Goal: Information Seeking & Learning: Learn about a topic

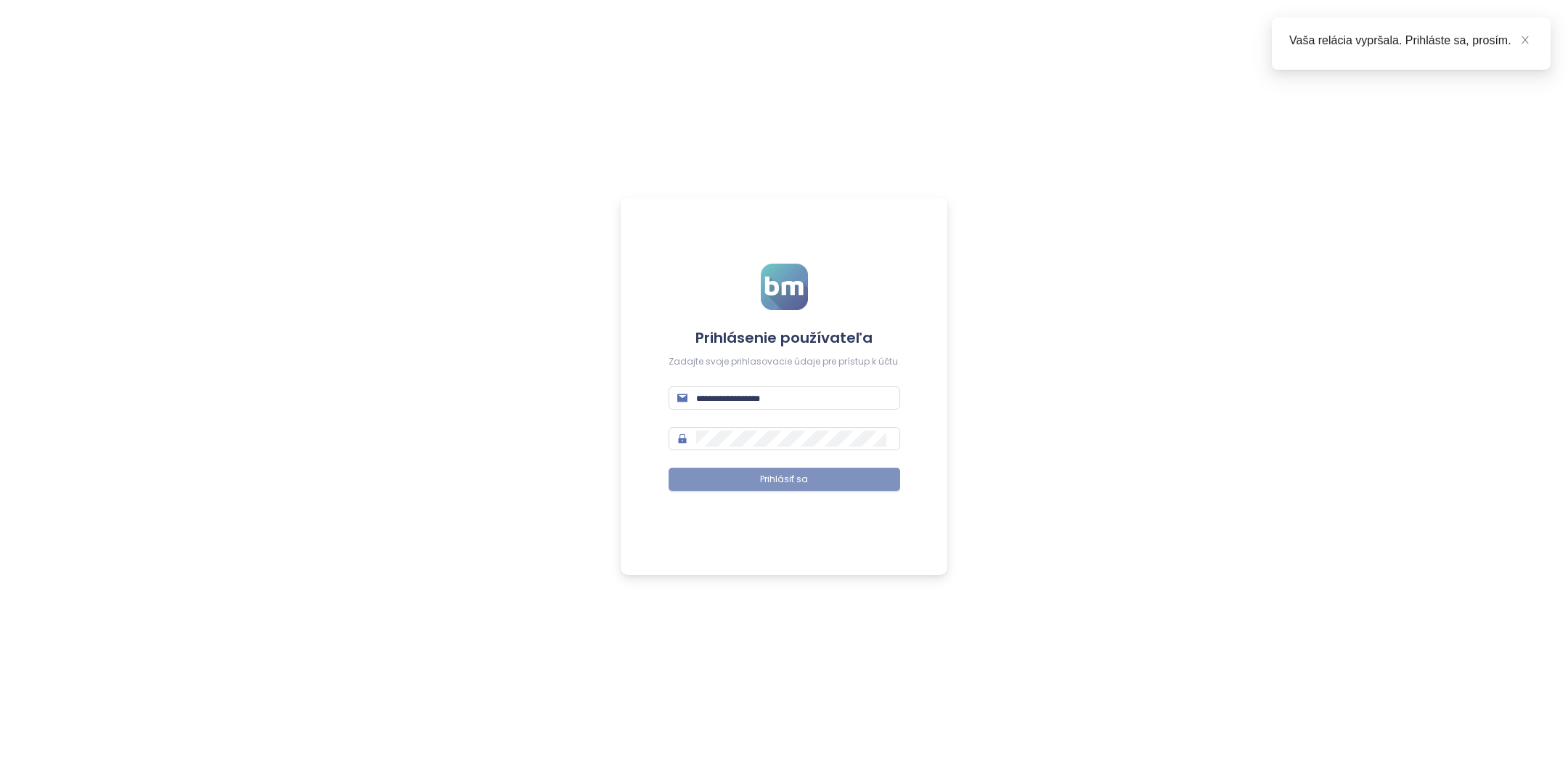
type input "**********"
click at [791, 478] on span "Prihlásiť sa" at bounding box center [784, 479] width 48 height 14
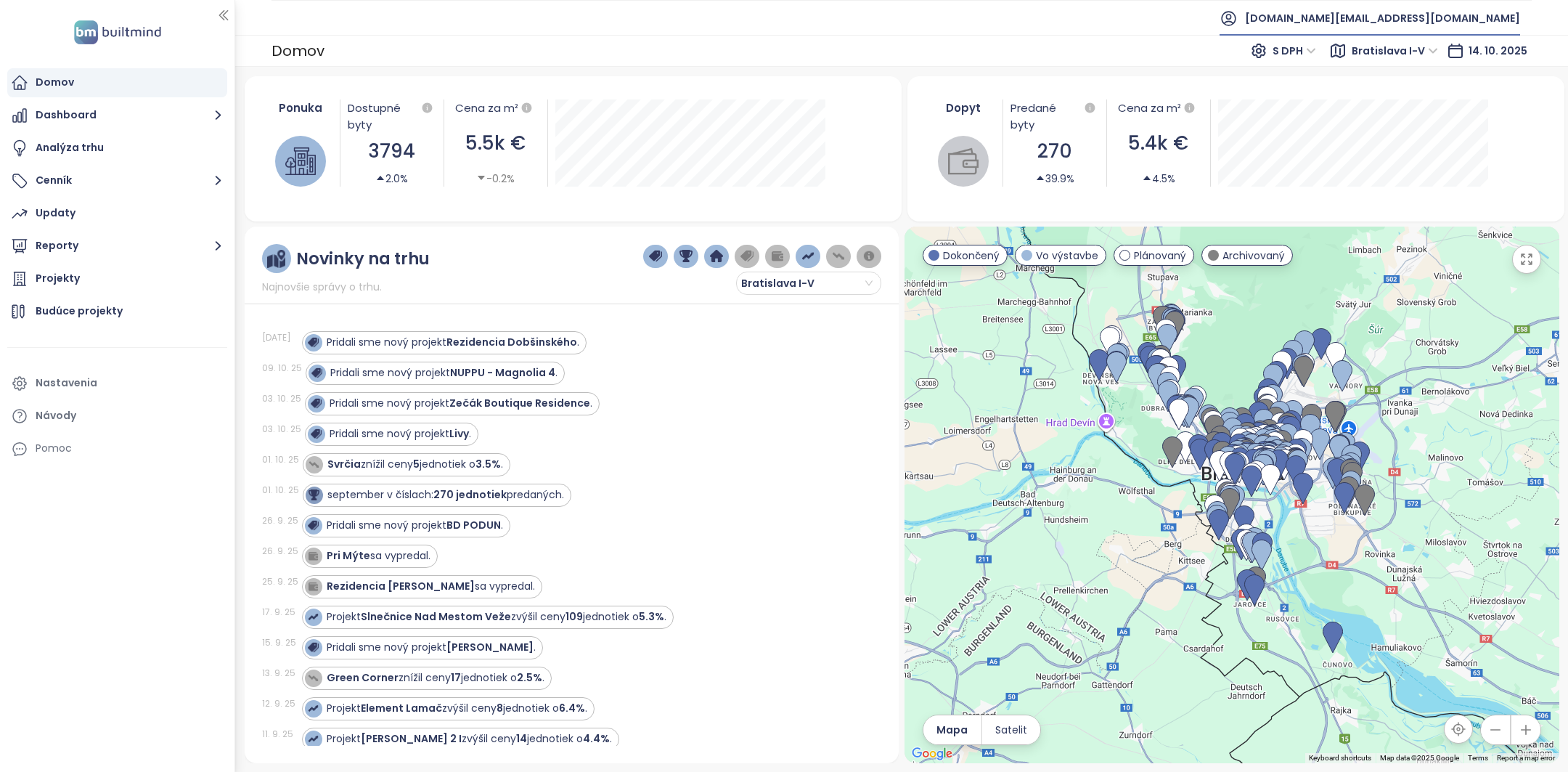
click at [1428, 2] on span "builtmind.sk@builtmind.com" at bounding box center [1383, 18] width 275 height 35
click at [1401, 61] on span "Odhlásiť sa" at bounding box center [1387, 59] width 58 height 15
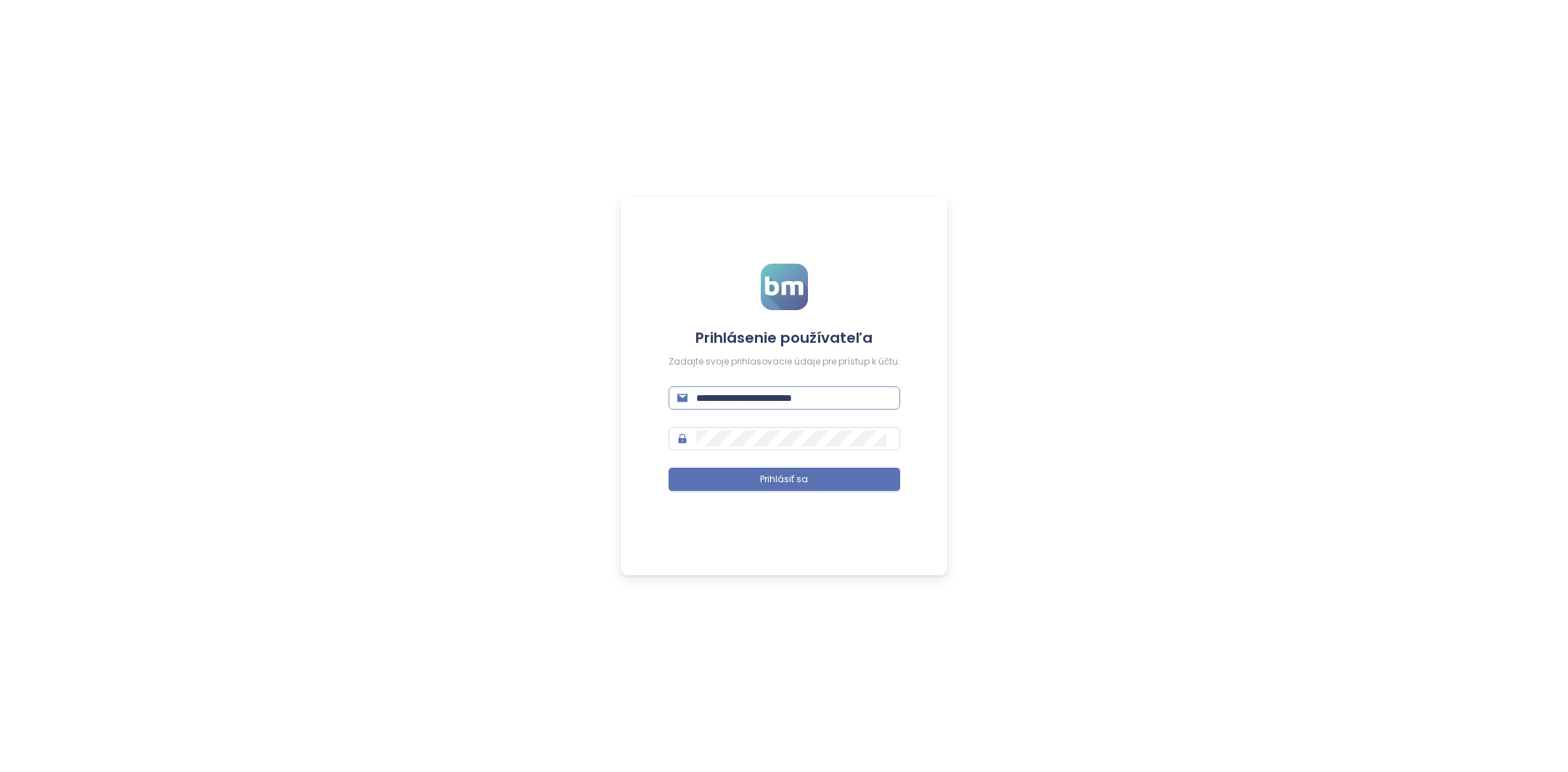
click at [769, 403] on input "**********" at bounding box center [793, 398] width 195 height 16
type input "**********"
click at [813, 478] on button "Prihlásiť sa" at bounding box center [784, 479] width 232 height 23
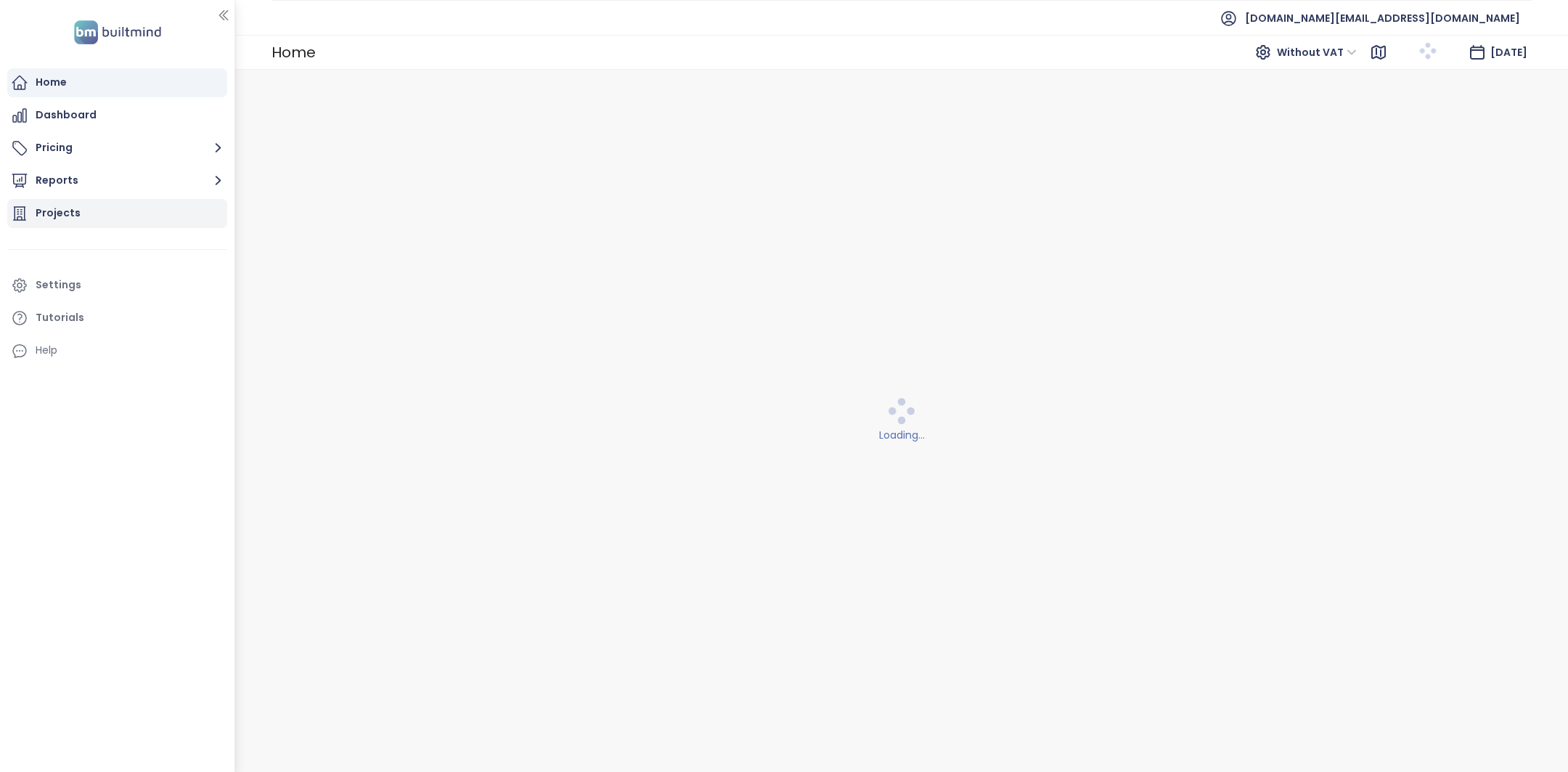
click at [104, 211] on div "Projects" at bounding box center [117, 213] width 220 height 29
click at [423, 54] on span "[GEOGRAPHIC_DATA]" at bounding box center [434, 52] width 129 height 21
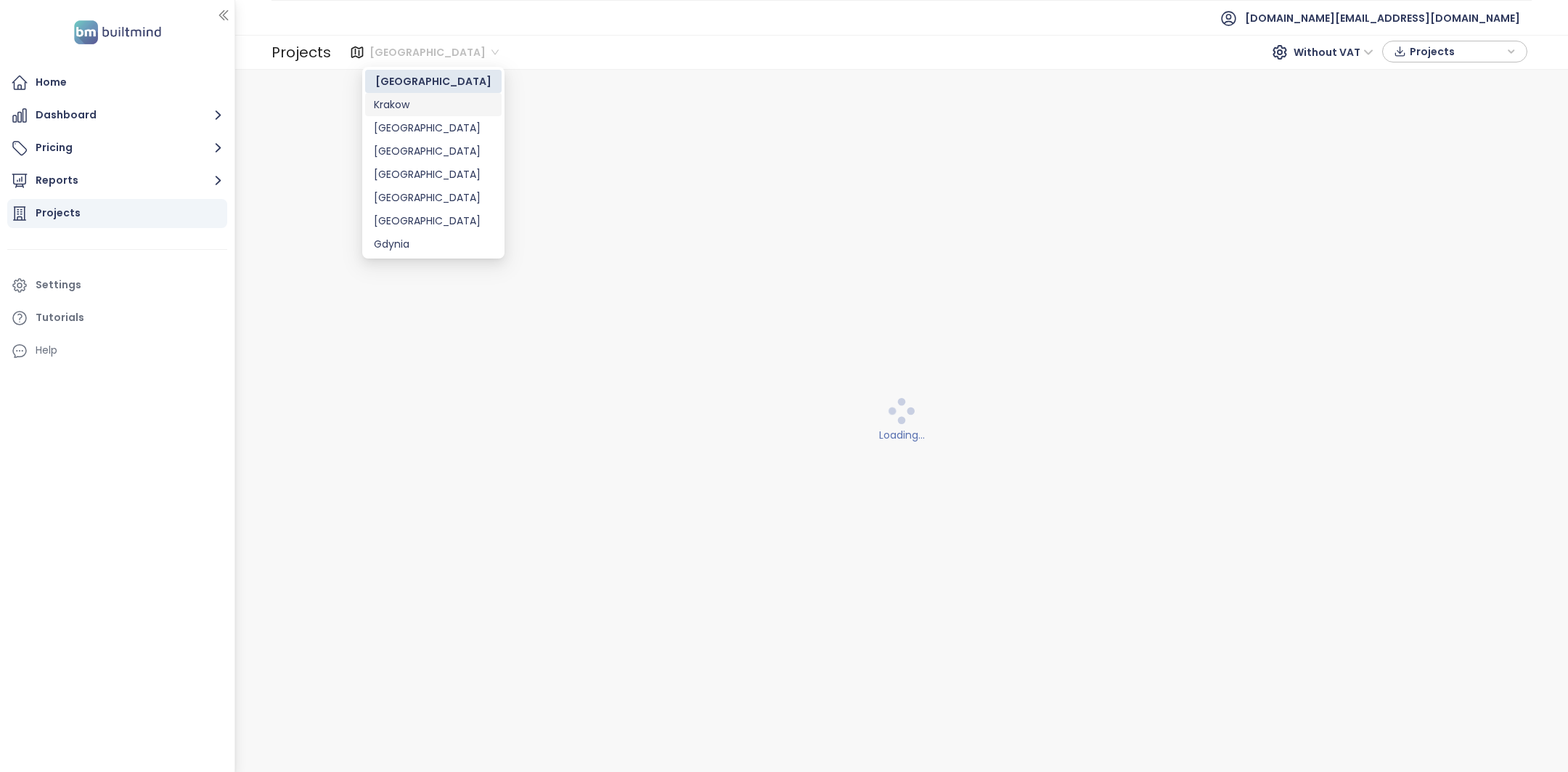
click at [411, 105] on div "Krakow" at bounding box center [433, 104] width 119 height 16
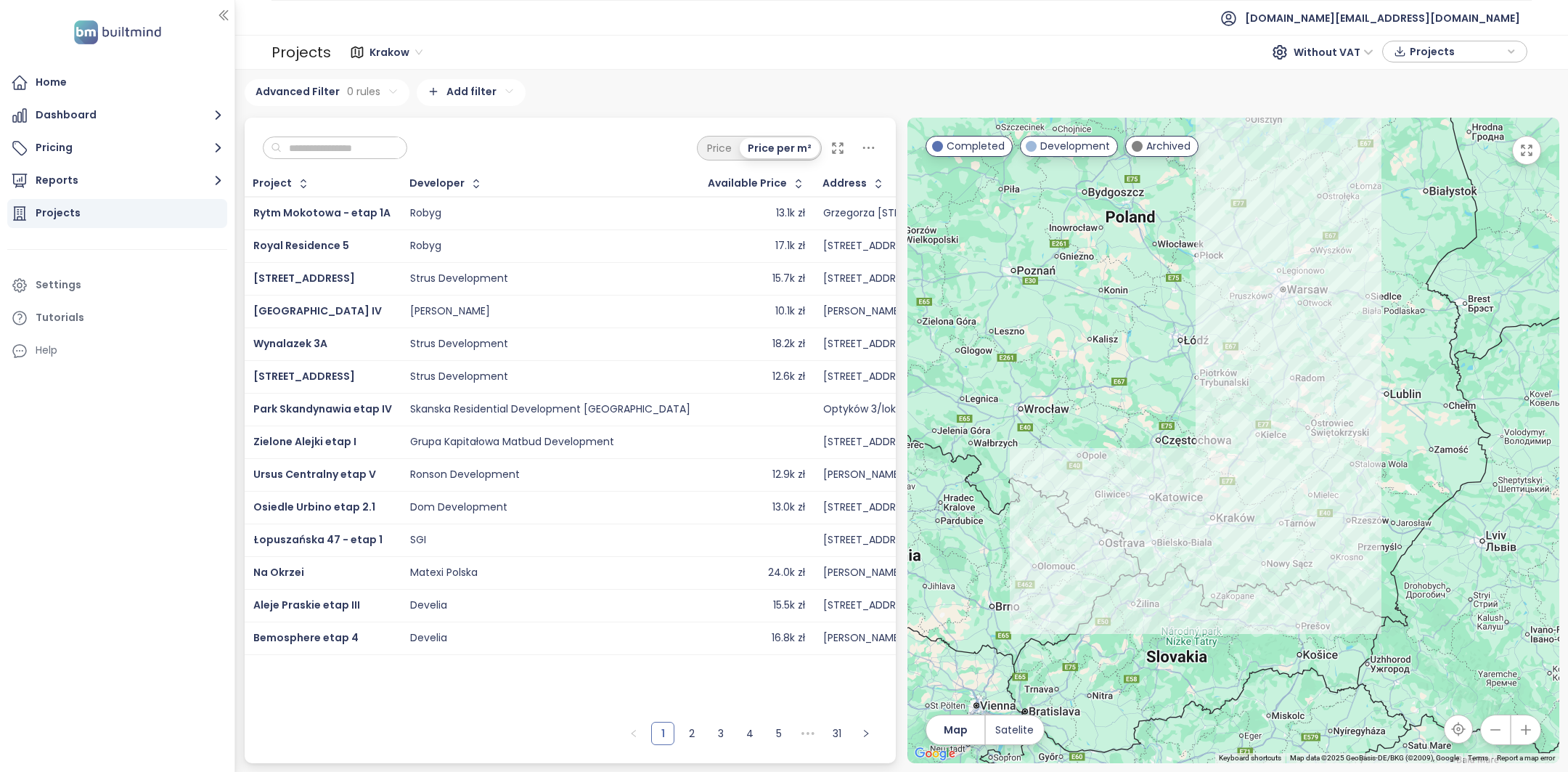
click at [353, 147] on input "text" at bounding box center [341, 148] width 118 height 21
paste input "**********"
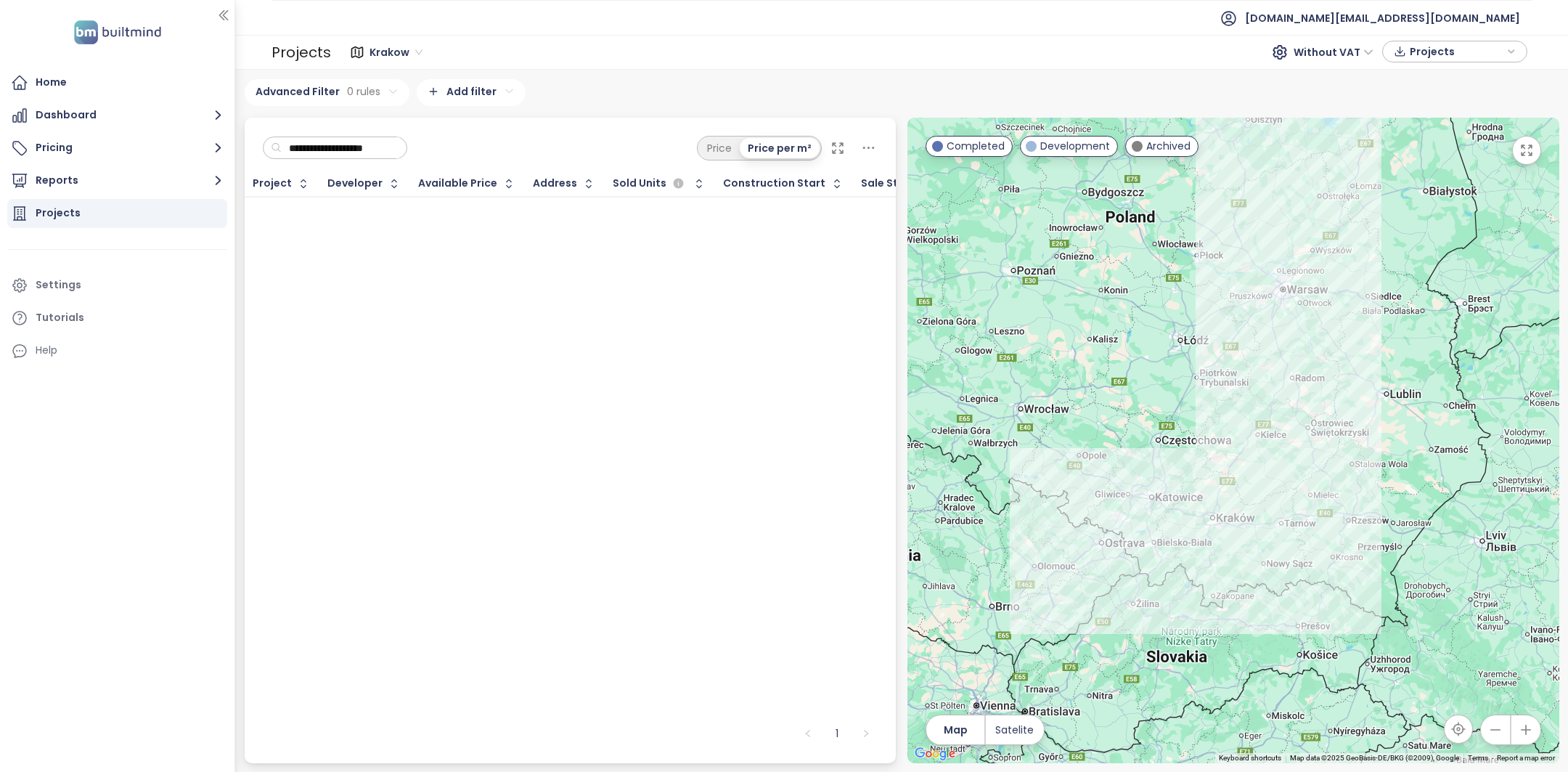
scroll to position [0, 10]
drag, startPoint x: 320, startPoint y: 148, endPoint x: 561, endPoint y: 107, distance: 244.5
click at [561, 107] on div "**********" at bounding box center [902, 421] width 1315 height 684
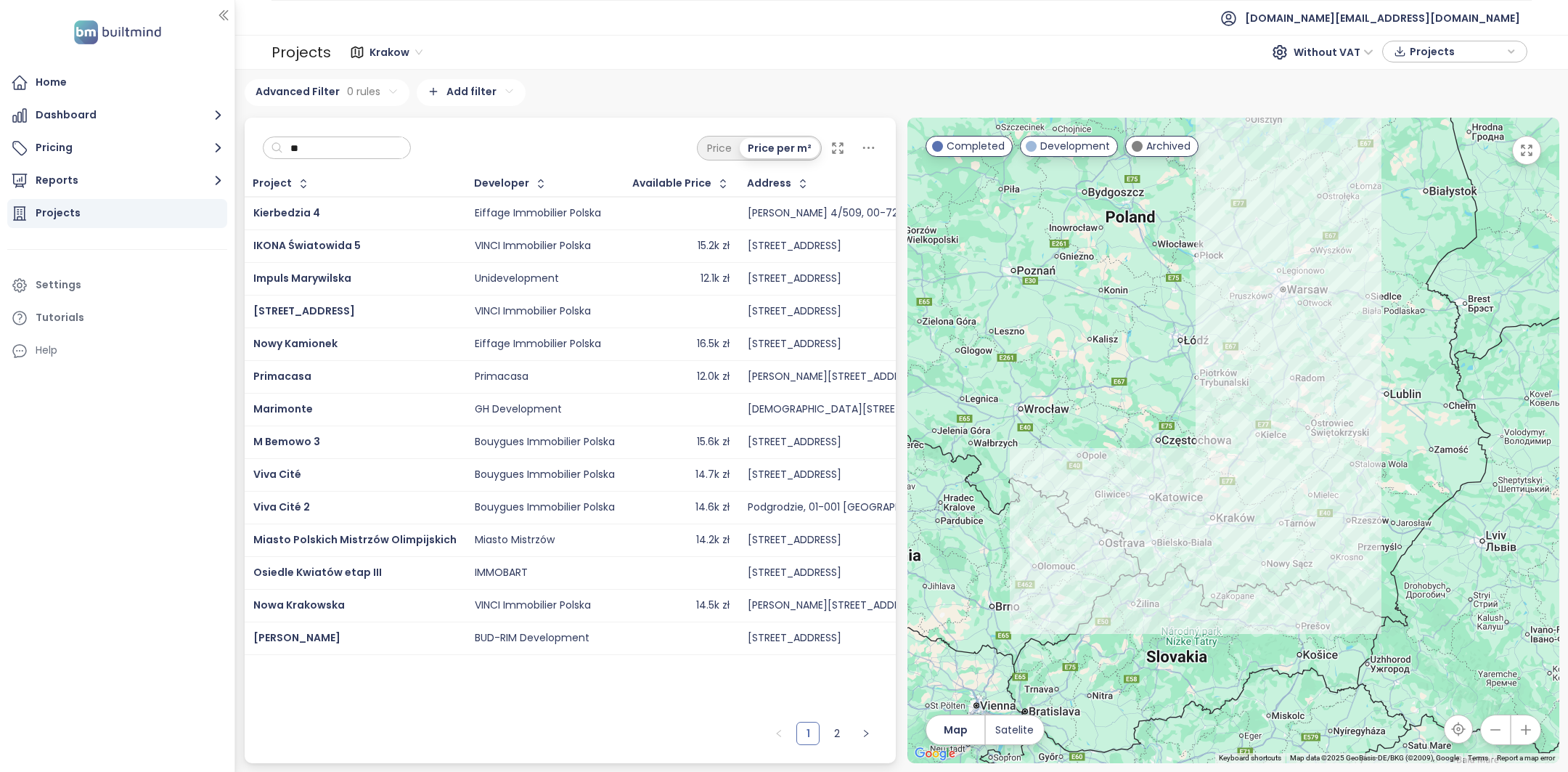
scroll to position [0, 0]
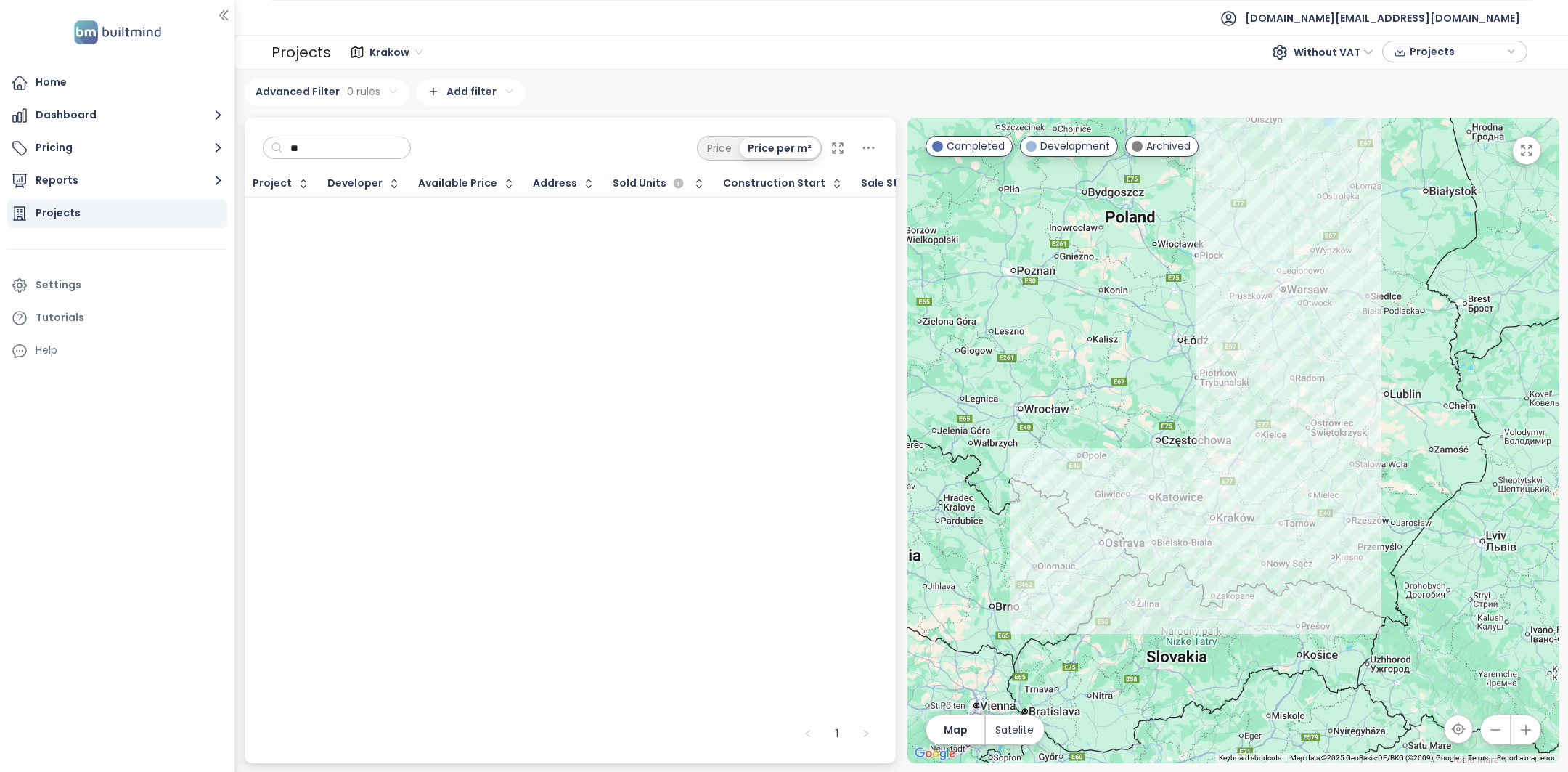
type input "*"
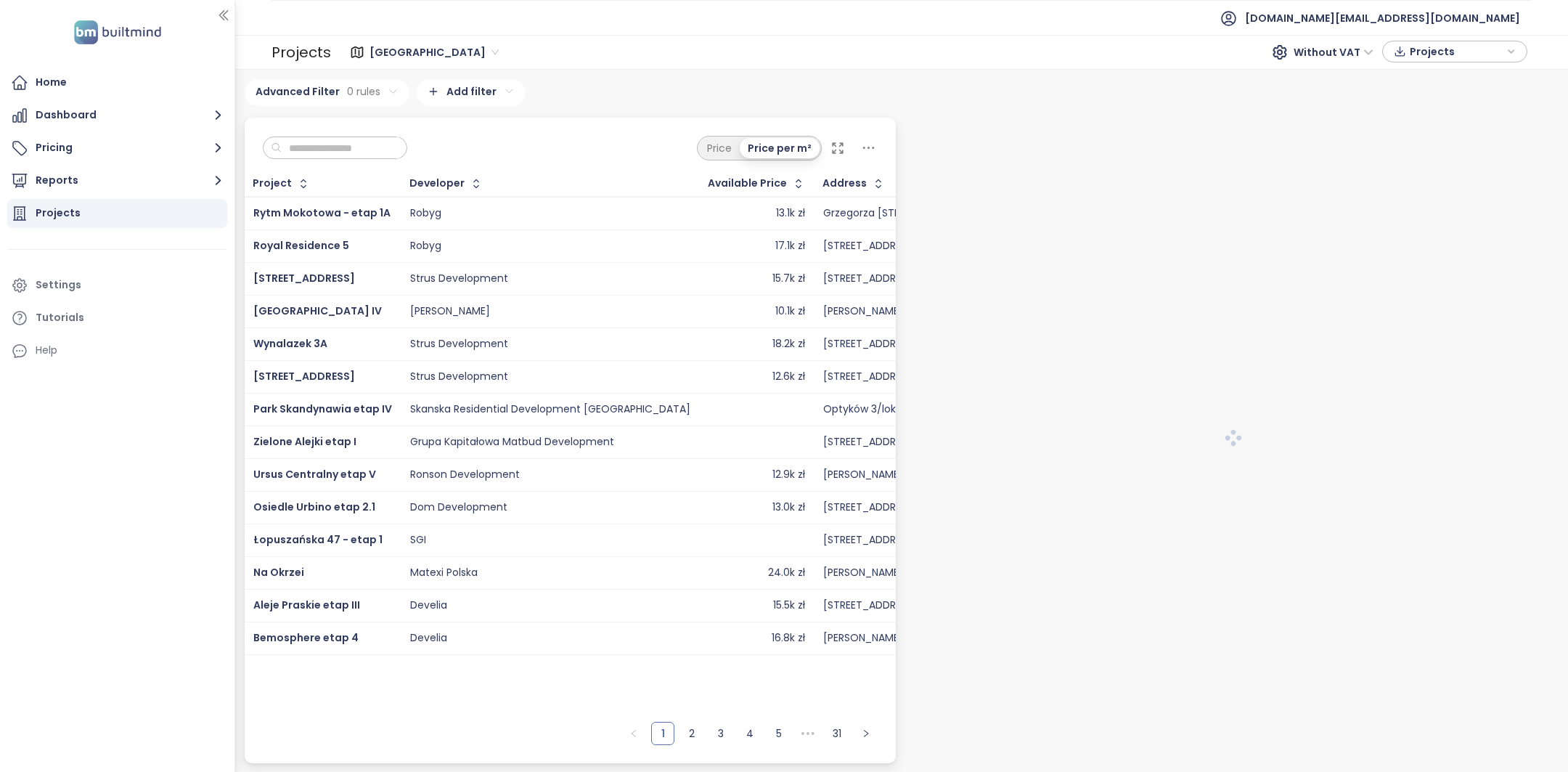
click at [315, 146] on input "text" at bounding box center [341, 148] width 118 height 21
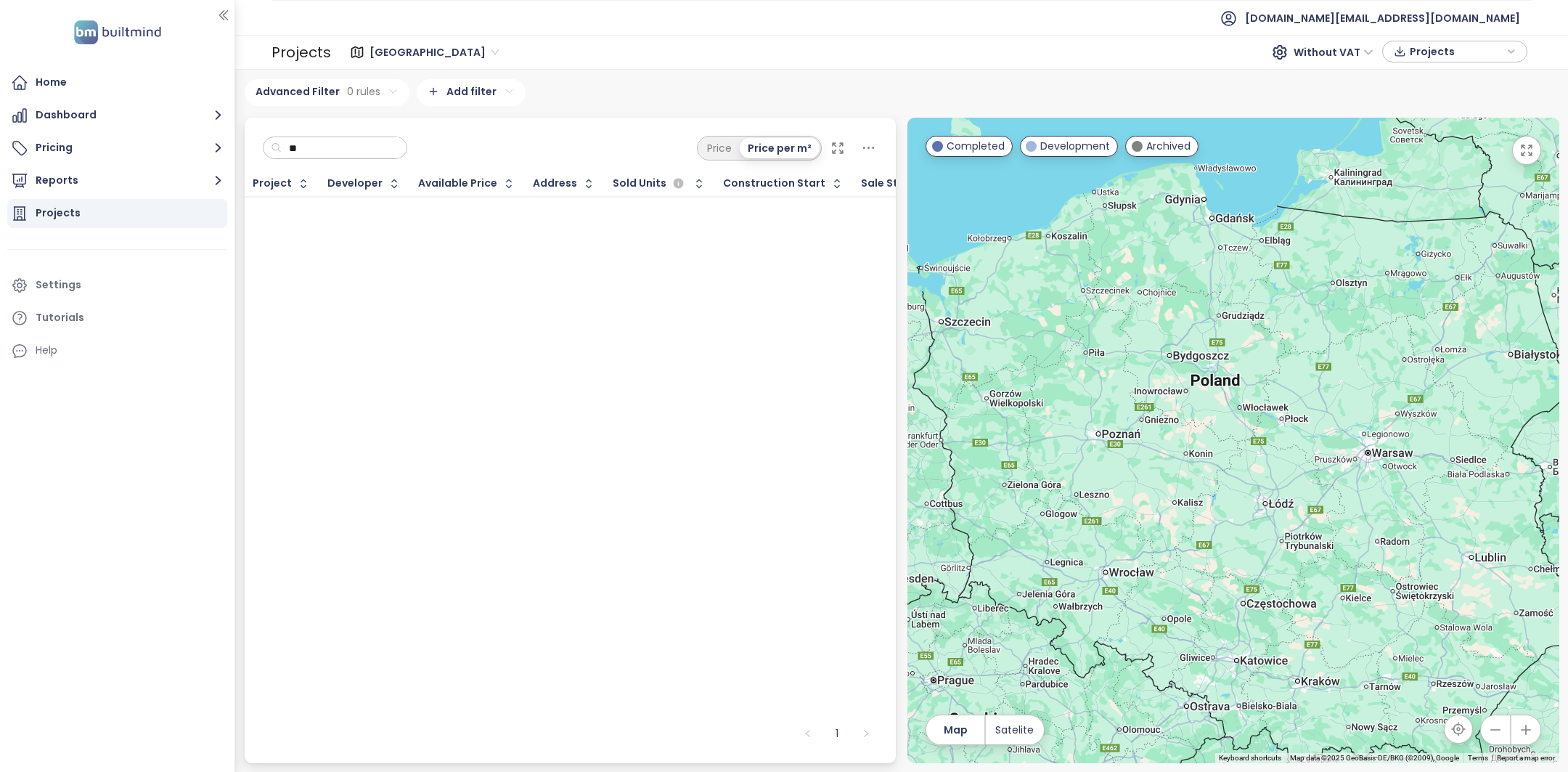
type input "*"
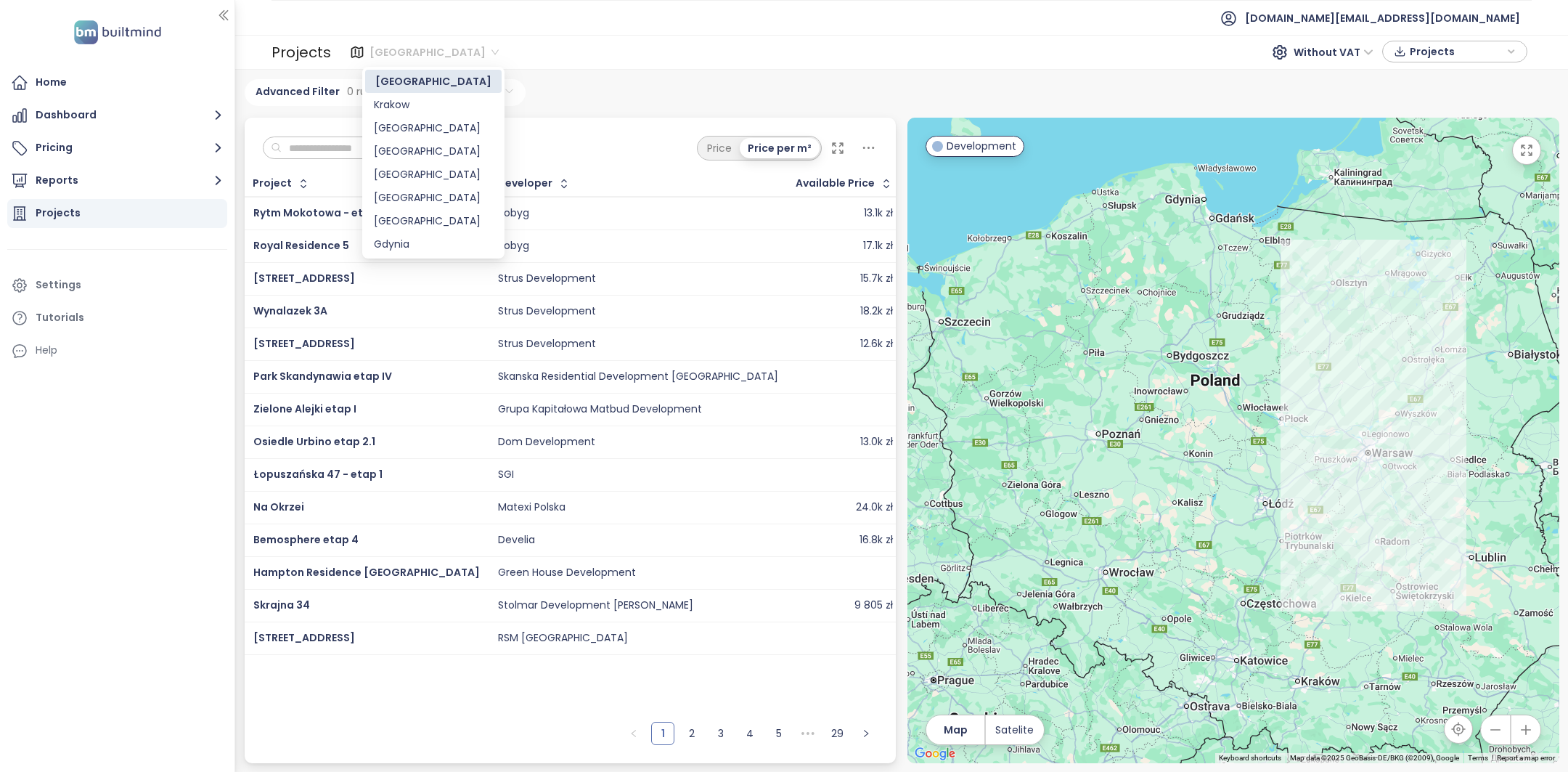
click at [385, 58] on span "[GEOGRAPHIC_DATA]" at bounding box center [434, 52] width 129 height 21
click at [412, 105] on div "Krakow" at bounding box center [433, 104] width 119 height 16
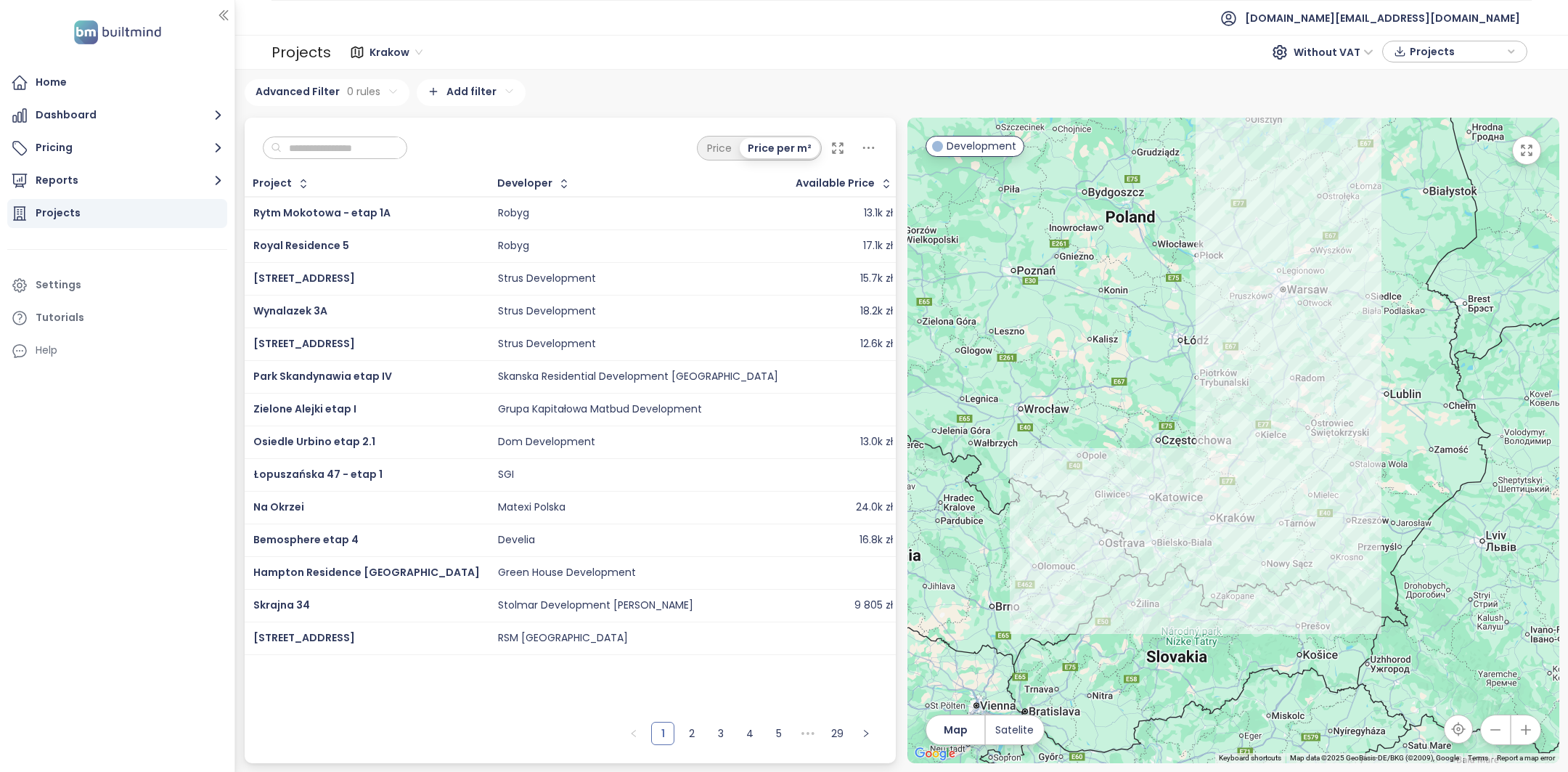
click at [356, 143] on input "text" at bounding box center [341, 148] width 118 height 21
click at [742, 49] on div "Krakow Without VAT Projects" at bounding box center [931, 52] width 1192 height 23
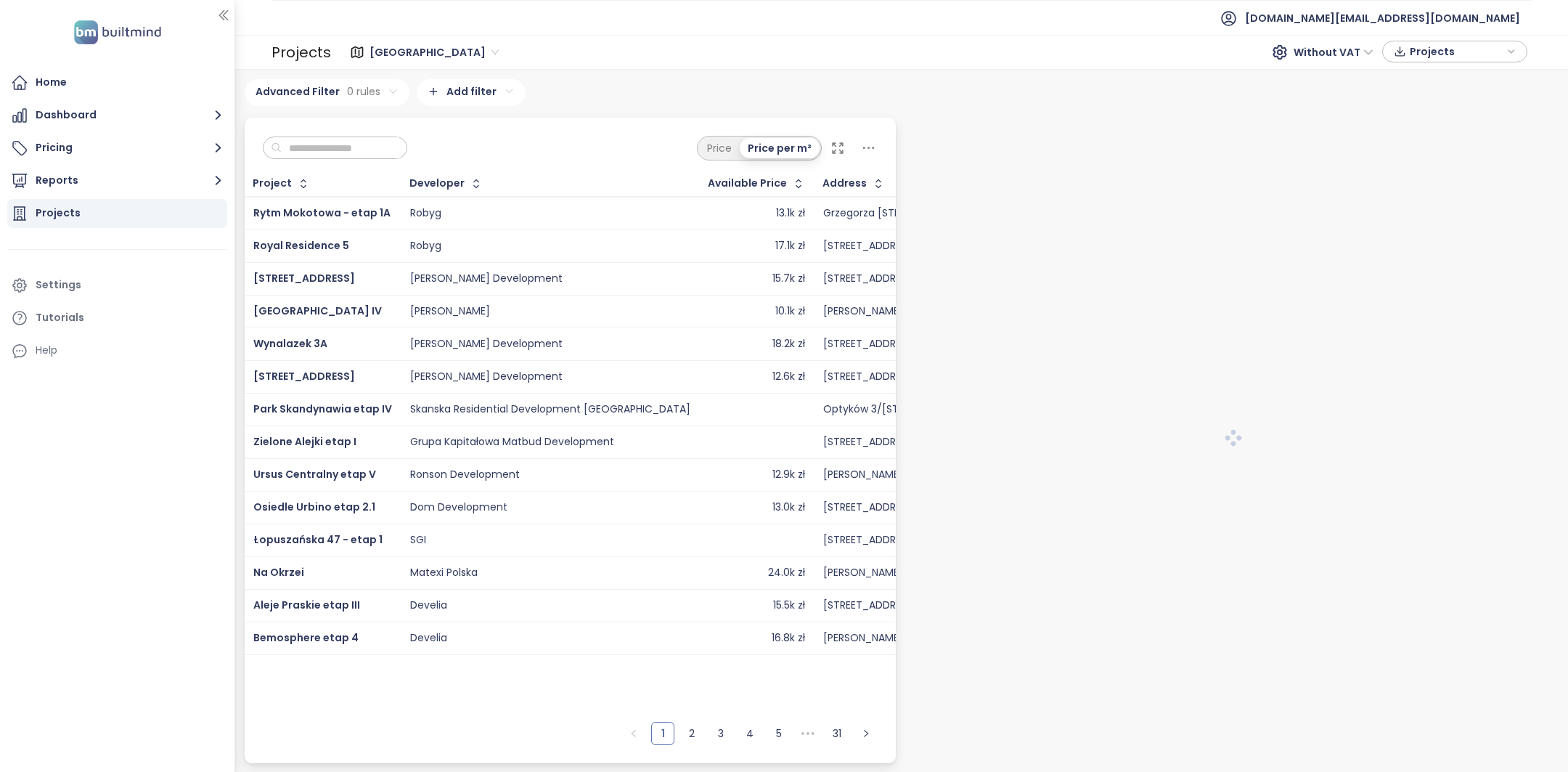
click at [370, 51] on span "[GEOGRAPHIC_DATA]" at bounding box center [434, 52] width 129 height 21
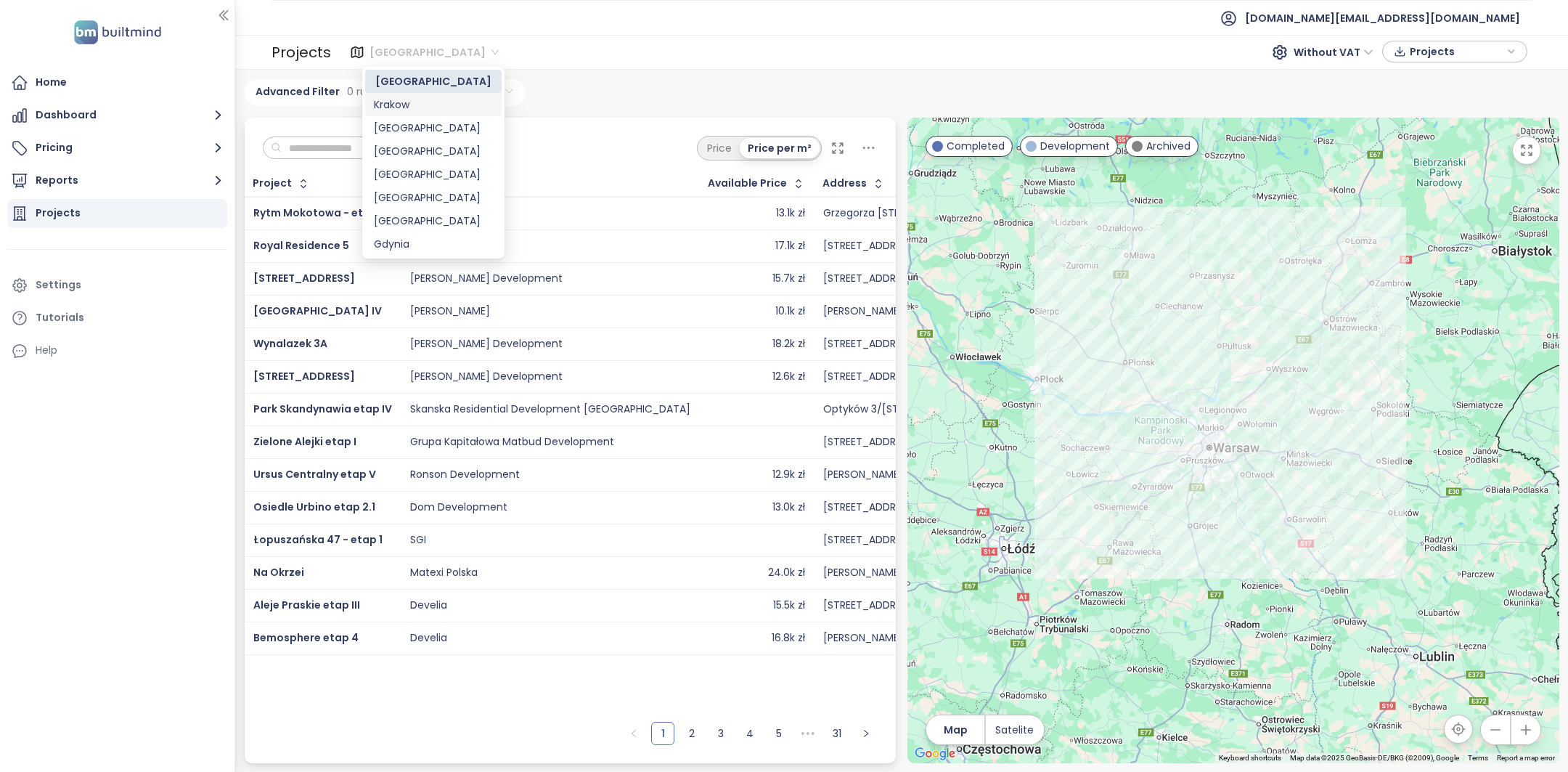
click at [427, 115] on div "Krakow" at bounding box center [433, 105] width 136 height 23
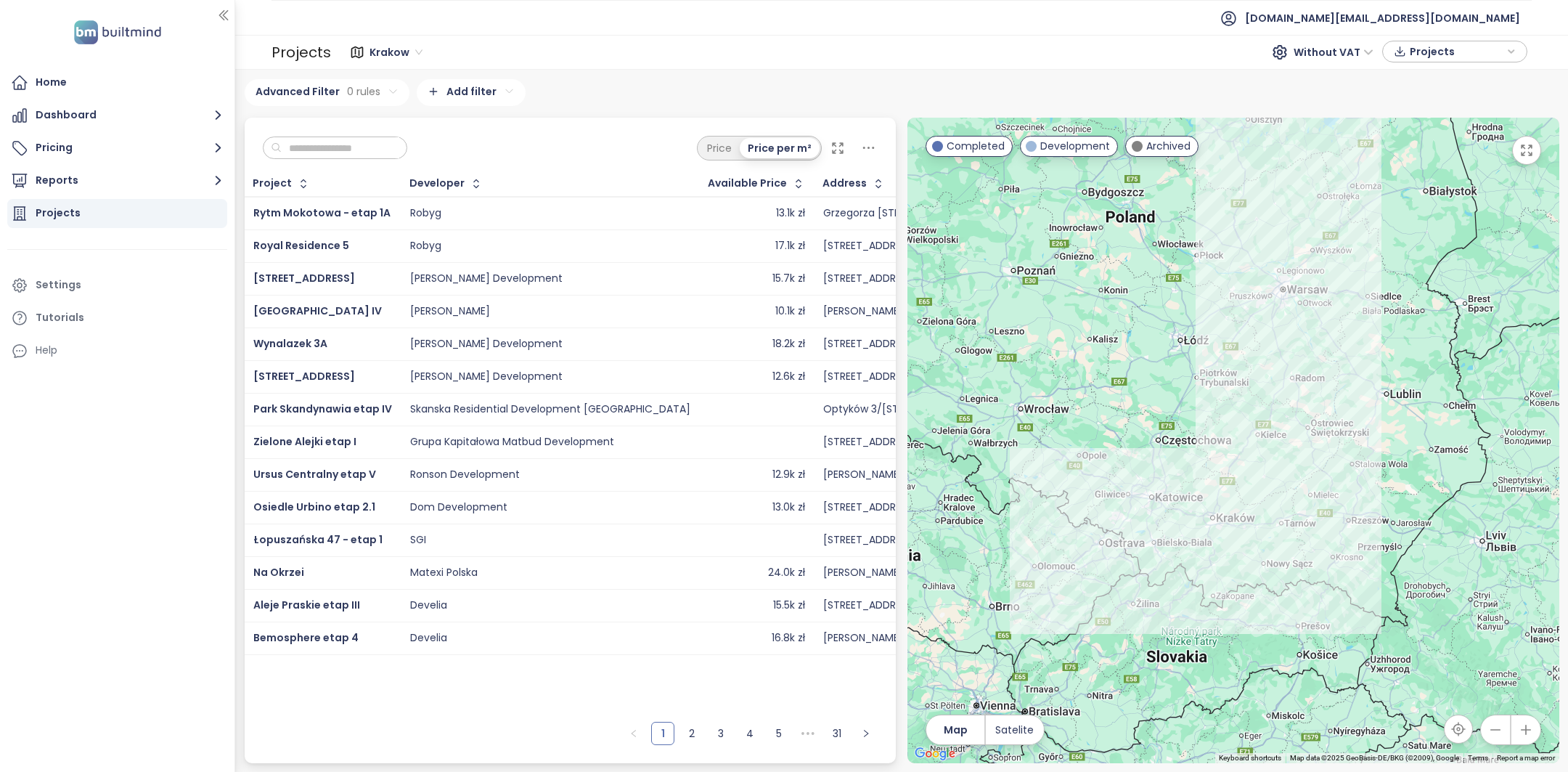
click at [500, 40] on div "Krakow Without VAT Projects" at bounding box center [931, 52] width 1192 height 23
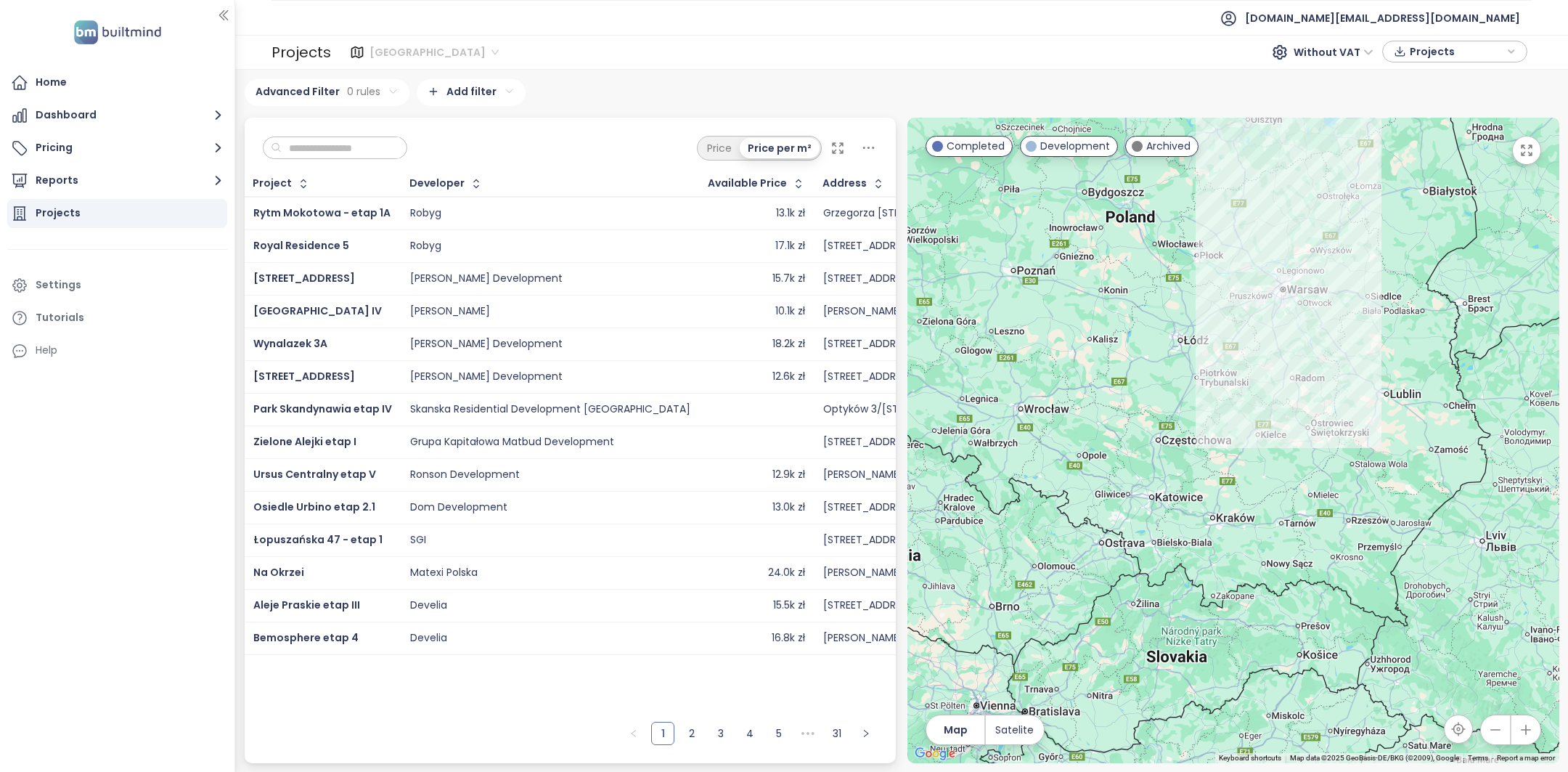
click at [408, 49] on span "[GEOGRAPHIC_DATA]" at bounding box center [434, 52] width 129 height 21
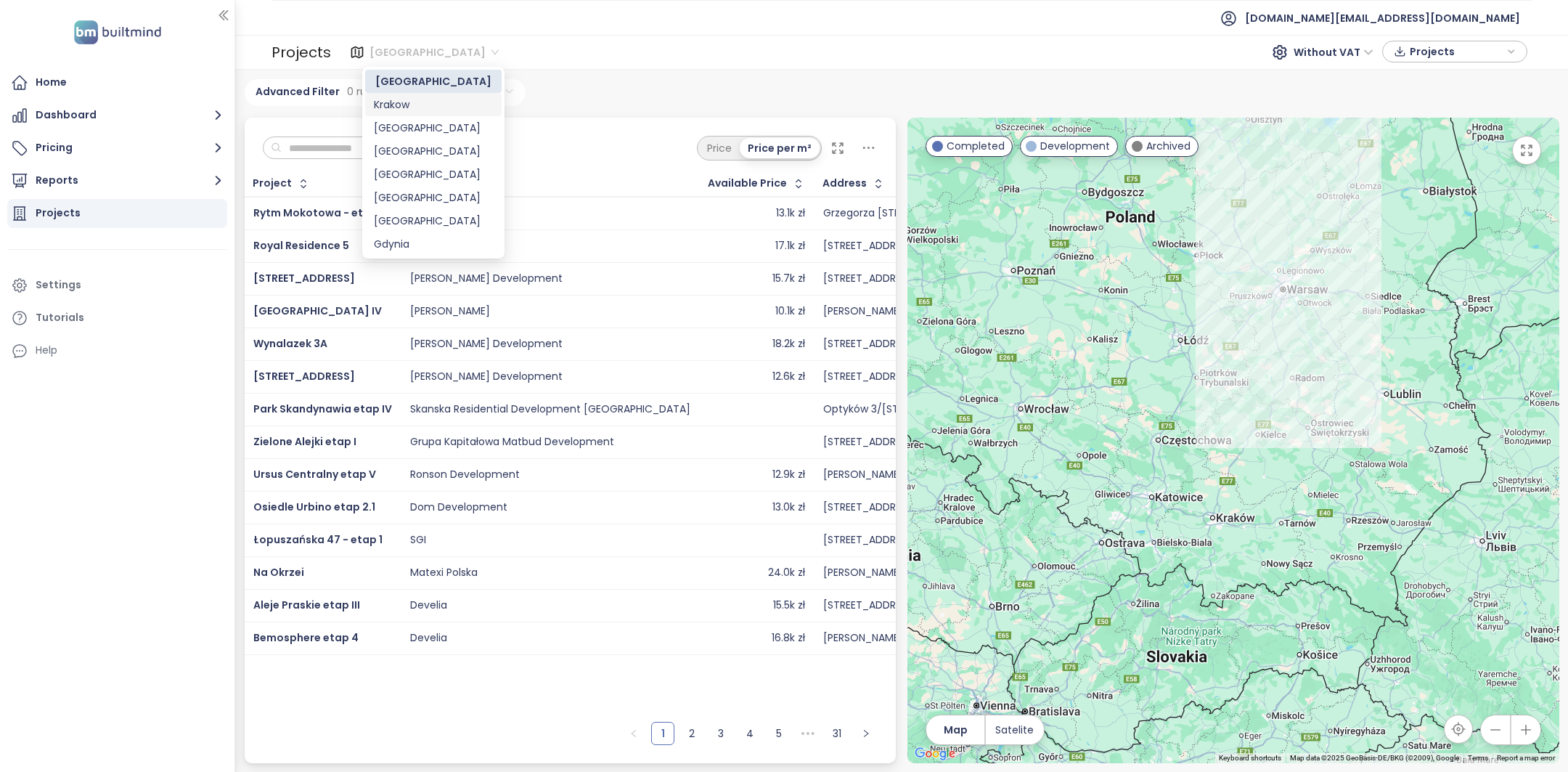
click at [416, 111] on div "Krakow" at bounding box center [433, 104] width 119 height 16
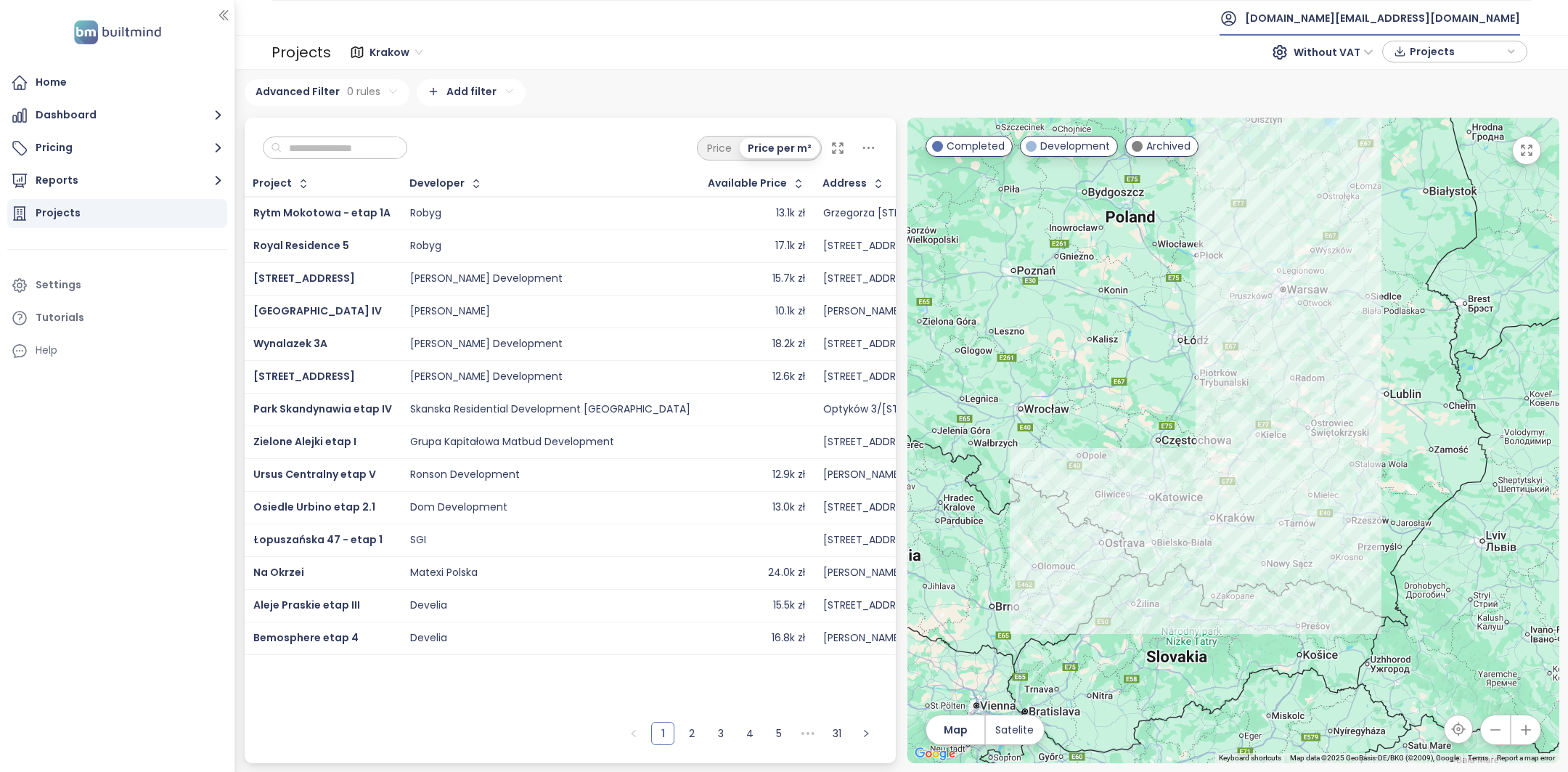
click at [1472, 15] on span "test.pl@builtmind.com" at bounding box center [1383, 18] width 275 height 35
click at [1433, 66] on li "Log out" at bounding box center [1448, 58] width 139 height 29
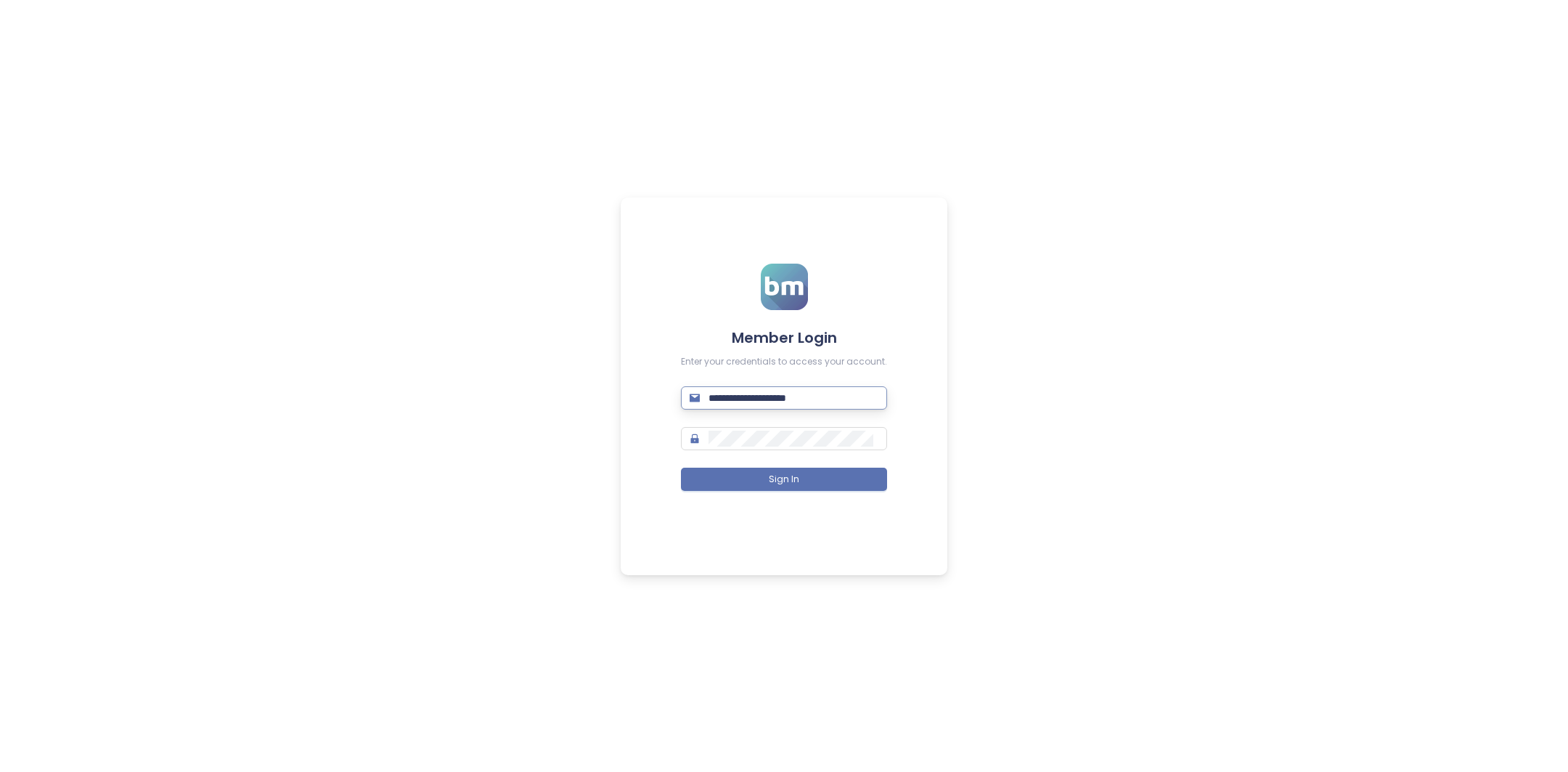
click at [831, 396] on input "**********" at bounding box center [793, 398] width 170 height 16
type input "**********"
click at [831, 482] on button "Sign In" at bounding box center [784, 479] width 206 height 23
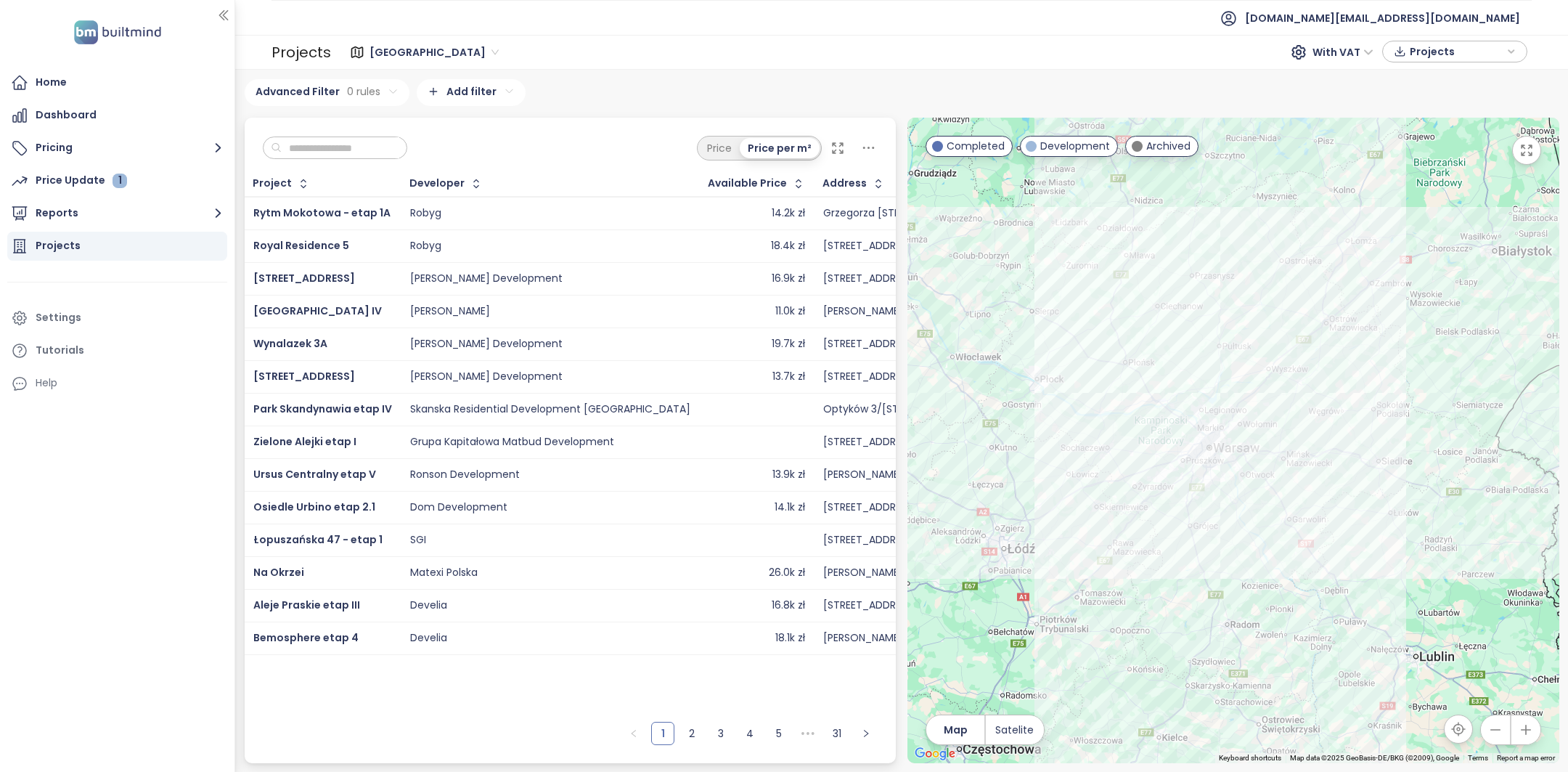
click at [415, 54] on span "Warszawa" at bounding box center [434, 52] width 129 height 21
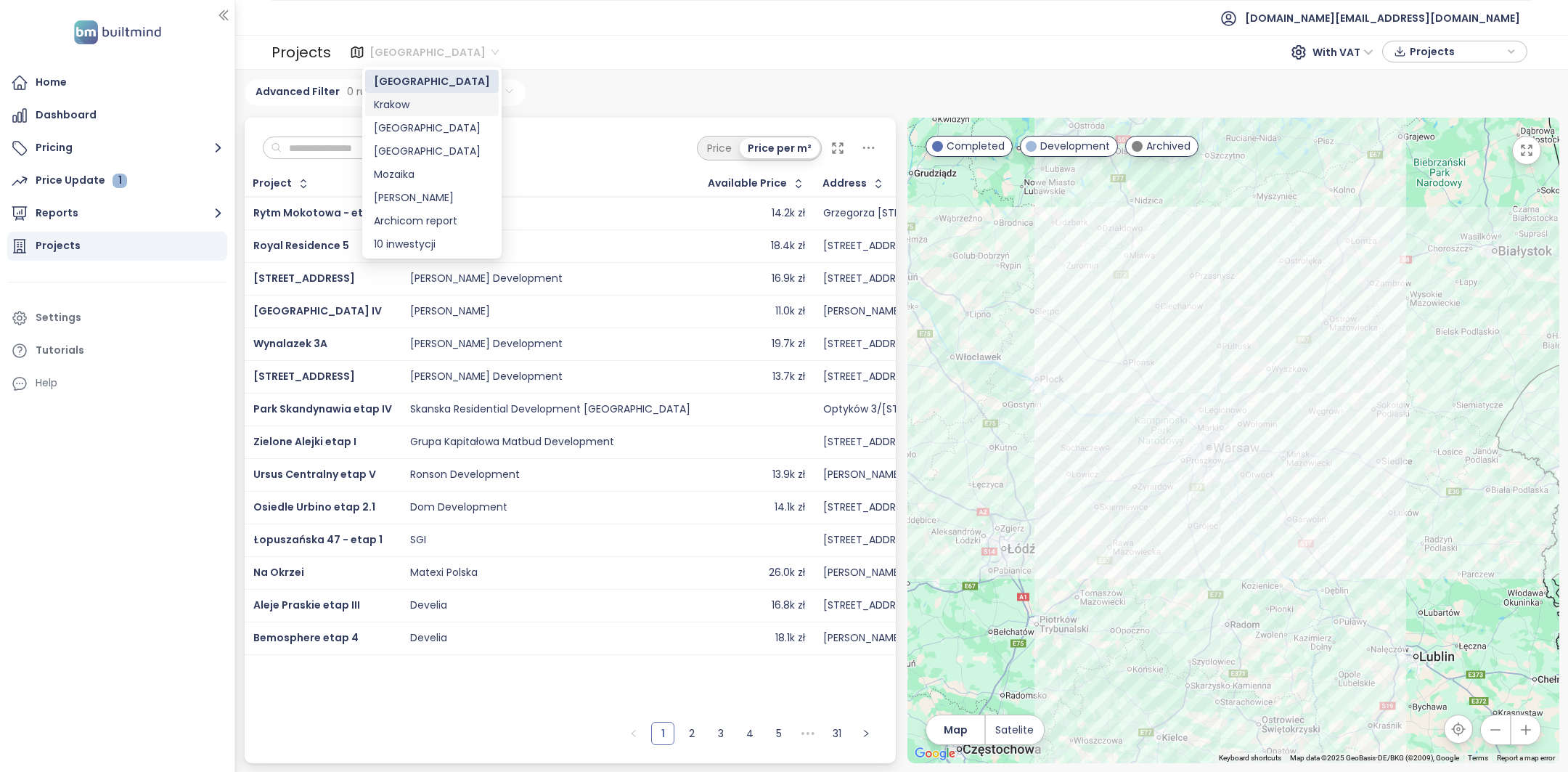
click at [421, 108] on div "Krakow" at bounding box center [431, 104] width 116 height 16
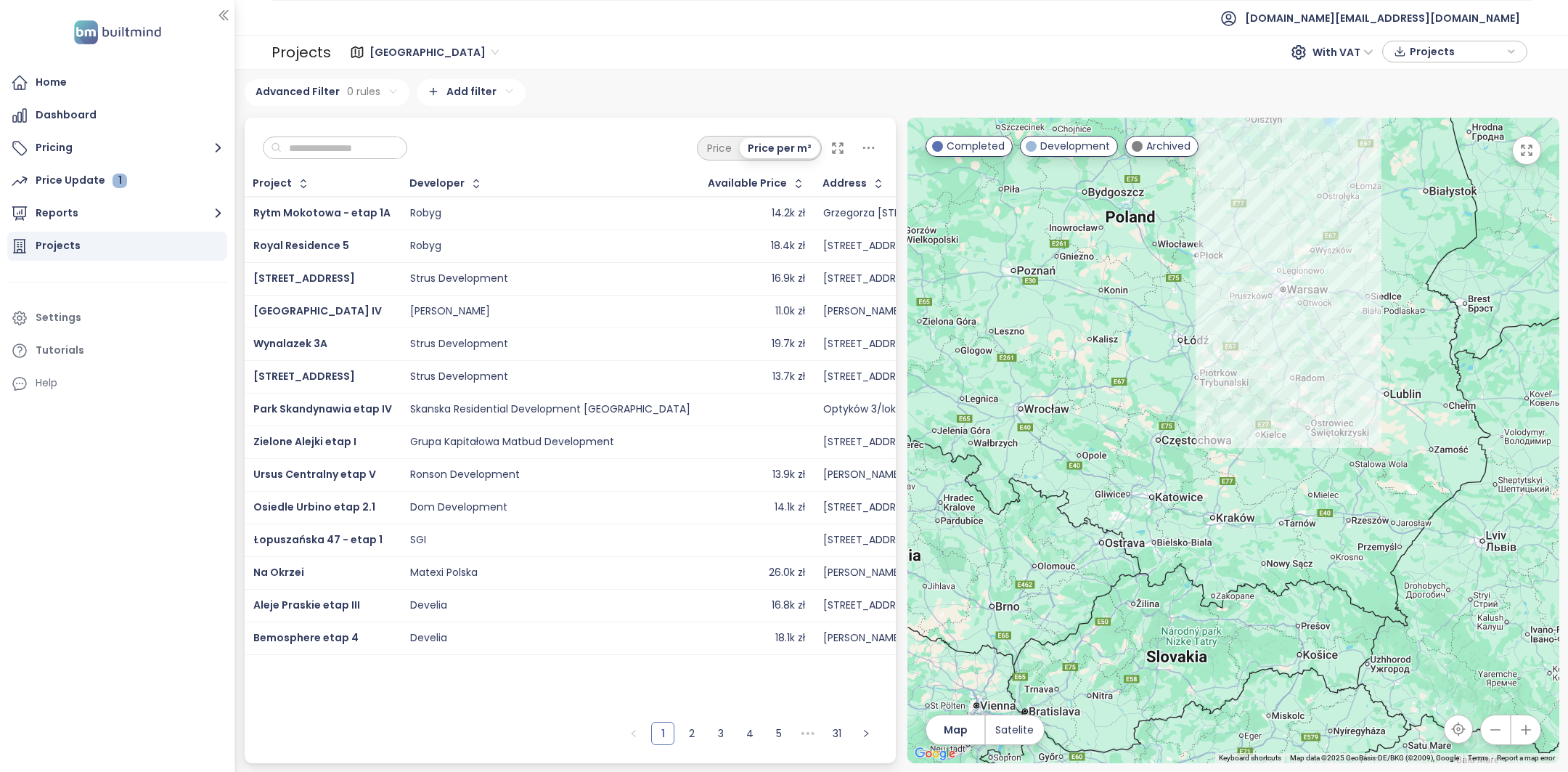
click at [390, 50] on span "[GEOGRAPHIC_DATA]" at bounding box center [434, 52] width 129 height 21
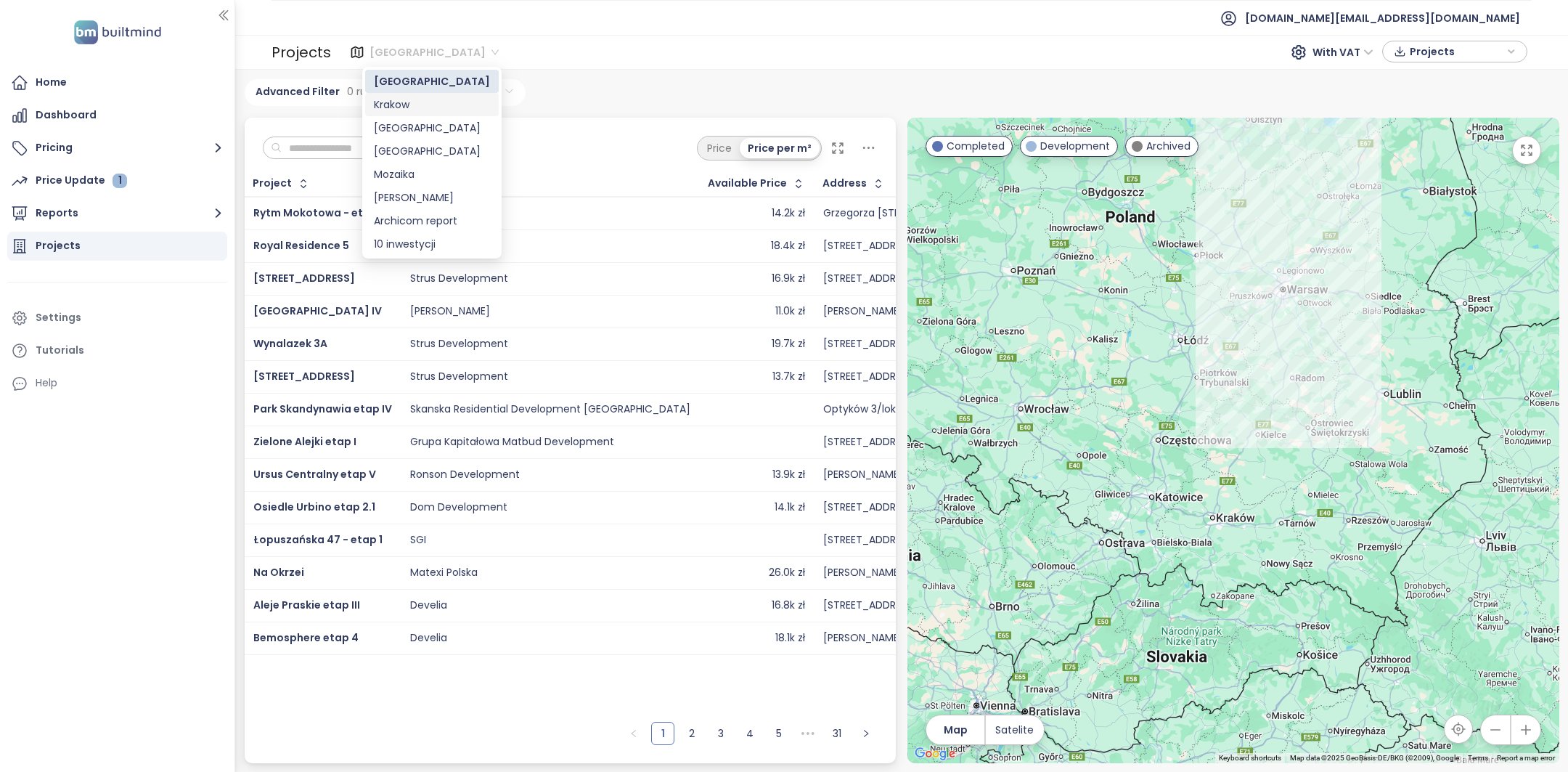
click at [431, 107] on div "Krakow" at bounding box center [431, 104] width 116 height 16
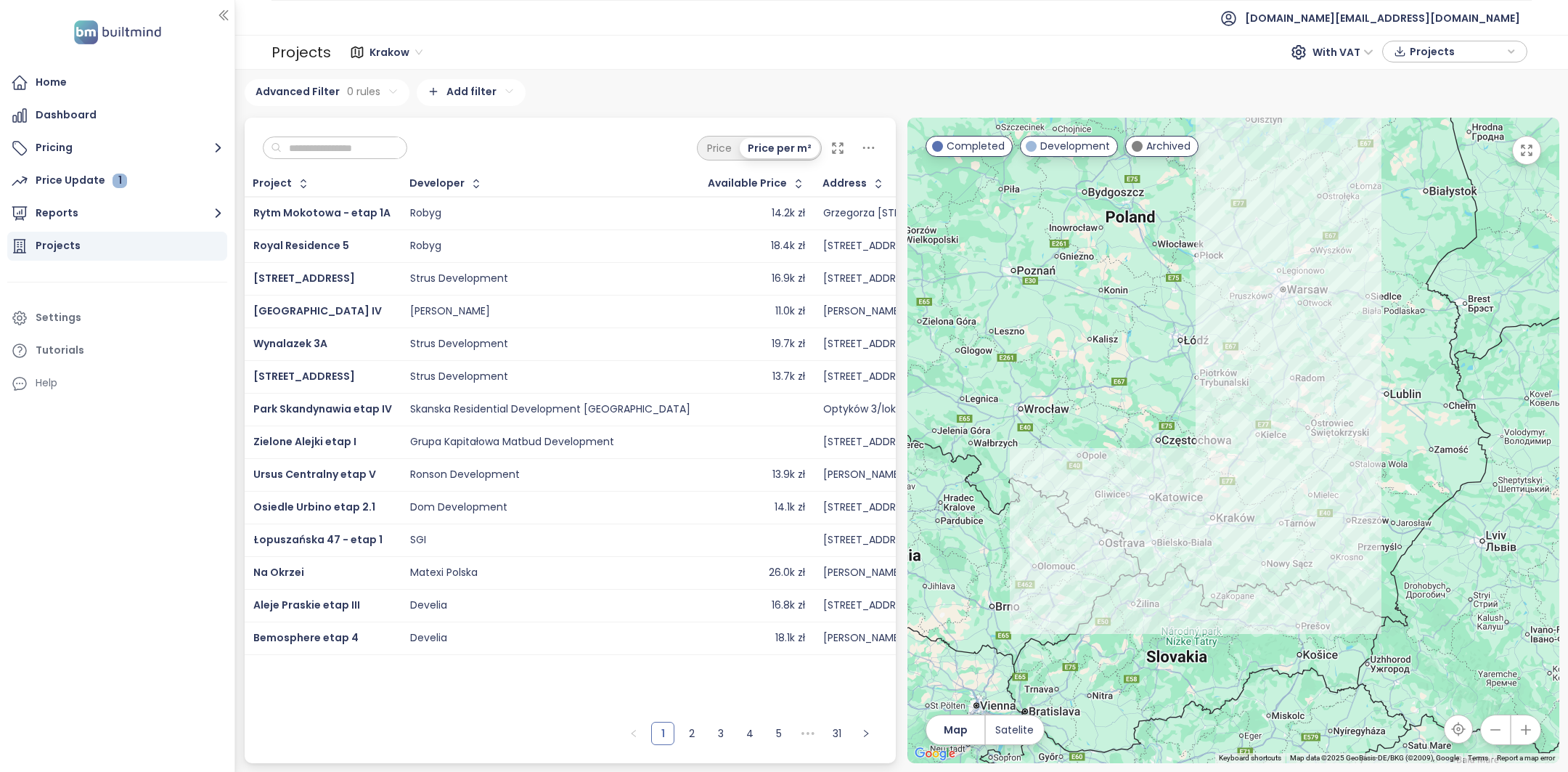
click at [344, 153] on input "text" at bounding box center [341, 148] width 118 height 21
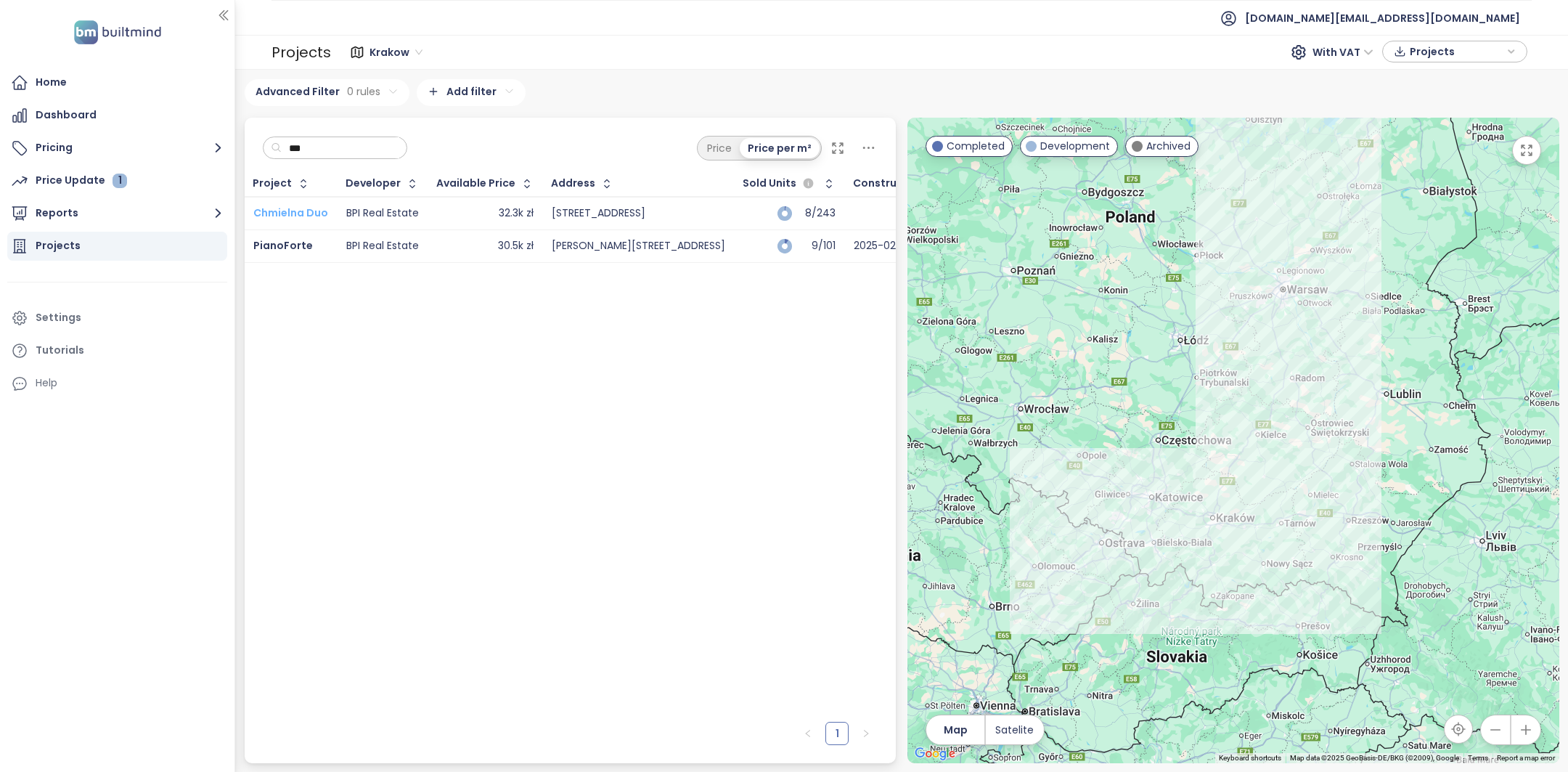
type input "***"
click at [312, 209] on span "Chmielna Duo" at bounding box center [290, 213] width 75 height 15
click at [291, 239] on span "PianoForte" at bounding box center [283, 246] width 59 height 15
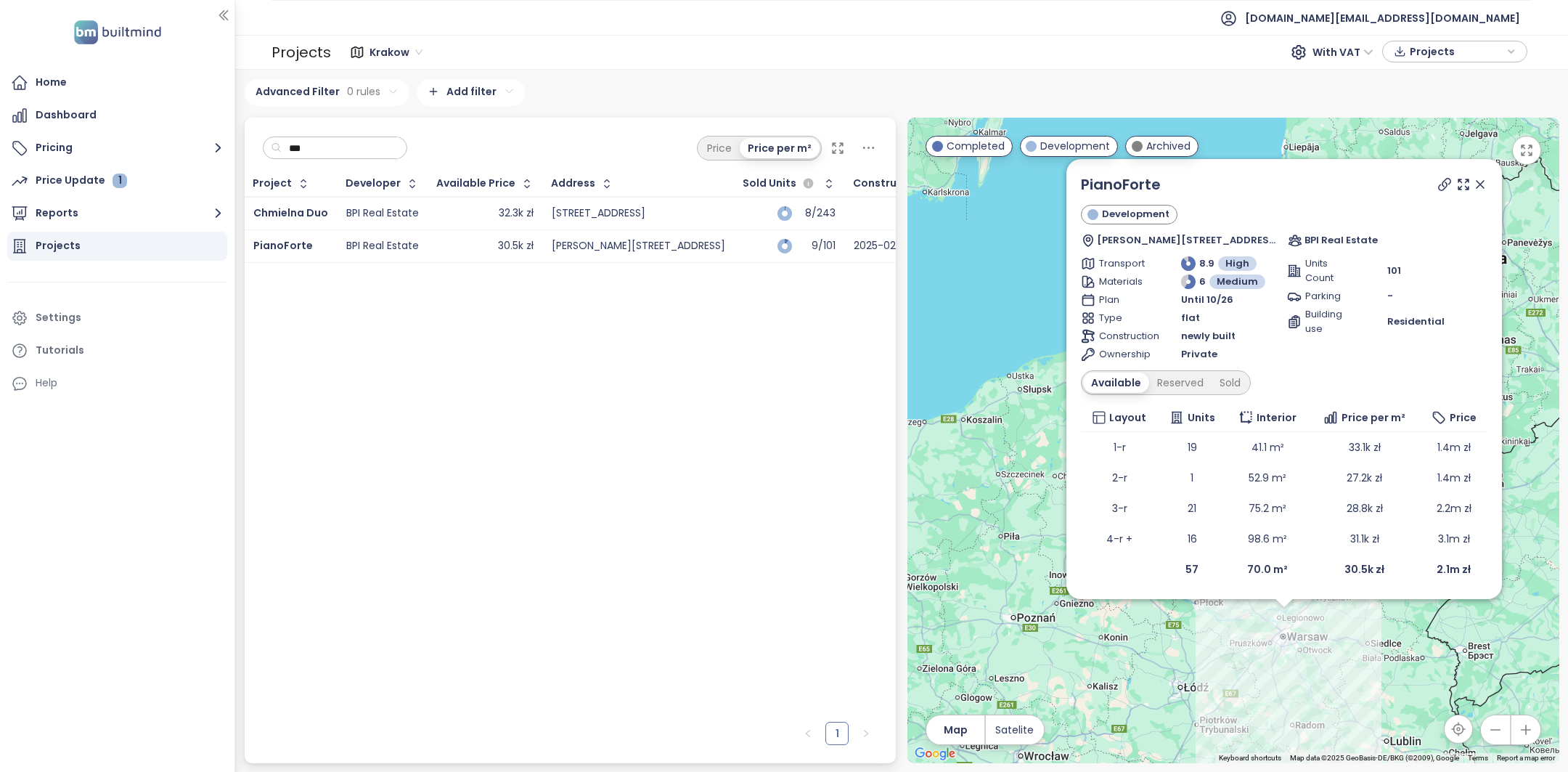
click at [348, 150] on input "***" at bounding box center [341, 148] width 118 height 21
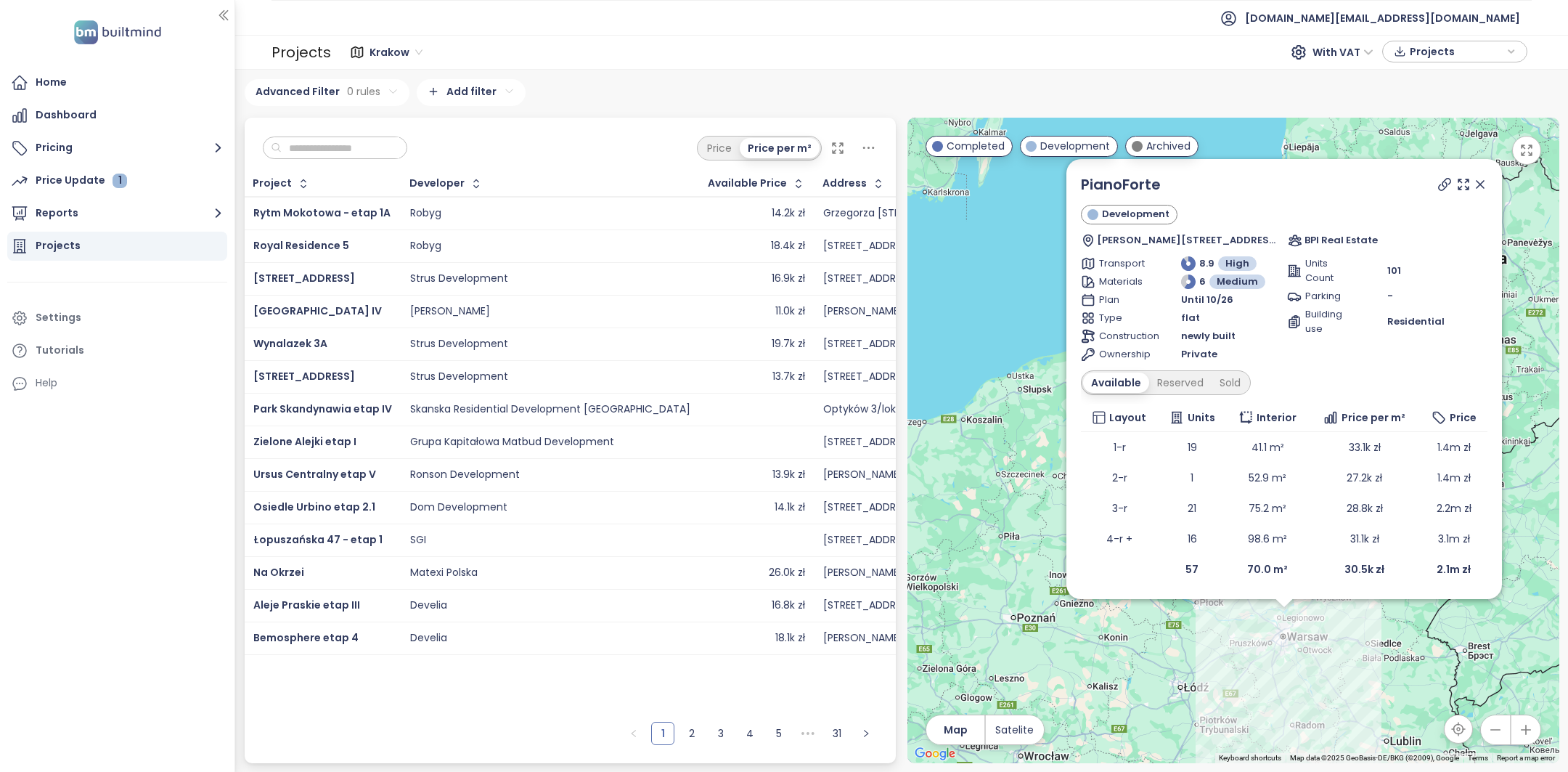
click at [390, 57] on span "Krakow" at bounding box center [396, 52] width 53 height 21
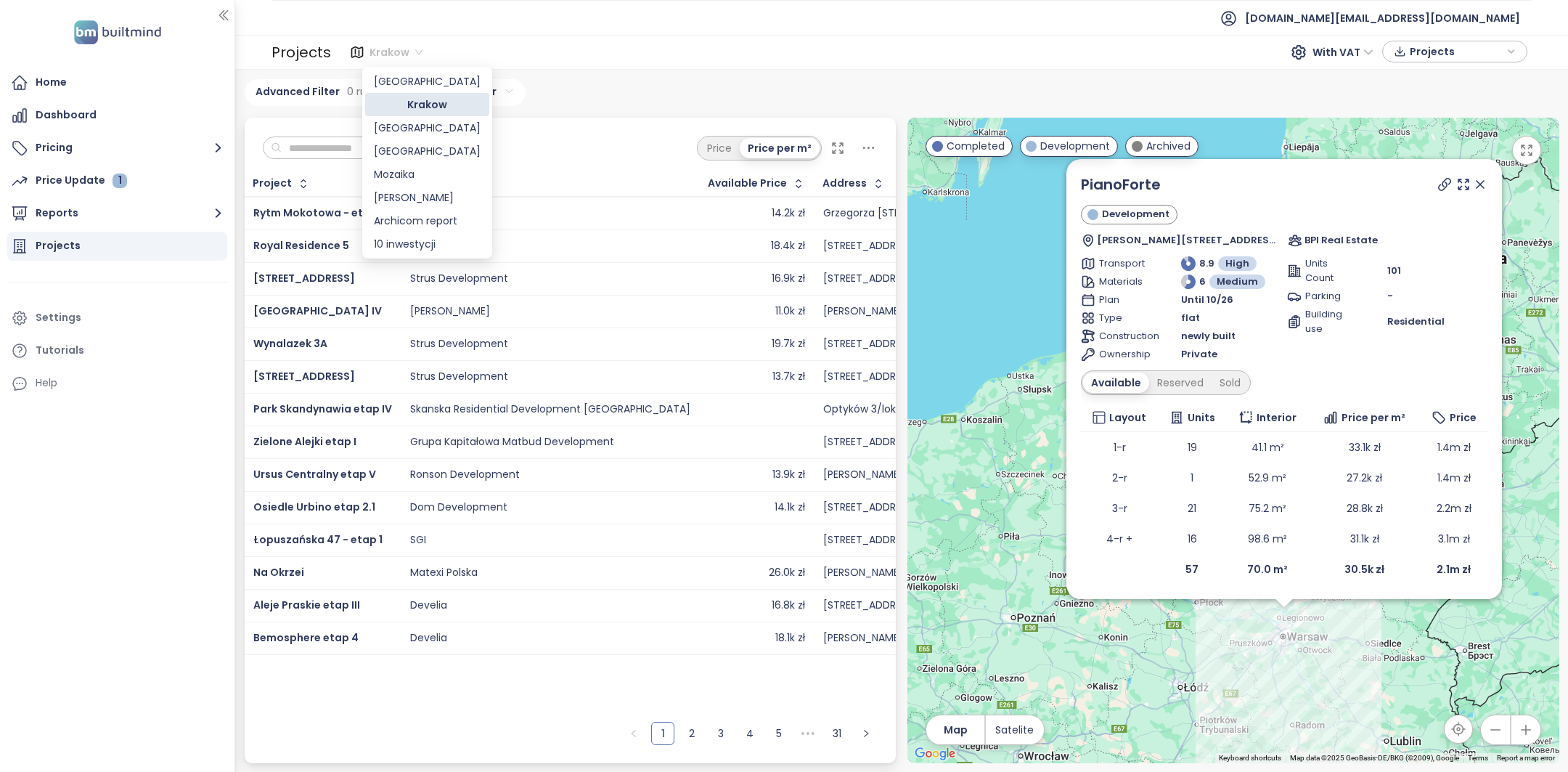
click at [396, 106] on div "Krakow" at bounding box center [426, 104] width 106 height 16
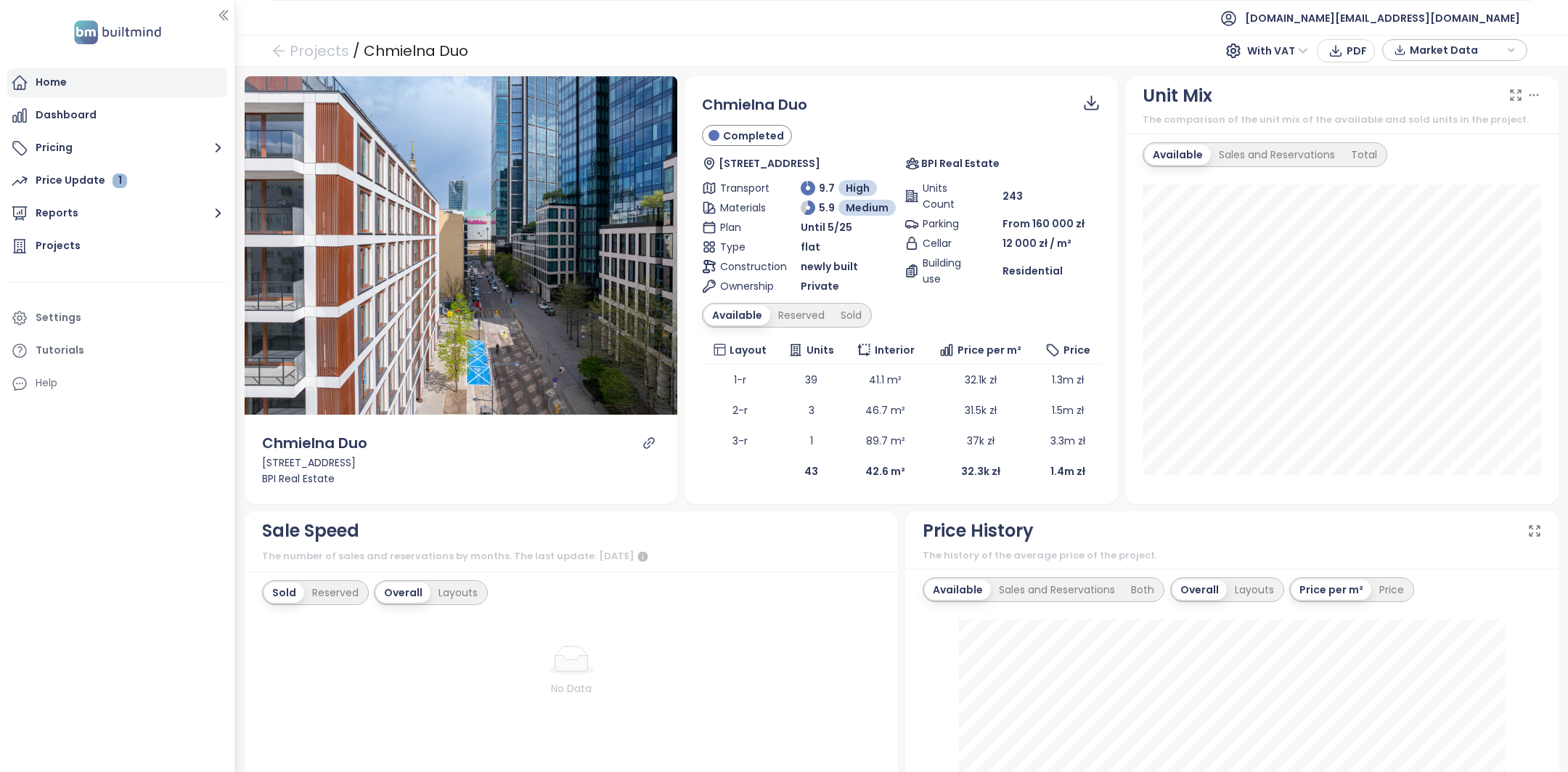
click at [66, 92] on div "Home" at bounding box center [117, 82] width 220 height 29
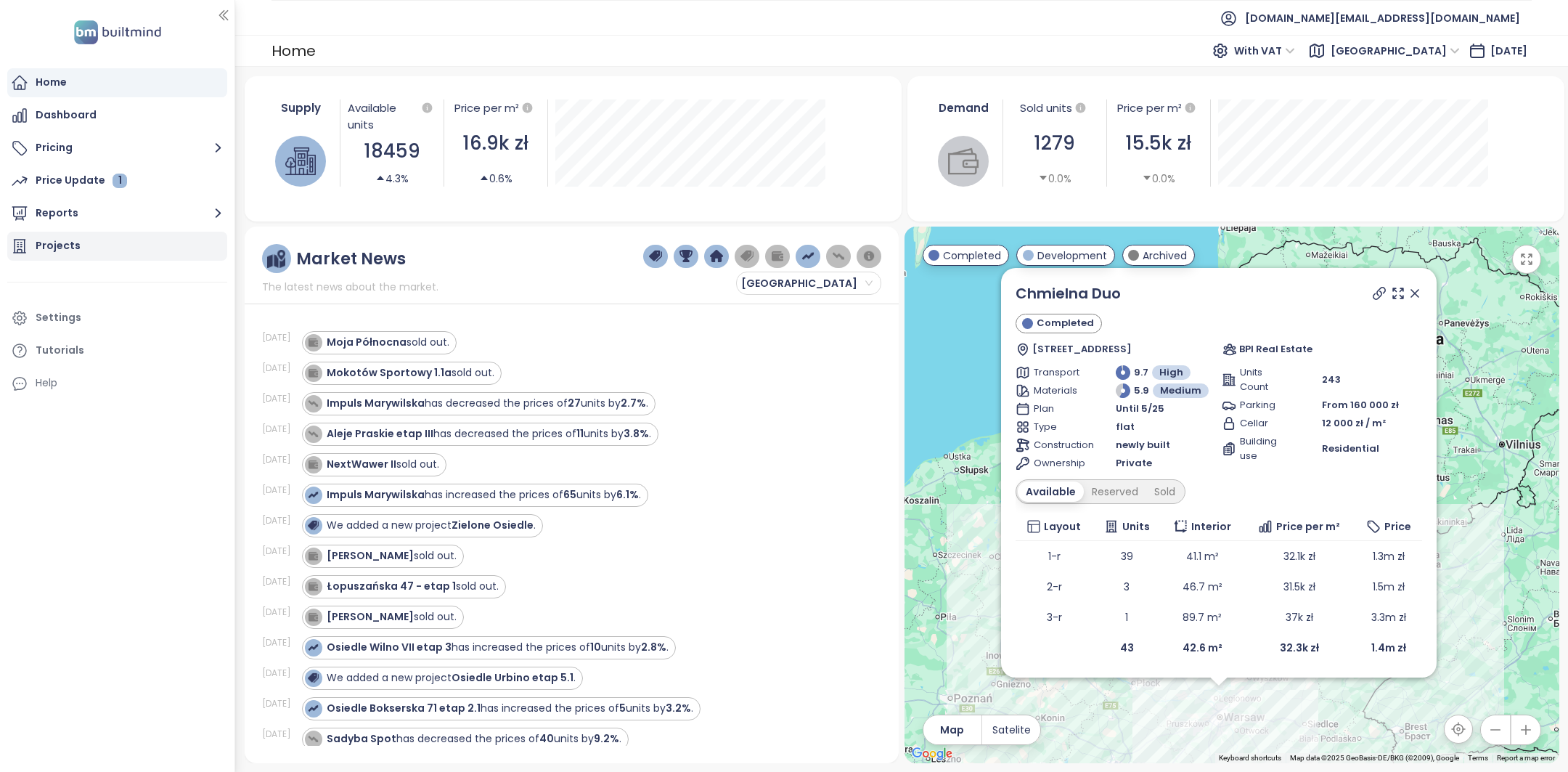
click at [111, 238] on div "Projects" at bounding box center [117, 246] width 220 height 29
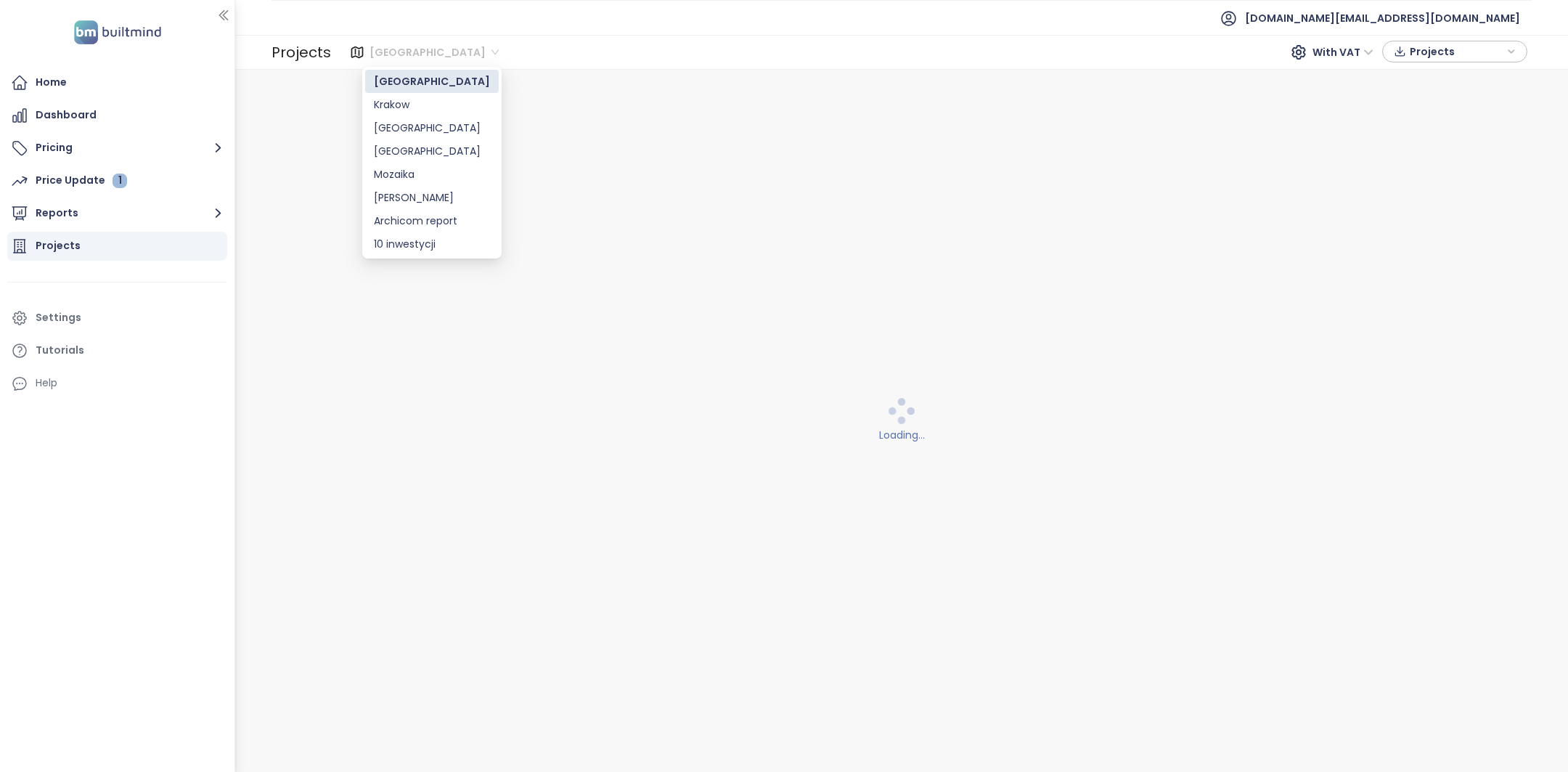
click at [389, 53] on span "[GEOGRAPHIC_DATA]" at bounding box center [434, 52] width 129 height 21
click at [440, 143] on div "[GEOGRAPHIC_DATA]" at bounding box center [431, 150] width 116 height 16
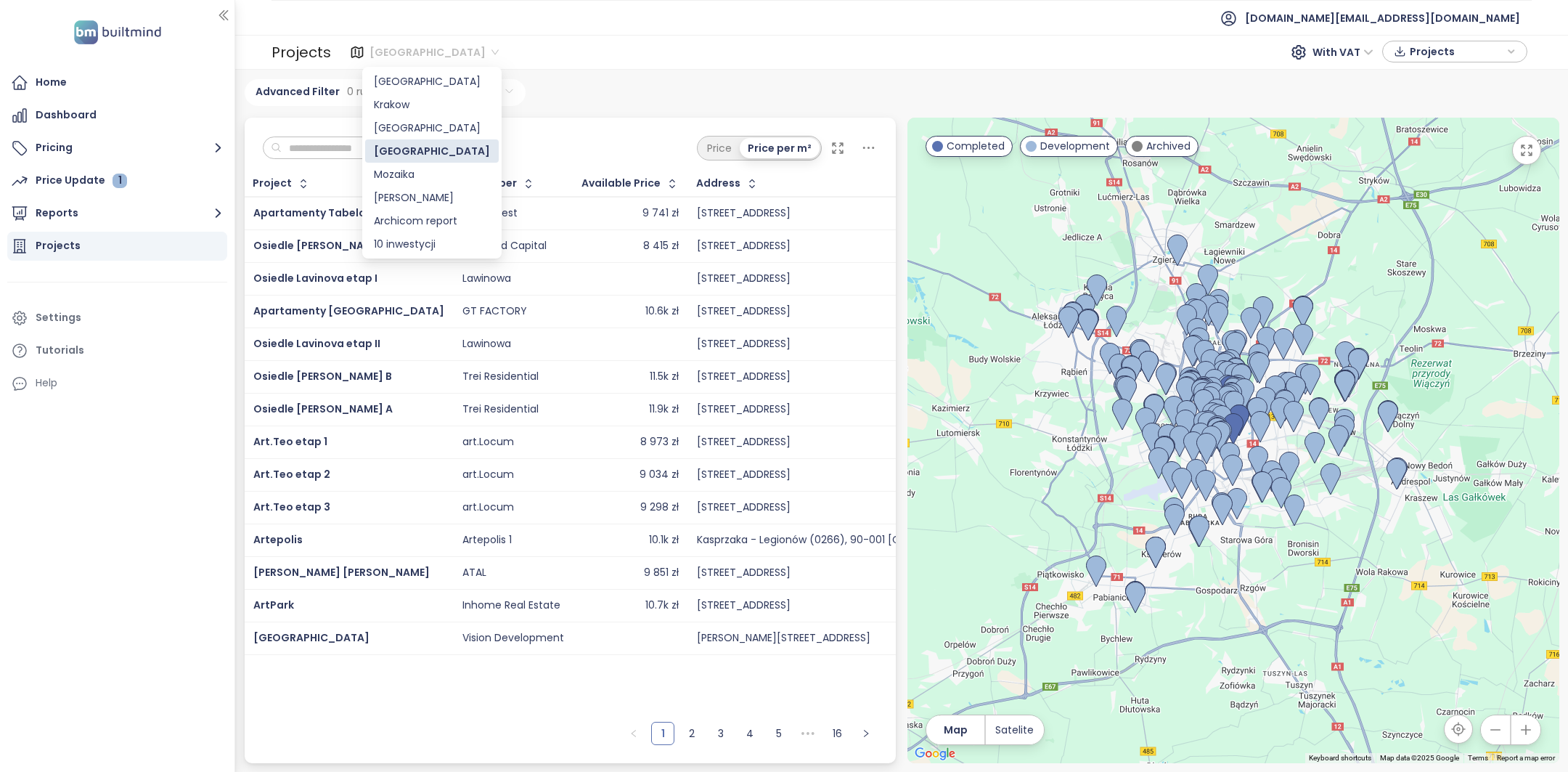
click at [373, 40] on div "[GEOGRAPHIC_DATA]" at bounding box center [436, 52] width 143 height 23
click at [402, 104] on div "Krakow" at bounding box center [431, 104] width 116 height 16
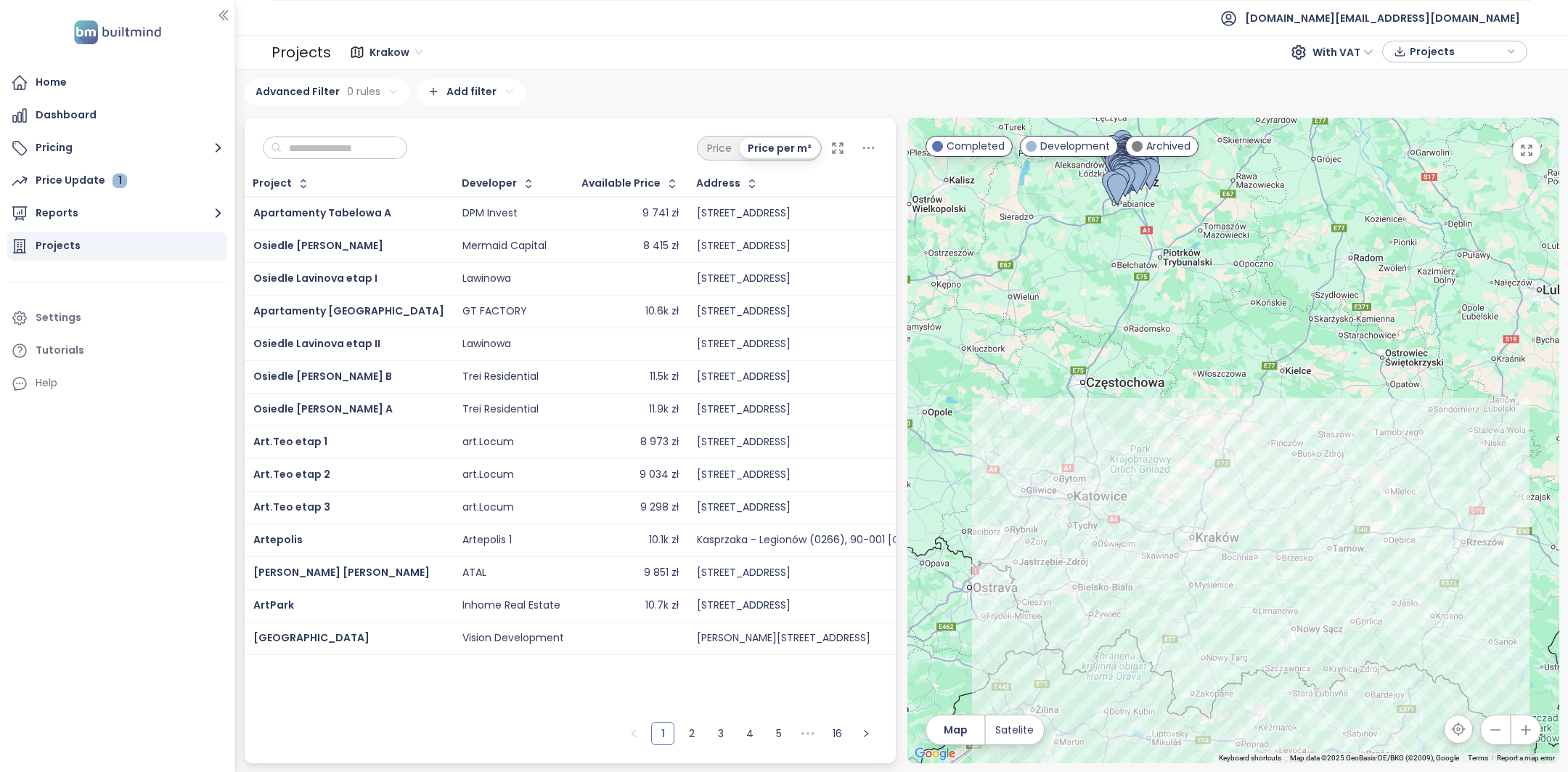
click at [488, 38] on div "Krakow With VAT Projects" at bounding box center [931, 52] width 1201 height 29
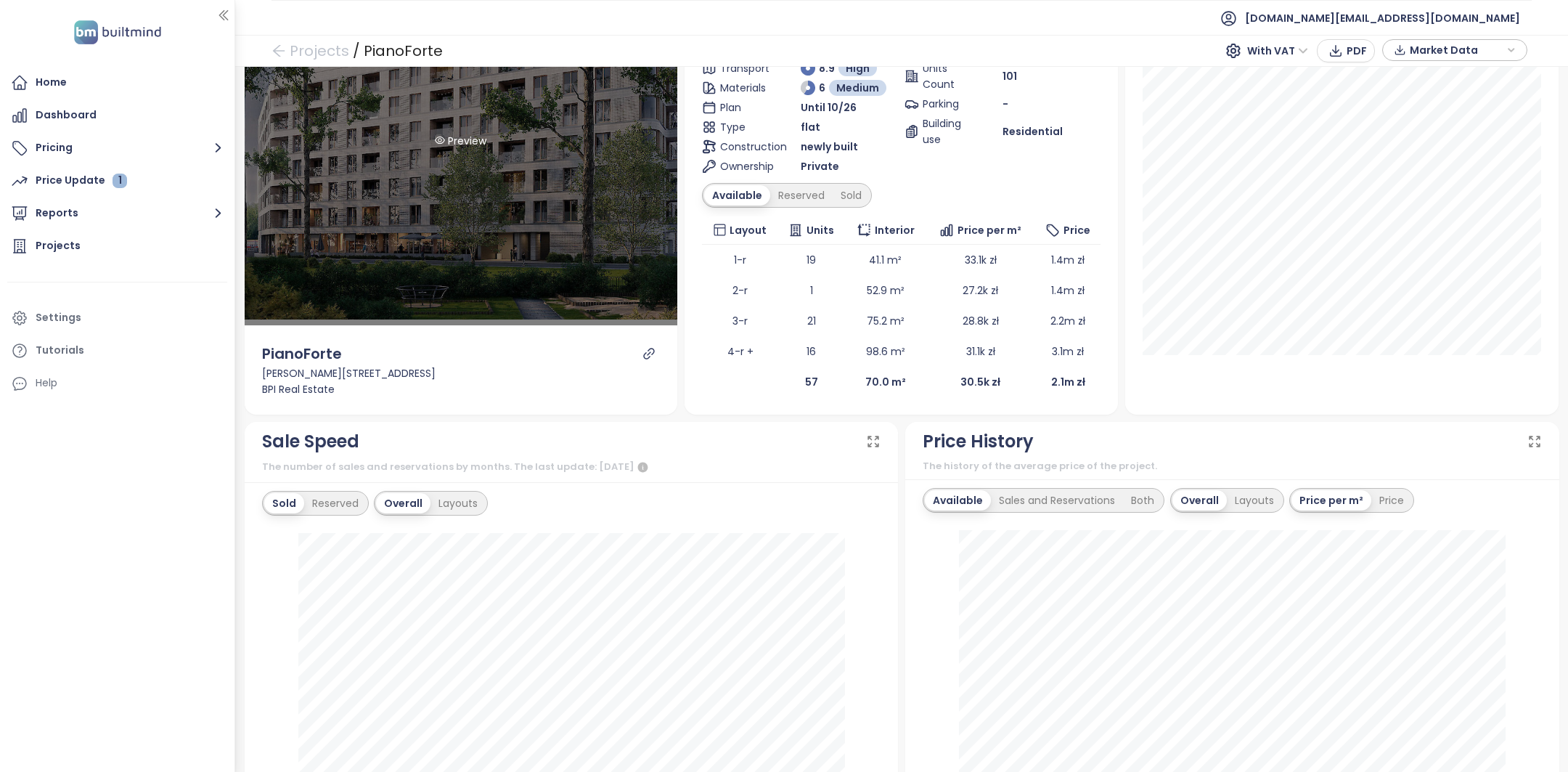
scroll to position [139, 0]
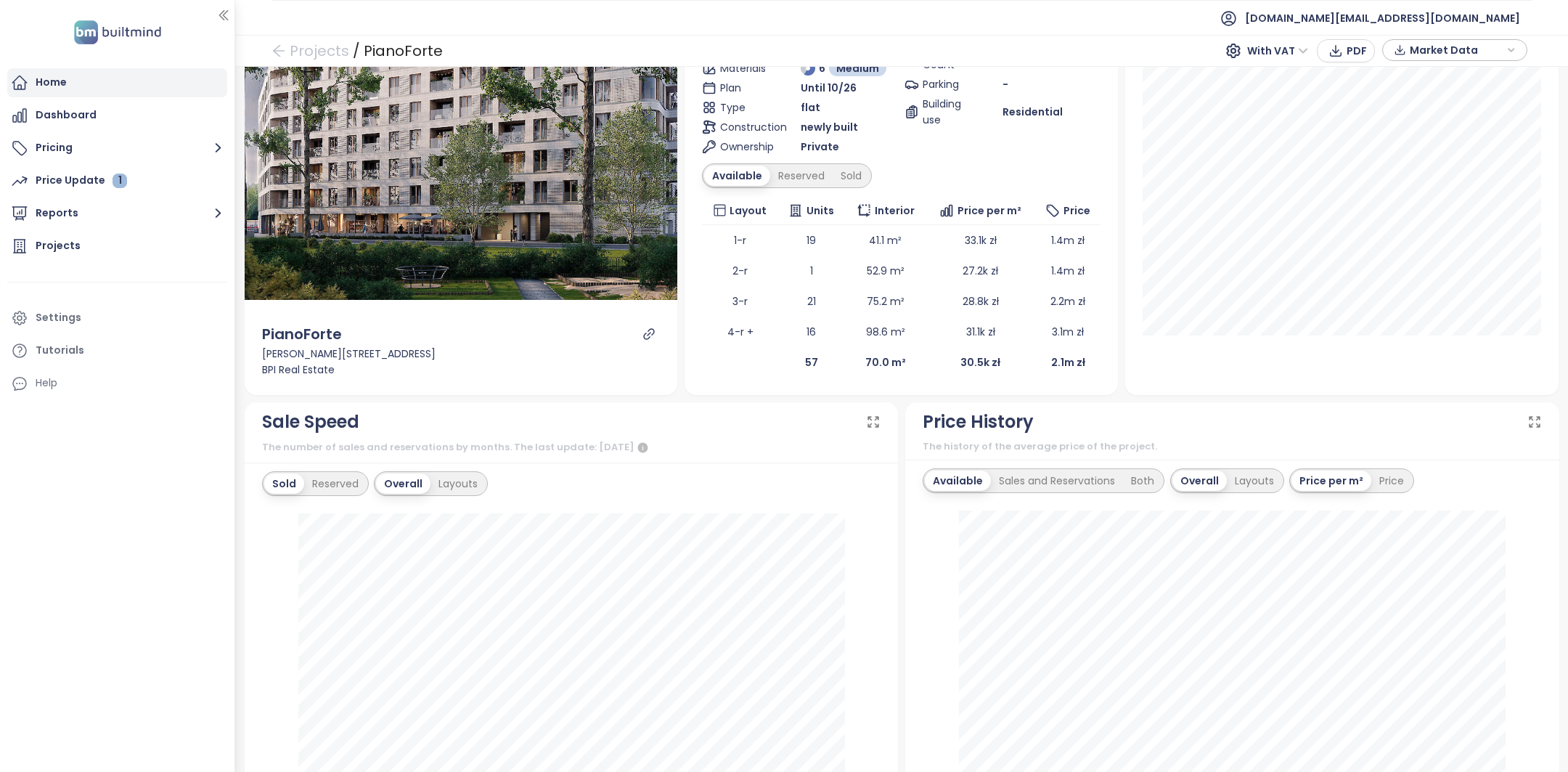
click at [132, 82] on div "Home" at bounding box center [117, 82] width 220 height 29
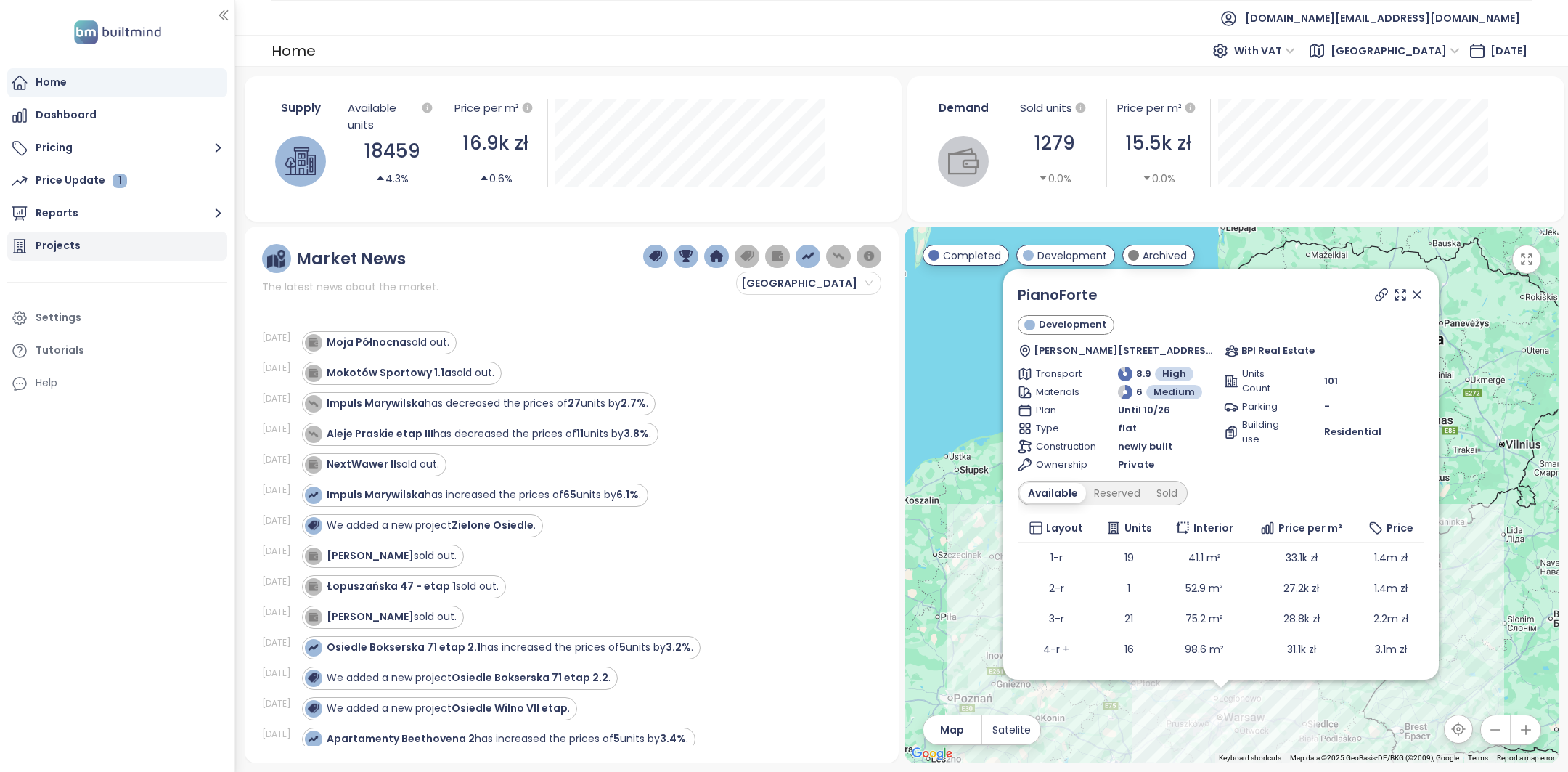
click at [127, 239] on div "Projects" at bounding box center [117, 246] width 220 height 29
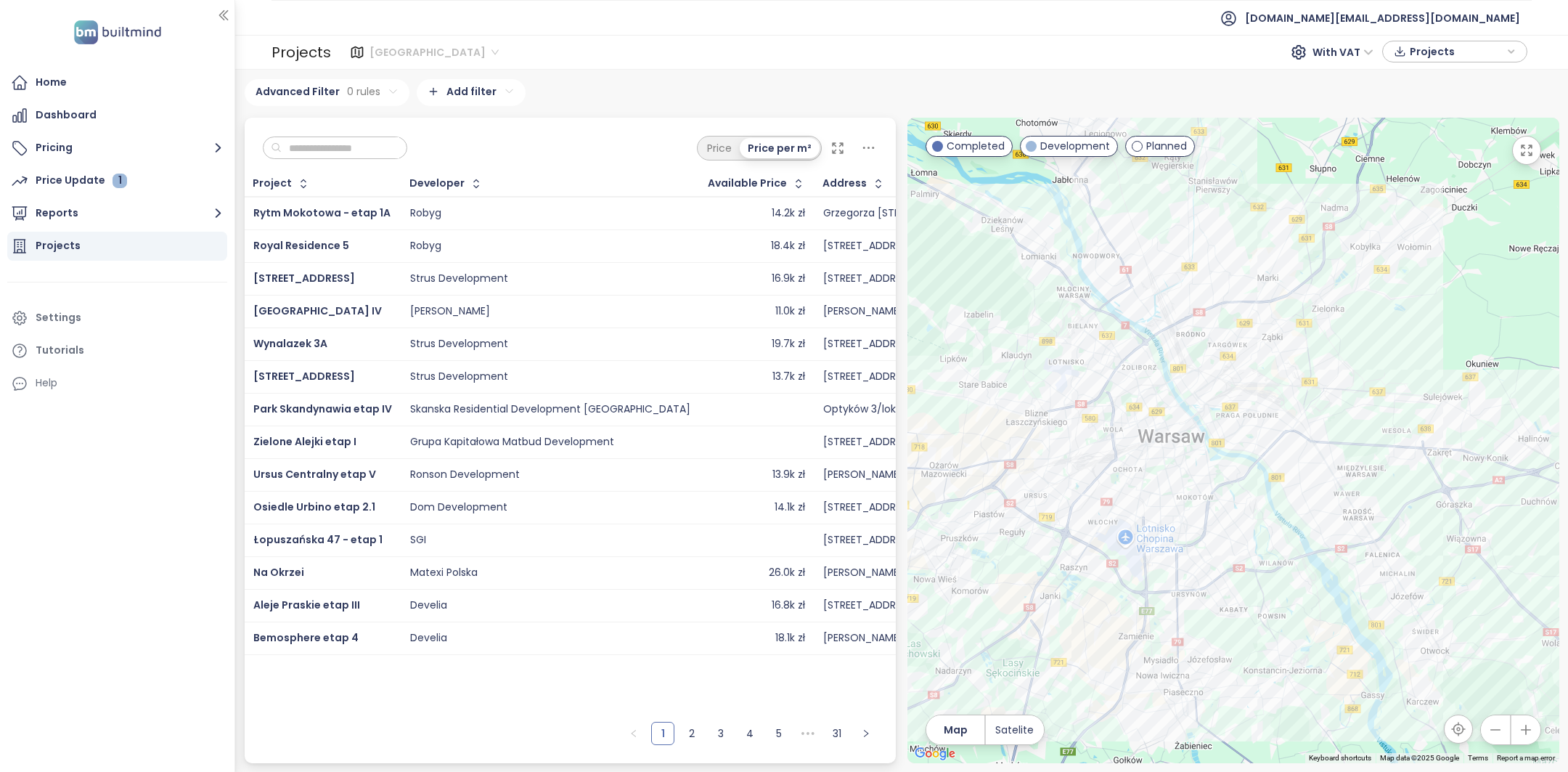
click at [397, 49] on span "[GEOGRAPHIC_DATA]" at bounding box center [434, 52] width 129 height 21
click at [414, 107] on div "Krakow" at bounding box center [431, 104] width 116 height 16
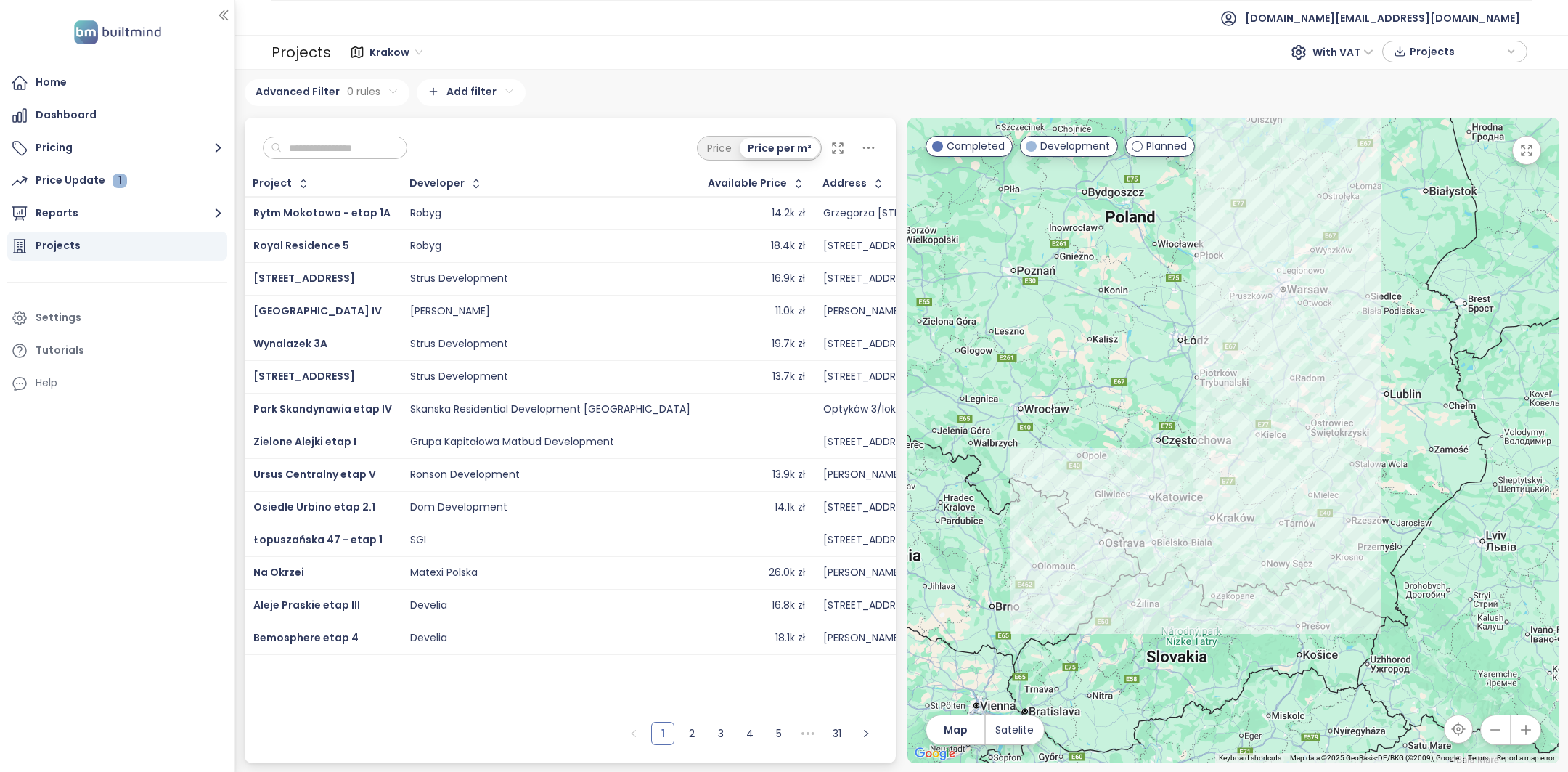
click at [383, 43] on span "Krakow" at bounding box center [396, 52] width 53 height 21
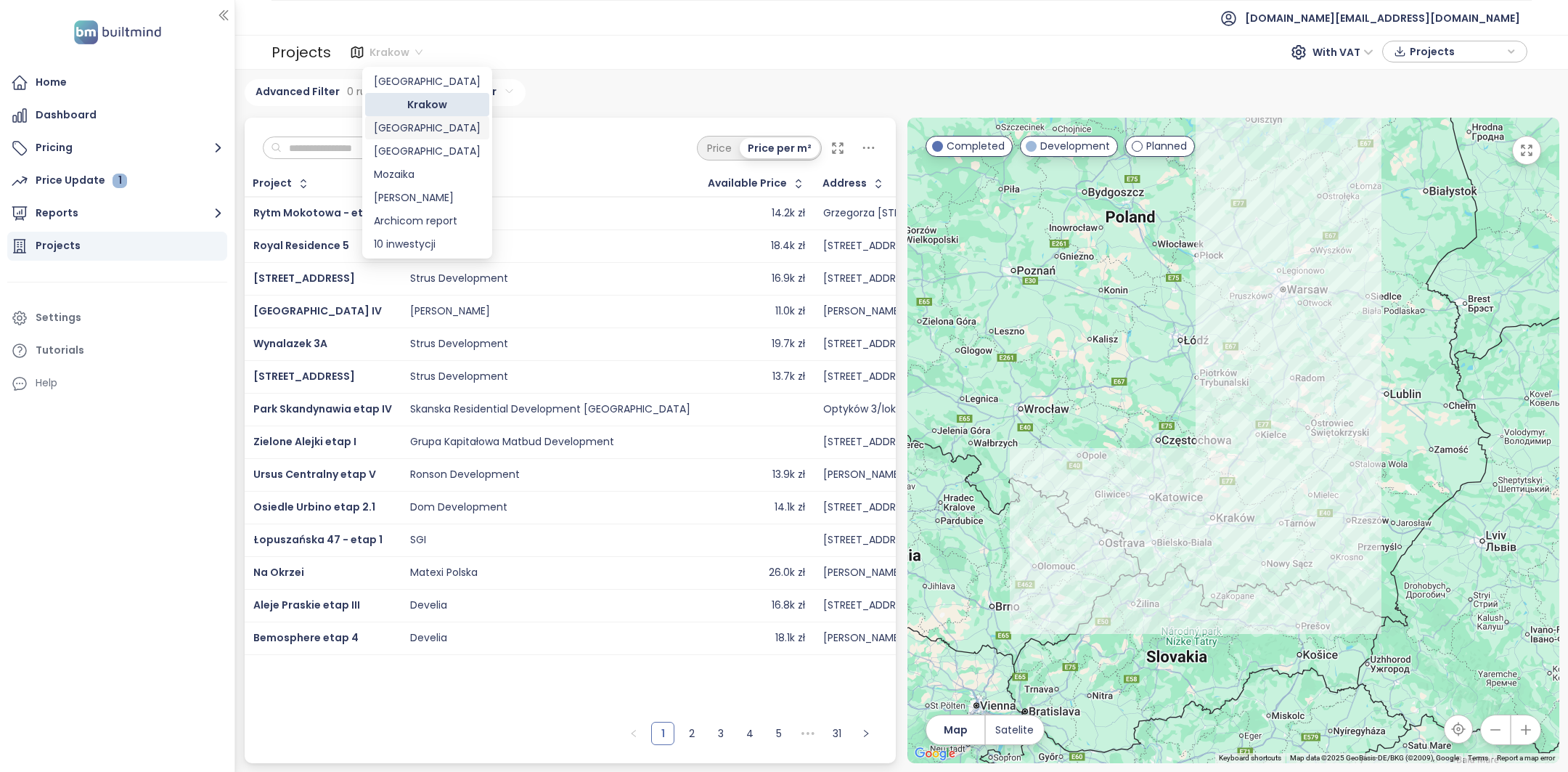
click at [415, 129] on div "[GEOGRAPHIC_DATA]" at bounding box center [426, 127] width 106 height 16
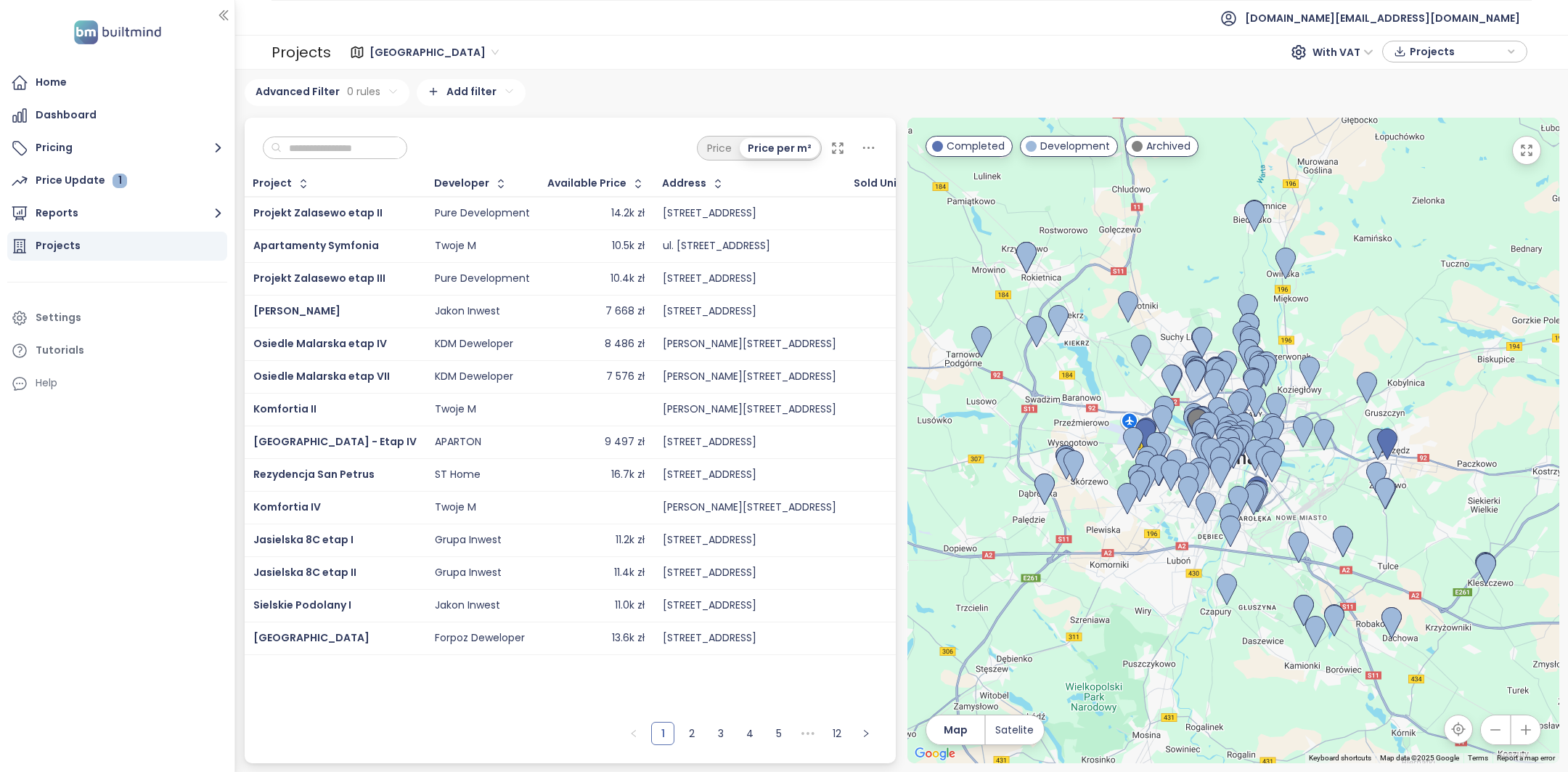
click at [405, 52] on span "[GEOGRAPHIC_DATA]" at bounding box center [434, 52] width 129 height 21
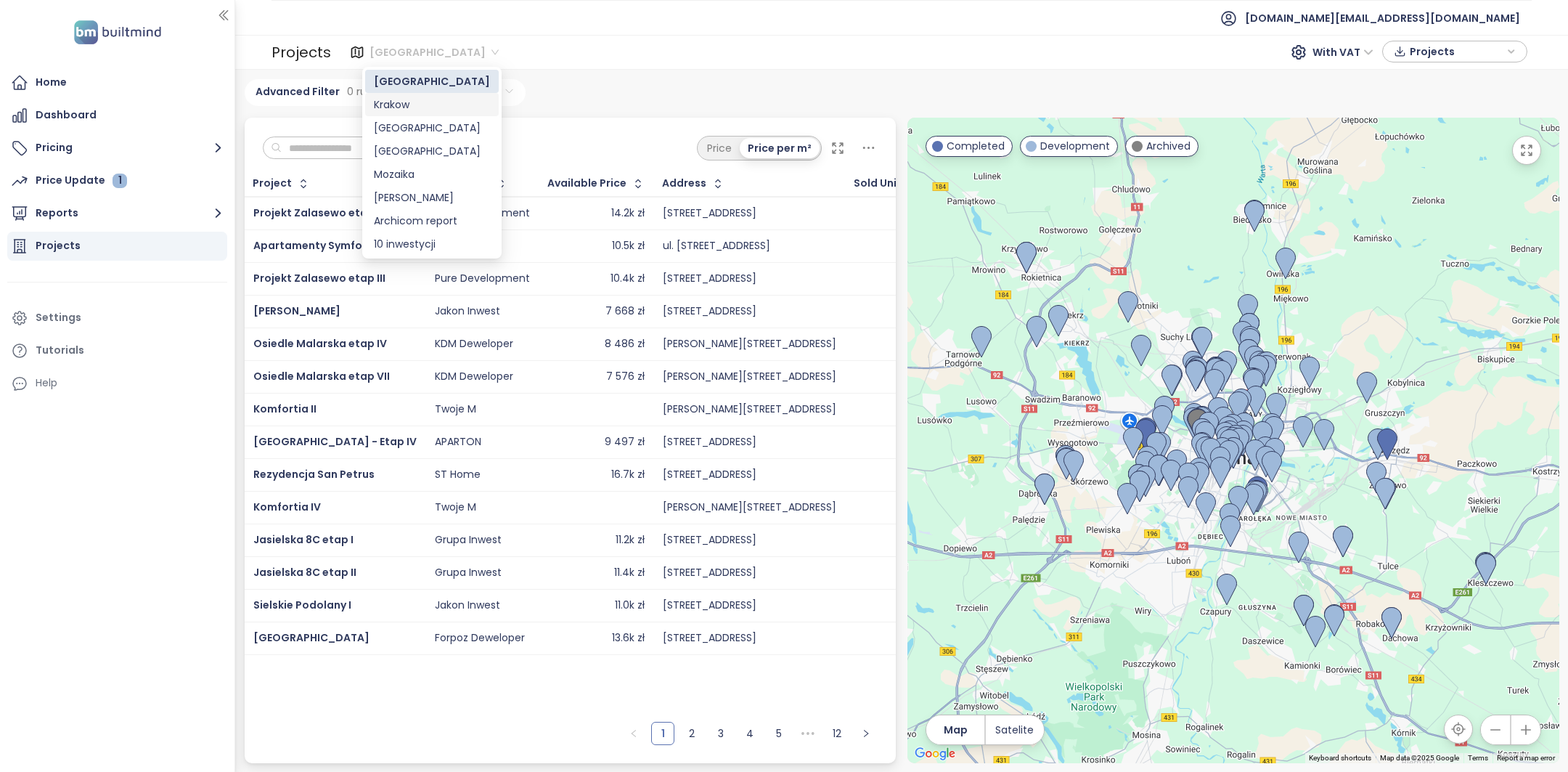
click at [395, 108] on div "Krakow" at bounding box center [431, 104] width 116 height 16
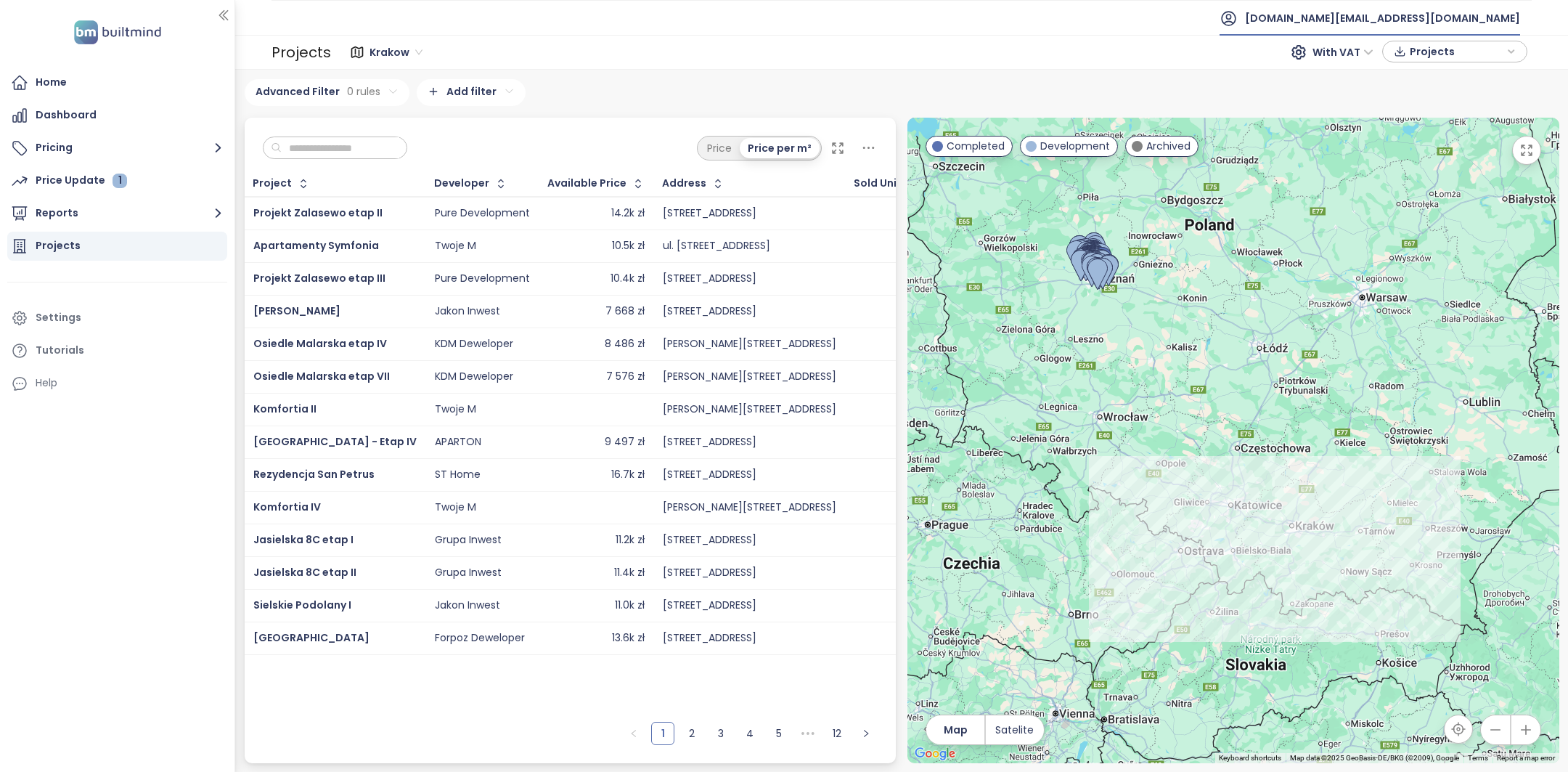
click at [1453, 18] on span "[DOMAIN_NAME][EMAIL_ADDRESS][DOMAIN_NAME]" at bounding box center [1383, 18] width 275 height 35
click at [1434, 64] on li "Log out" at bounding box center [1433, 58] width 169 height 29
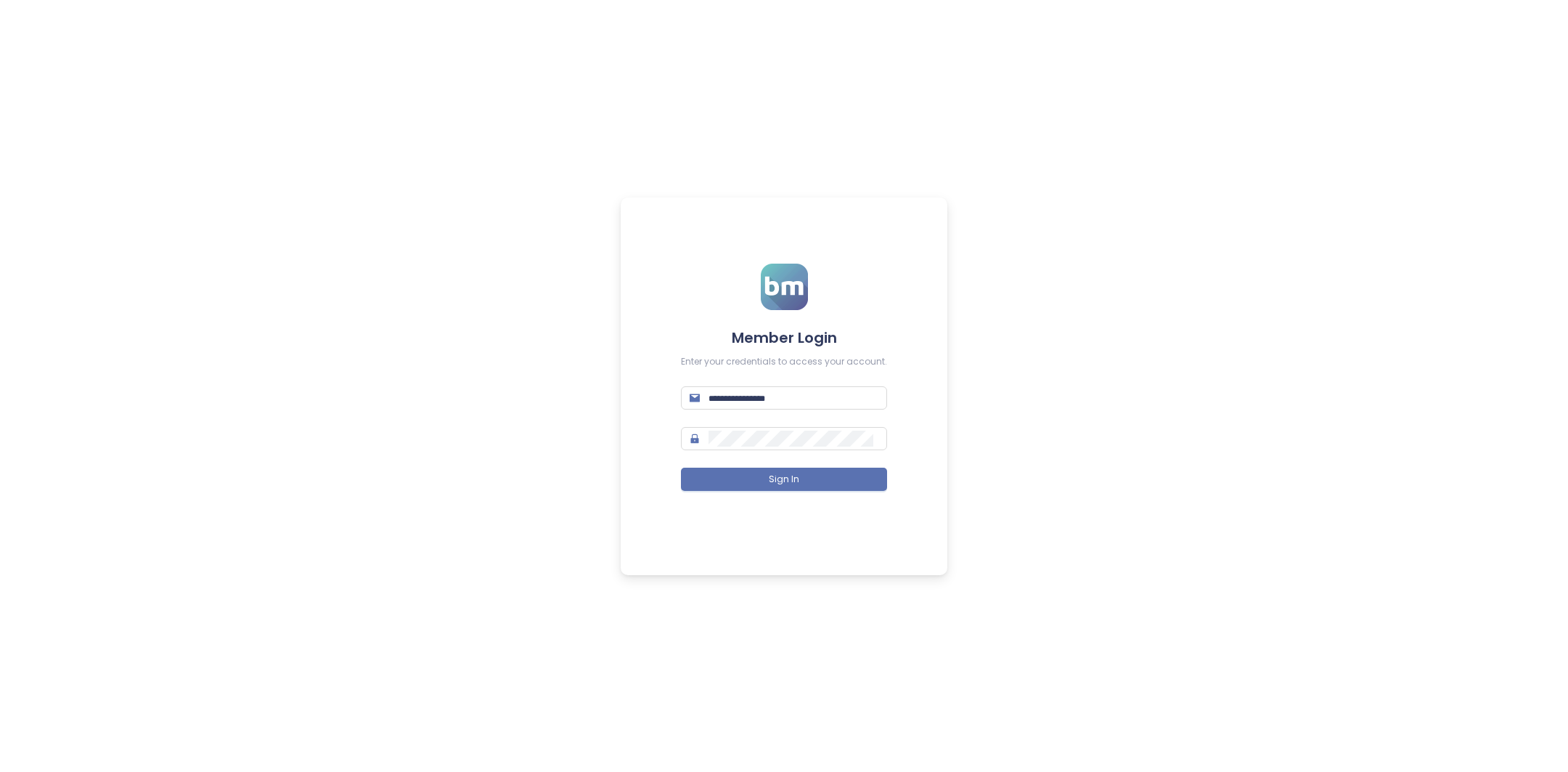
type input "**********"
click at [822, 471] on button "Sign In" at bounding box center [784, 479] width 206 height 23
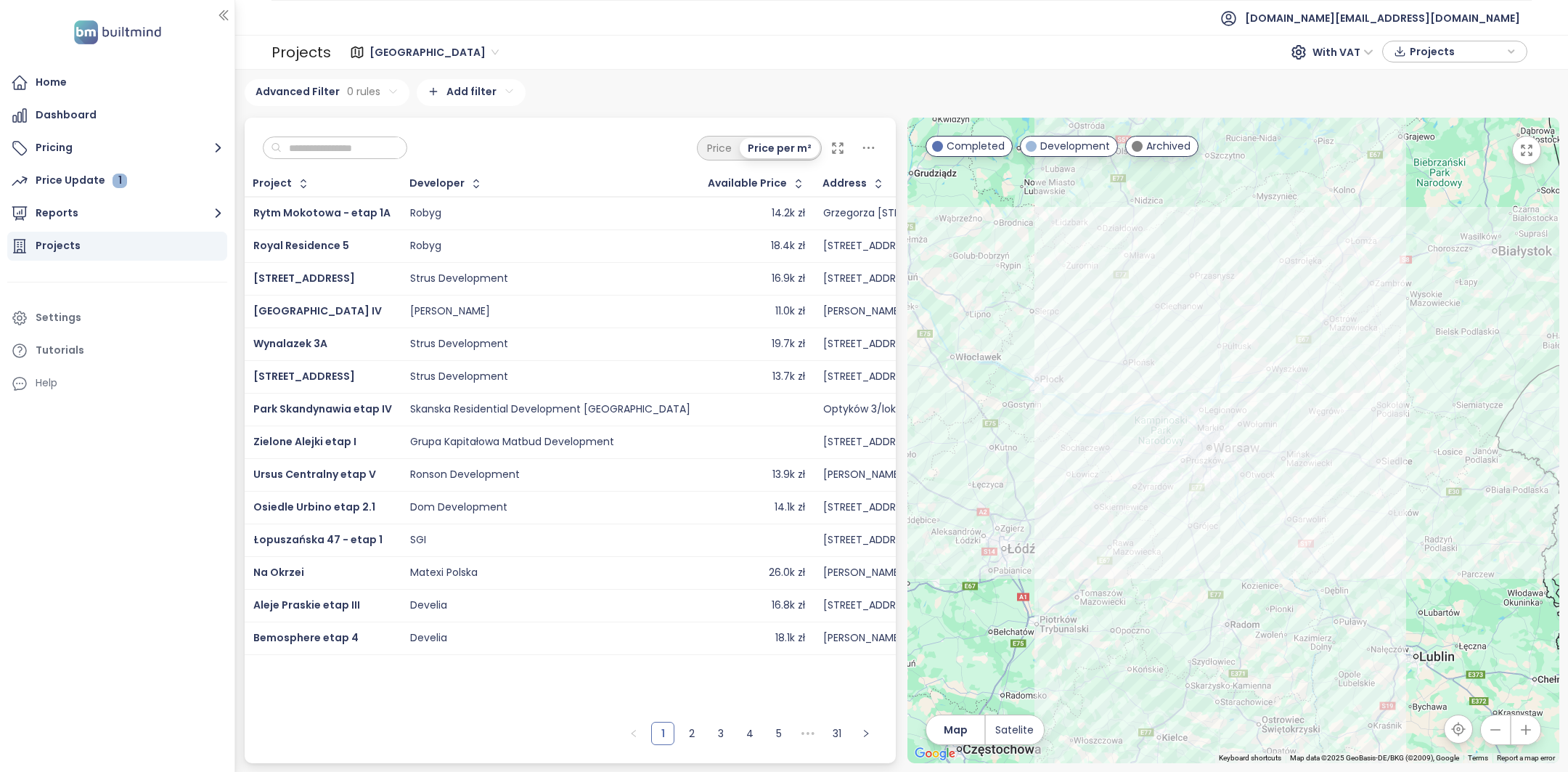
click at [384, 49] on span "[GEOGRAPHIC_DATA]" at bounding box center [434, 52] width 129 height 21
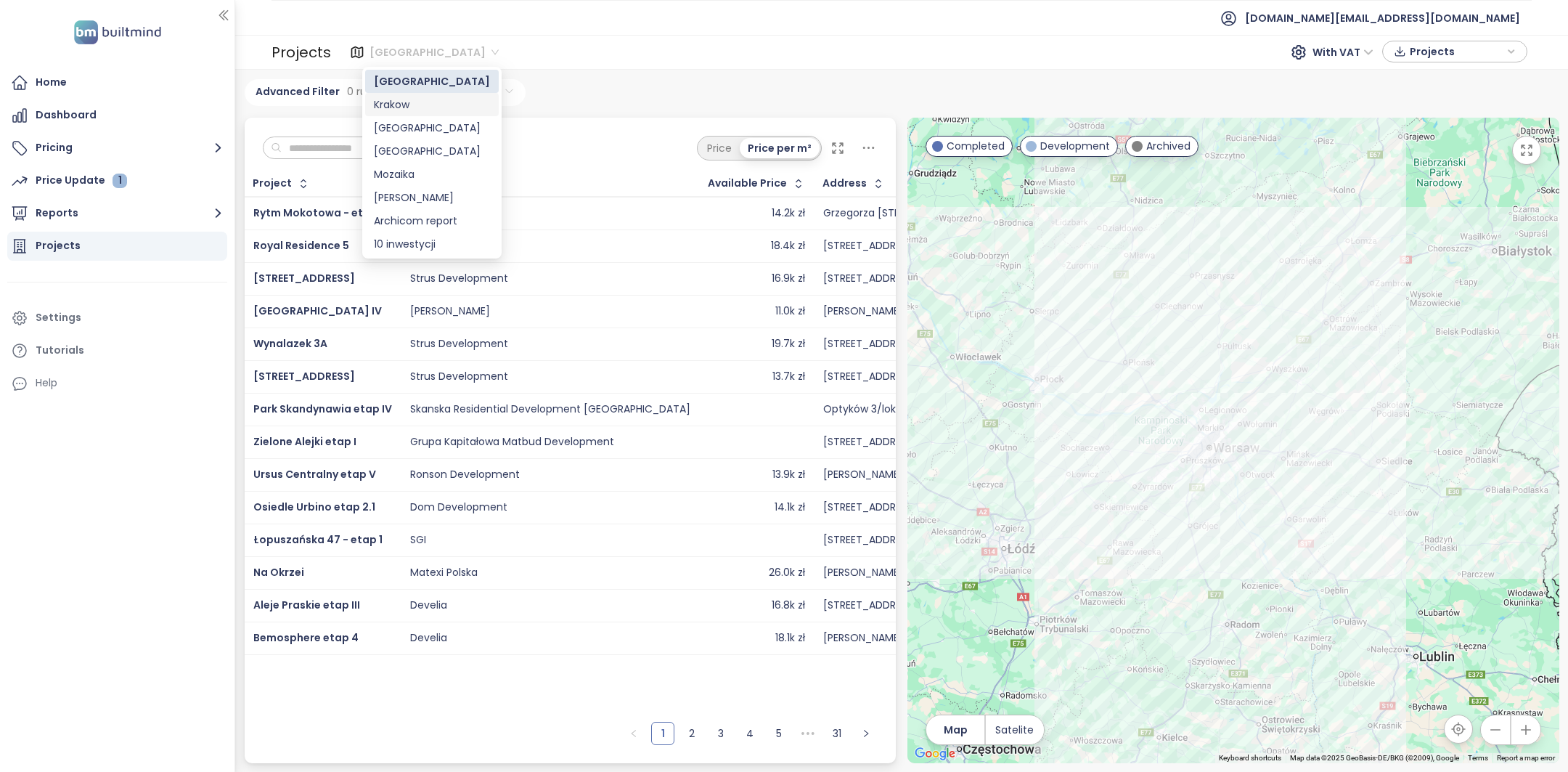
click at [408, 103] on div "Krakow" at bounding box center [431, 104] width 116 height 16
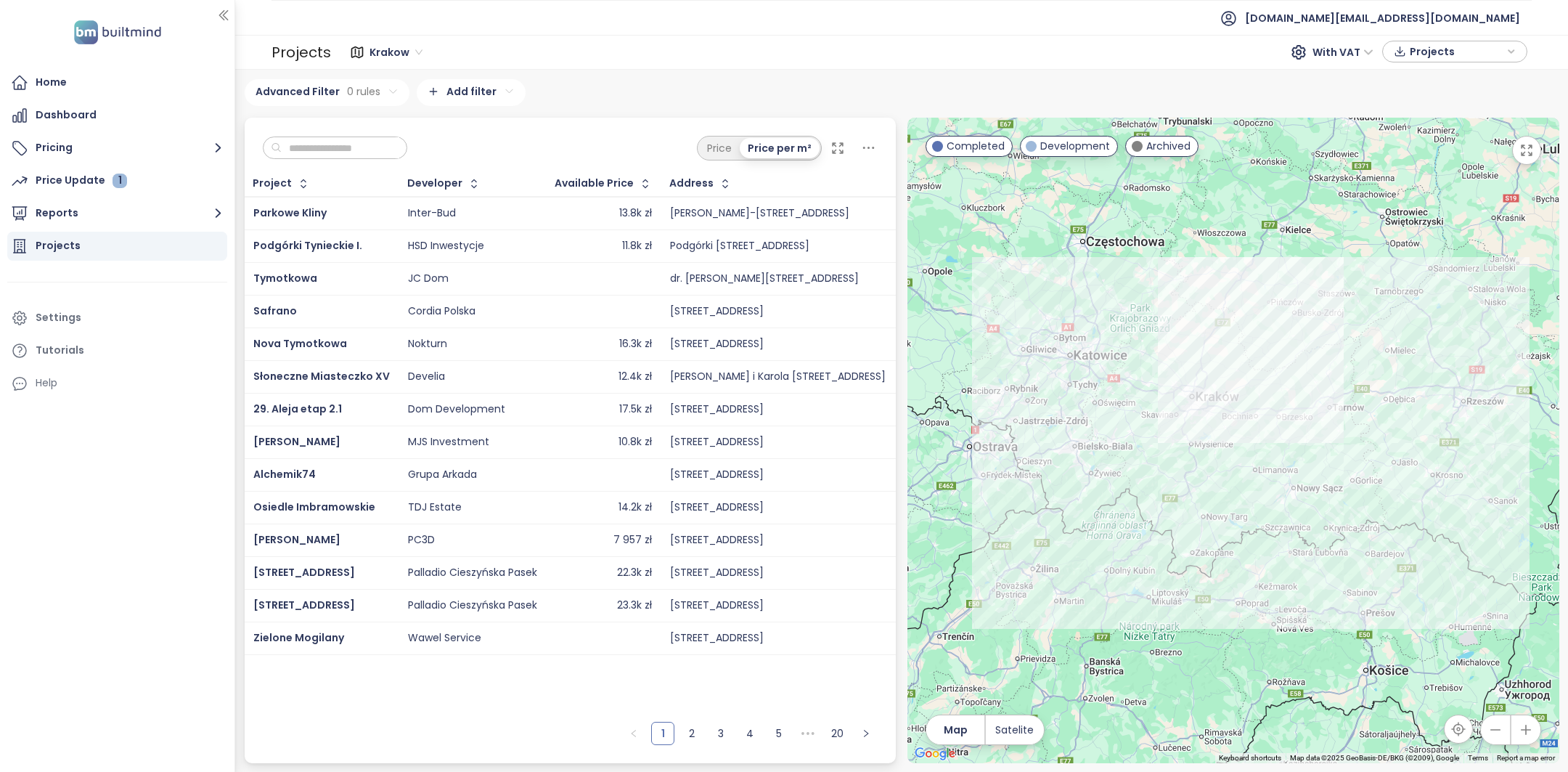
click at [324, 158] on div at bounding box center [336, 148] width 145 height 23
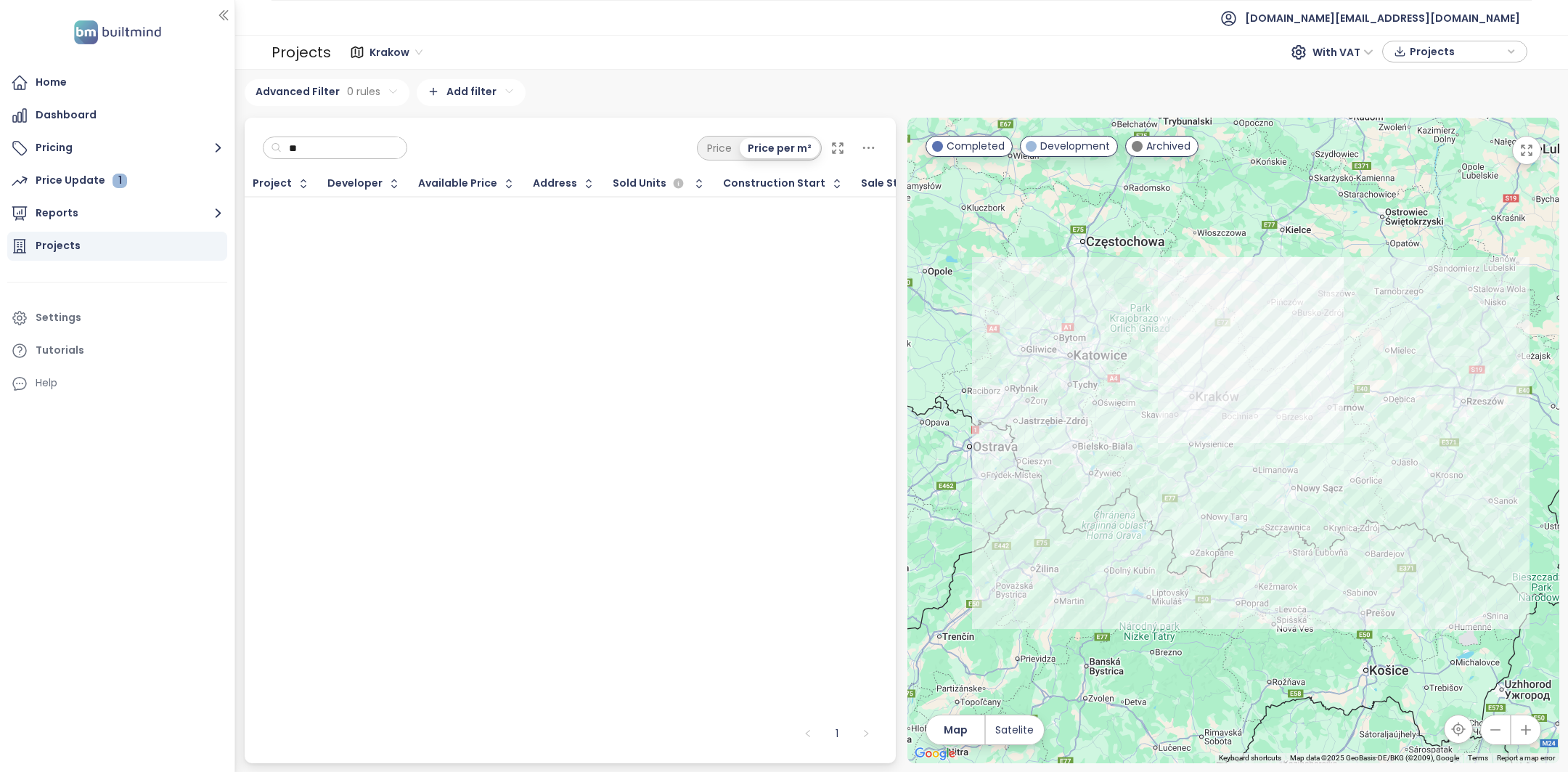
type input "*"
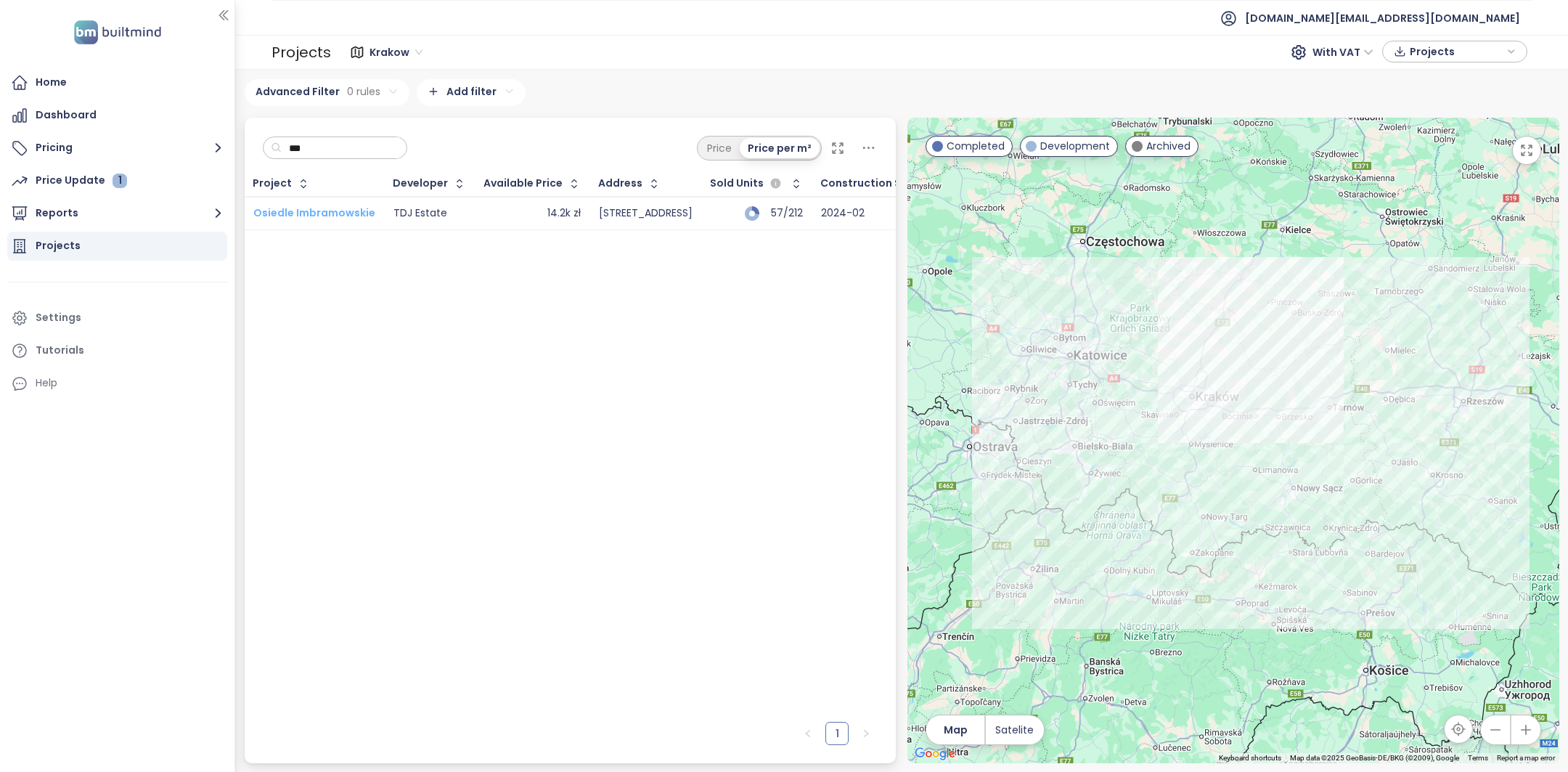
click at [310, 211] on span "Osiedle Imbramowskie" at bounding box center [314, 213] width 122 height 15
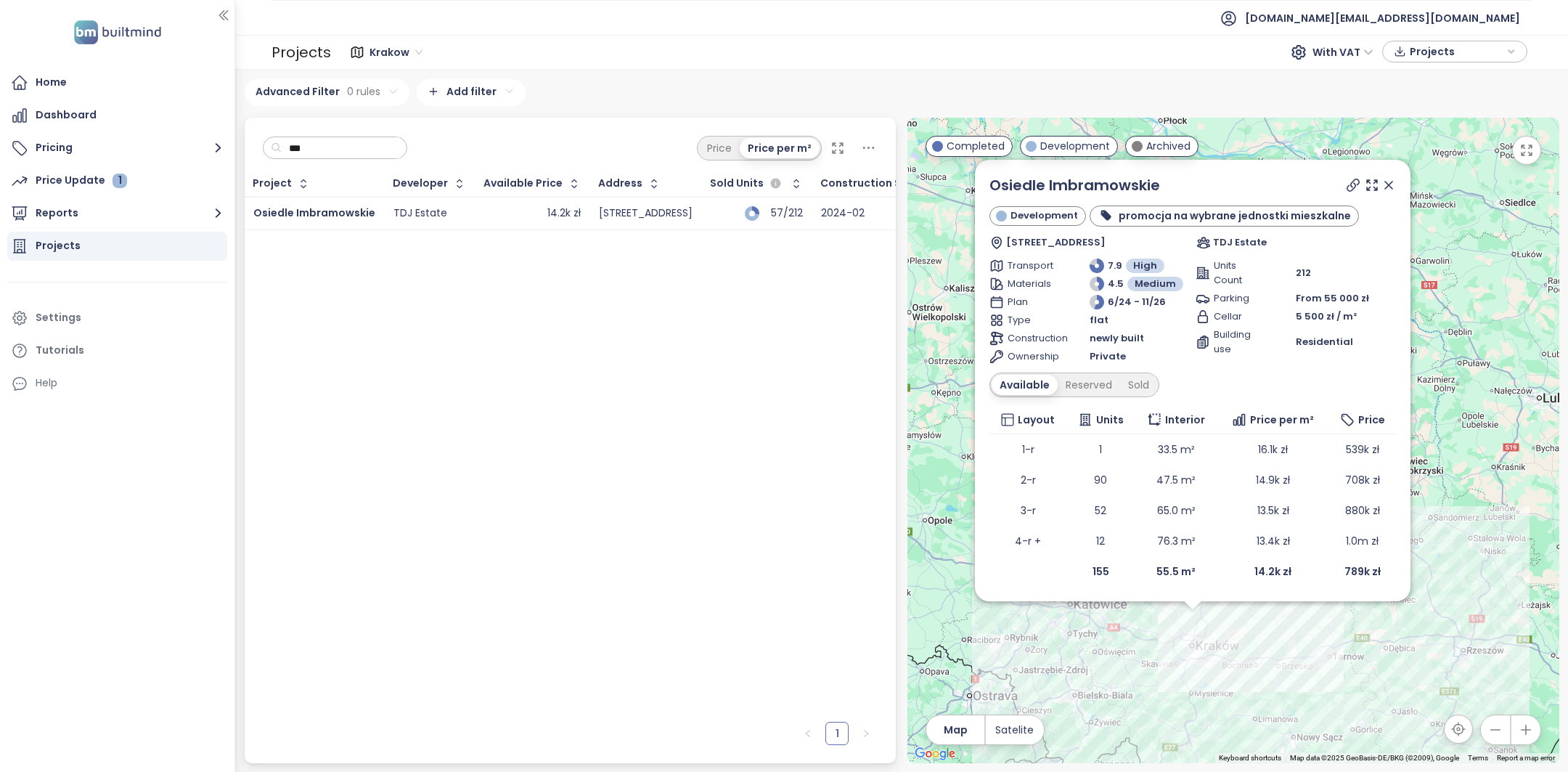
click at [359, 143] on input "***" at bounding box center [341, 148] width 118 height 21
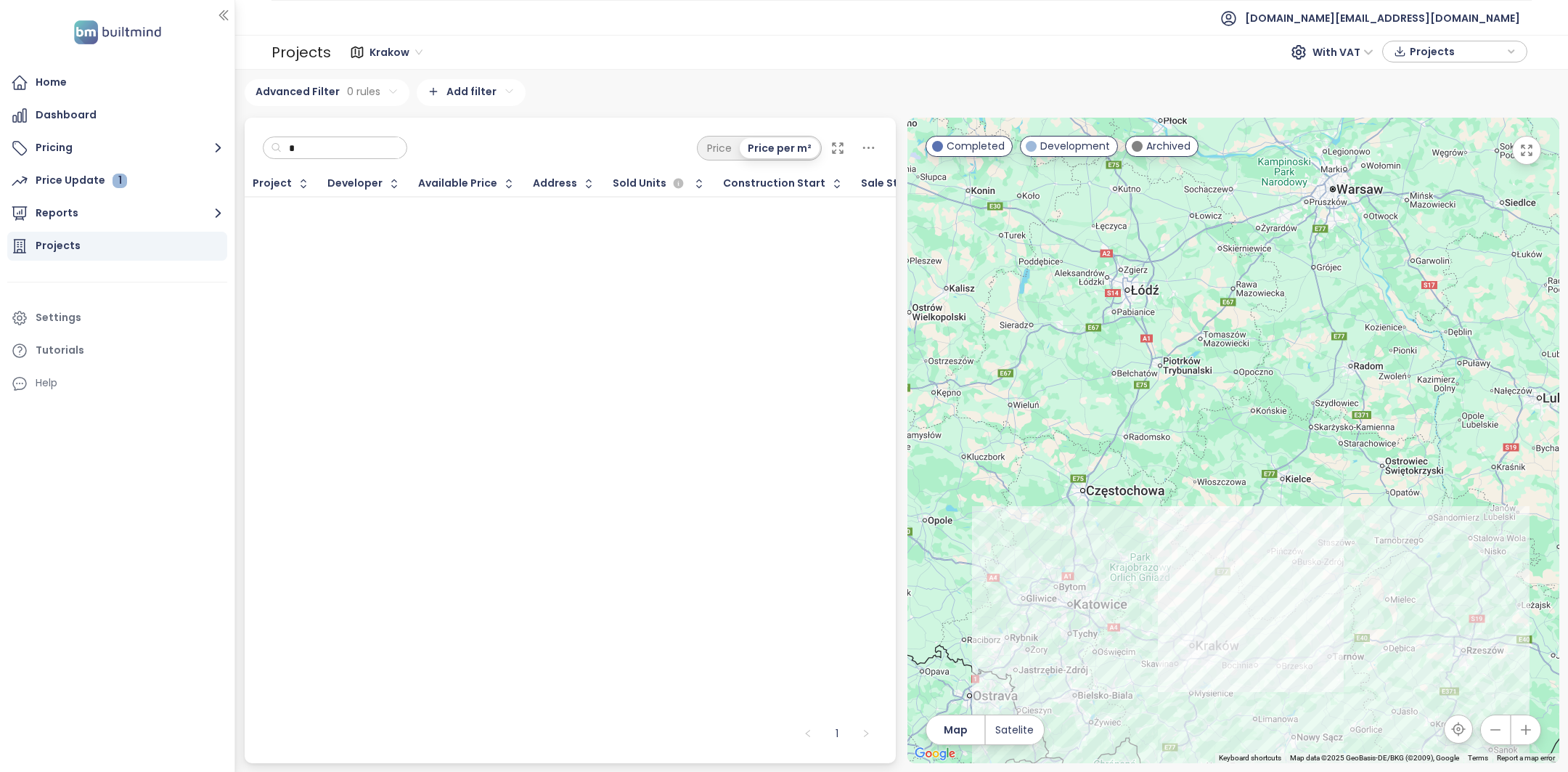
type input "*"
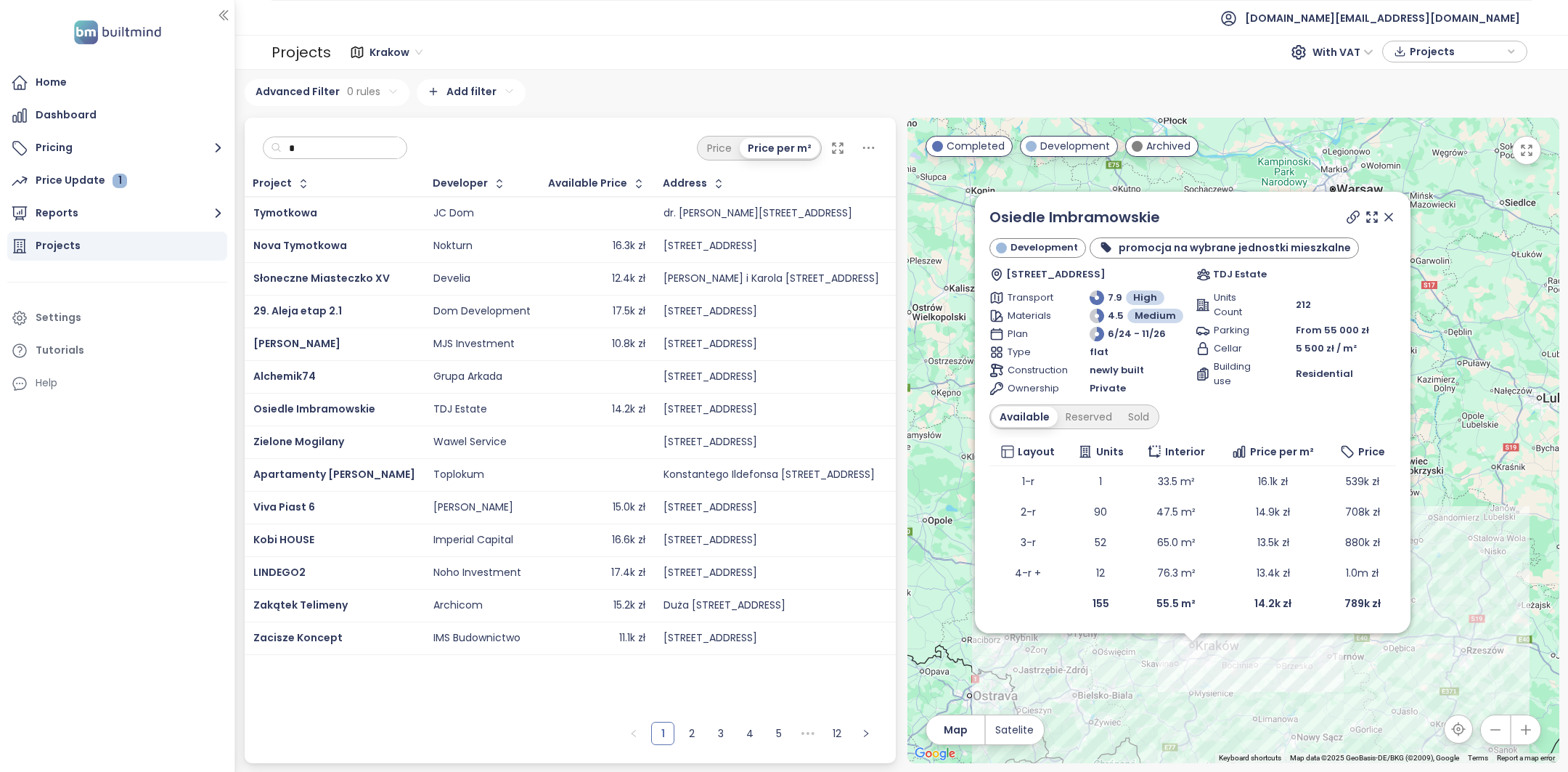
click at [324, 147] on input "*" at bounding box center [341, 148] width 118 height 21
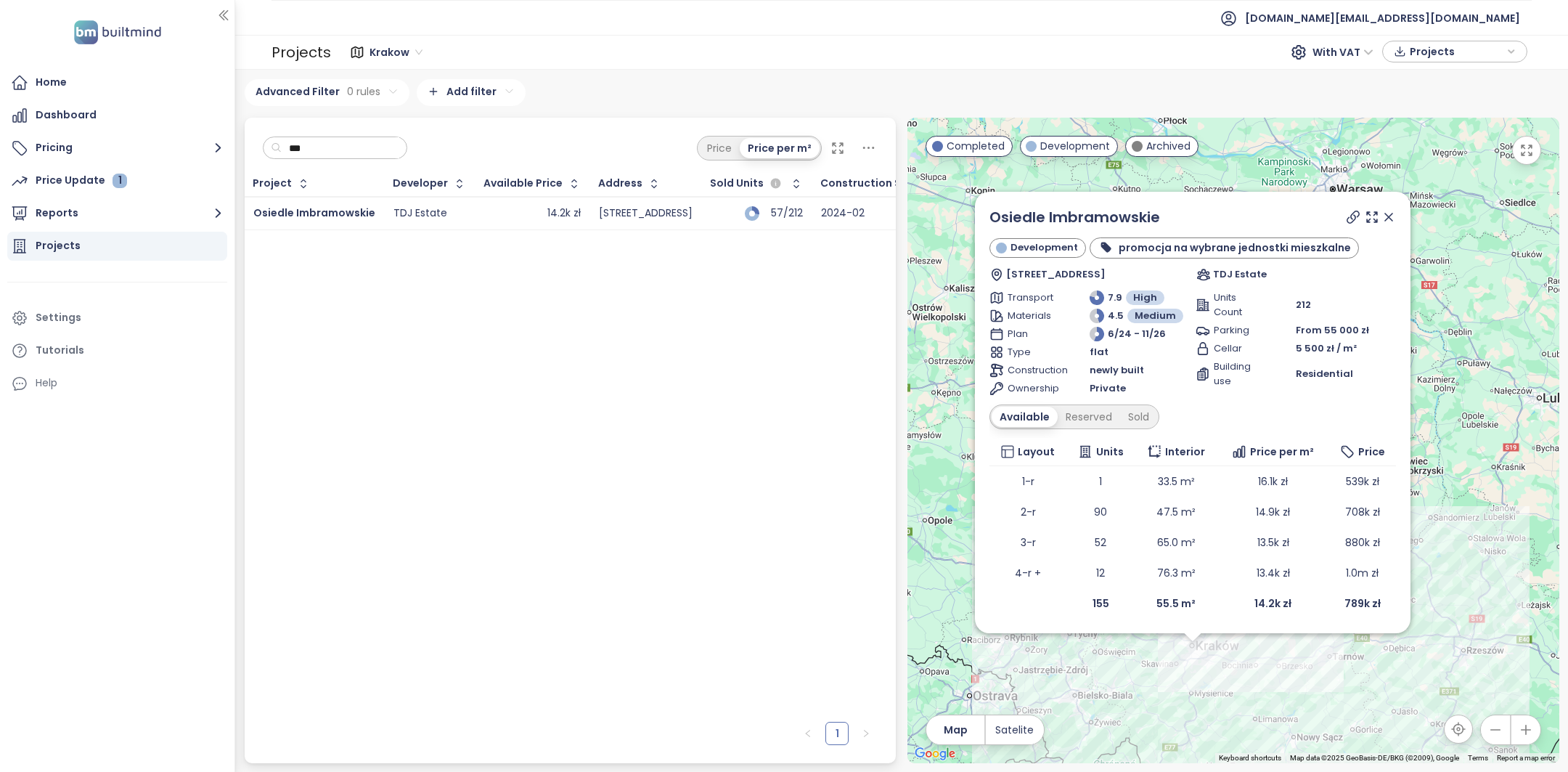
click at [356, 157] on input "***" at bounding box center [341, 148] width 118 height 21
type input "*"
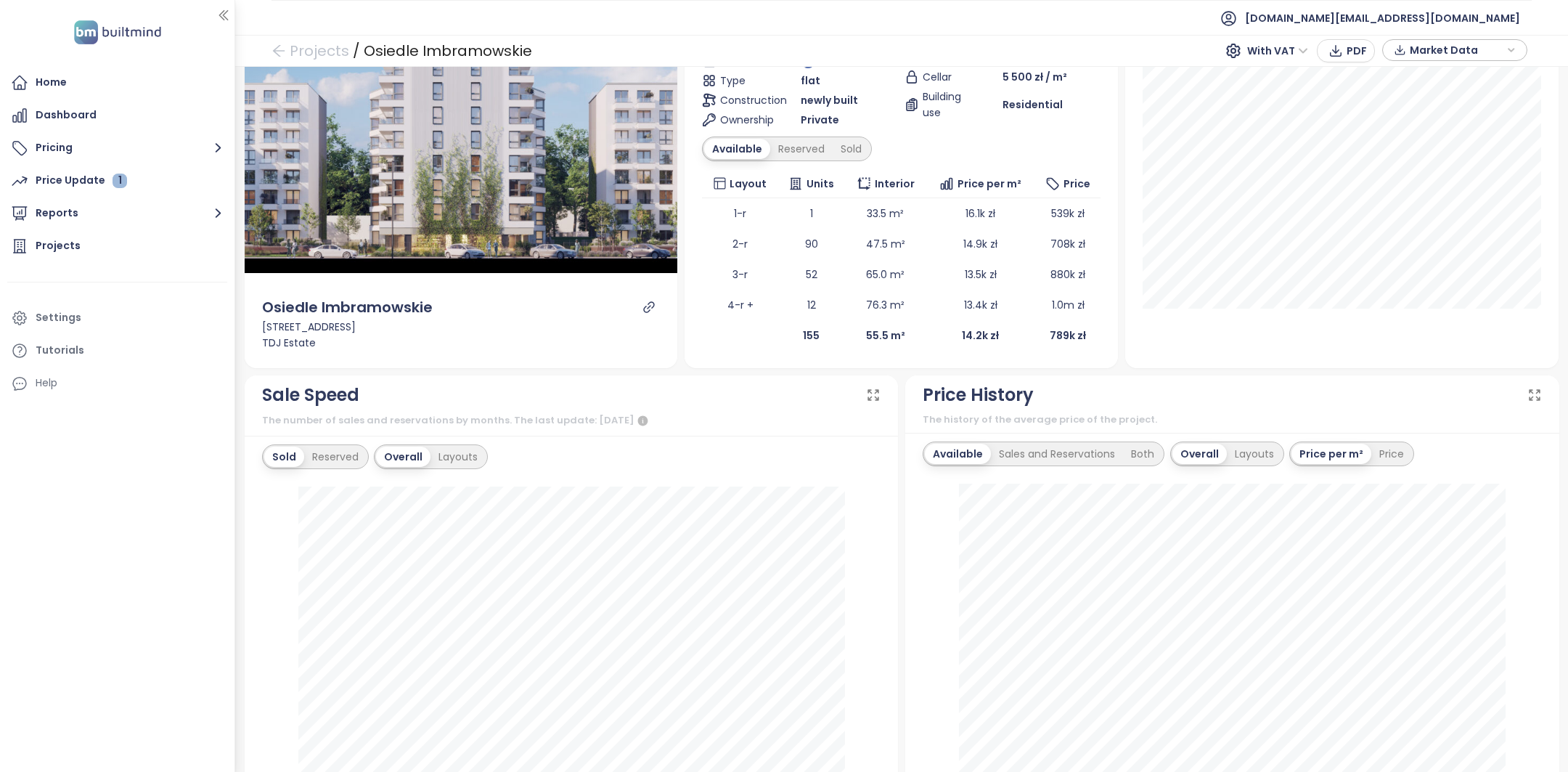
scroll to position [220, 0]
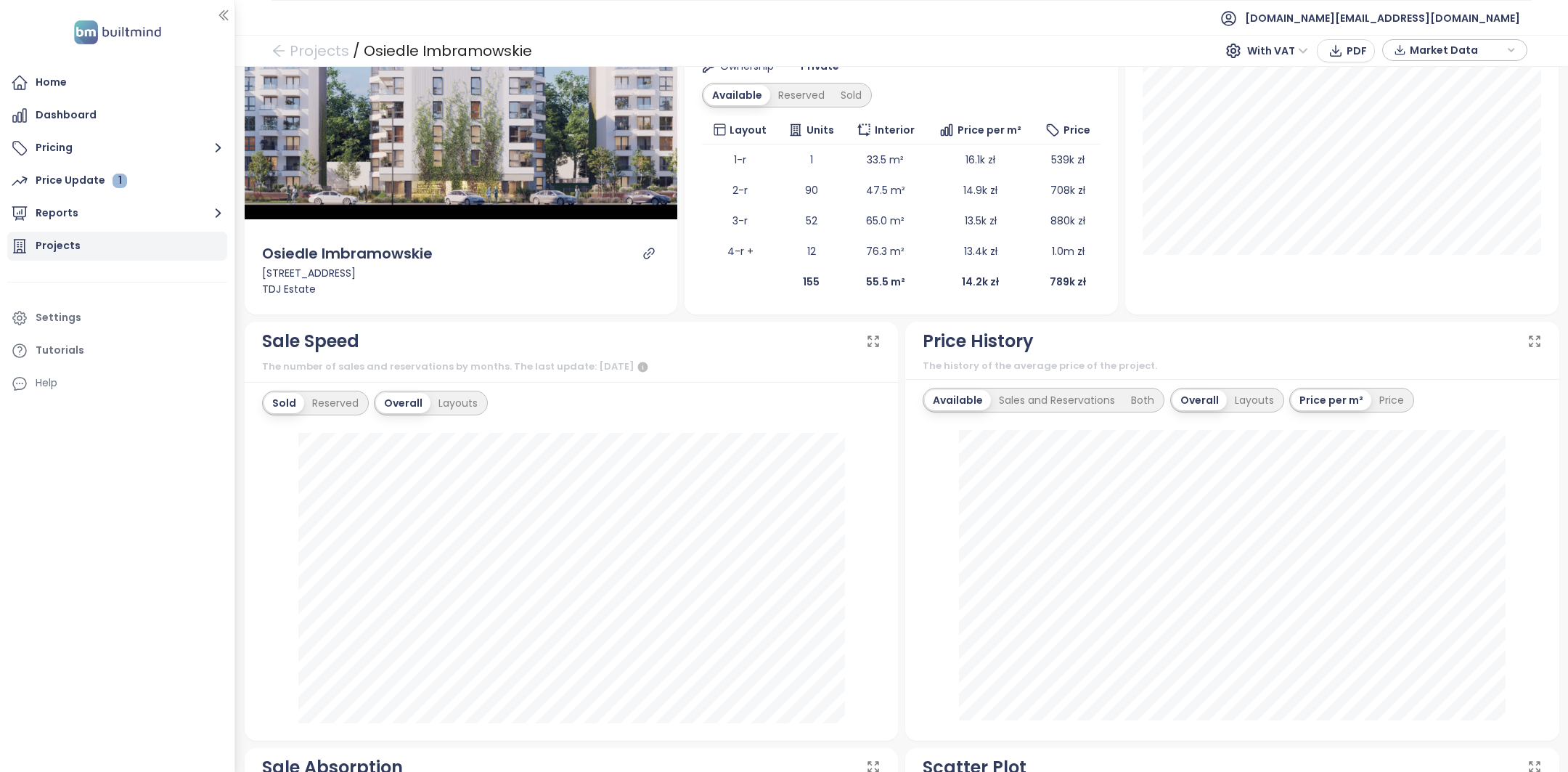
click at [112, 242] on div "Projects" at bounding box center [117, 246] width 220 height 29
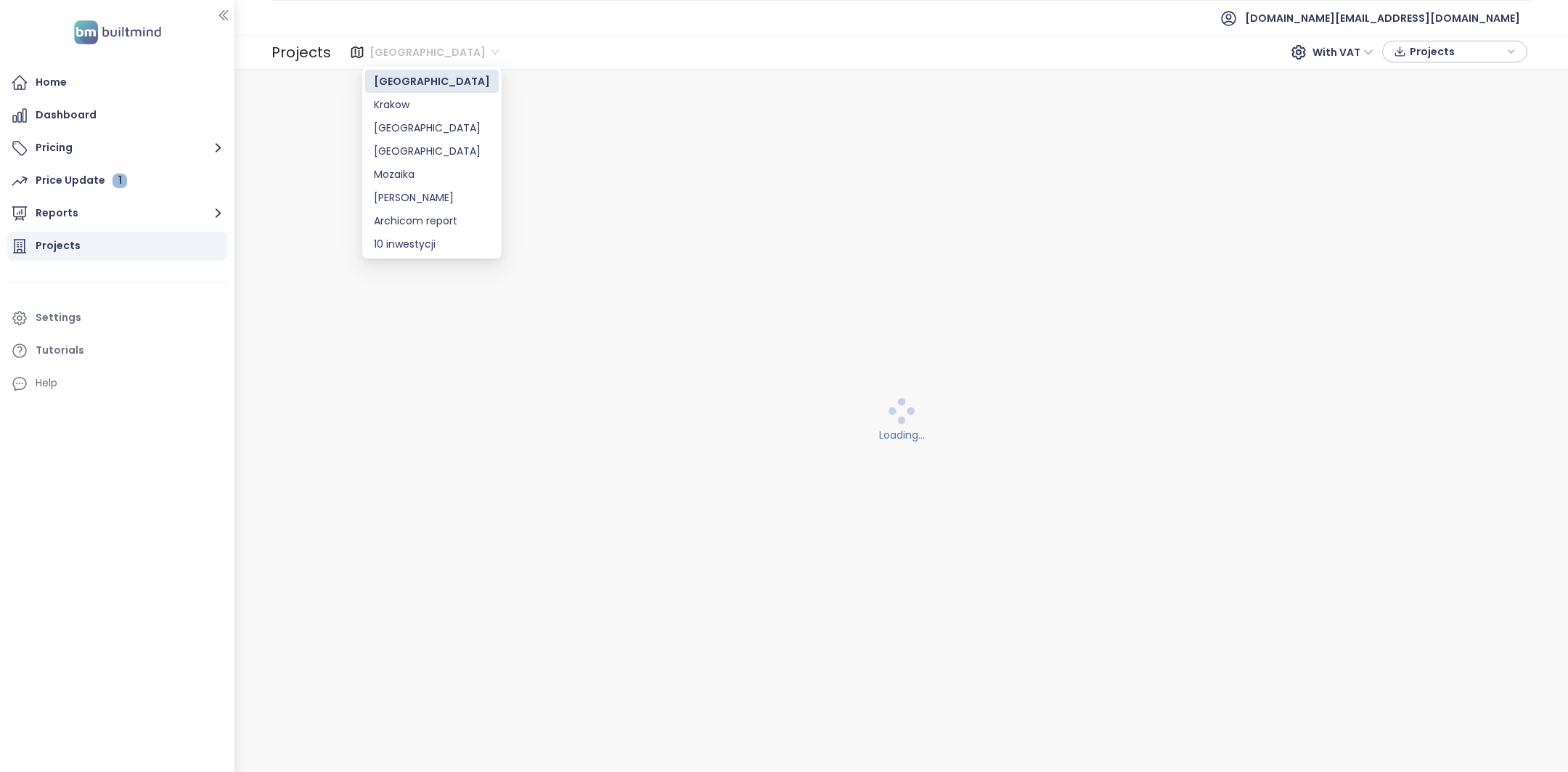
click at [400, 56] on span "[GEOGRAPHIC_DATA]" at bounding box center [434, 52] width 129 height 21
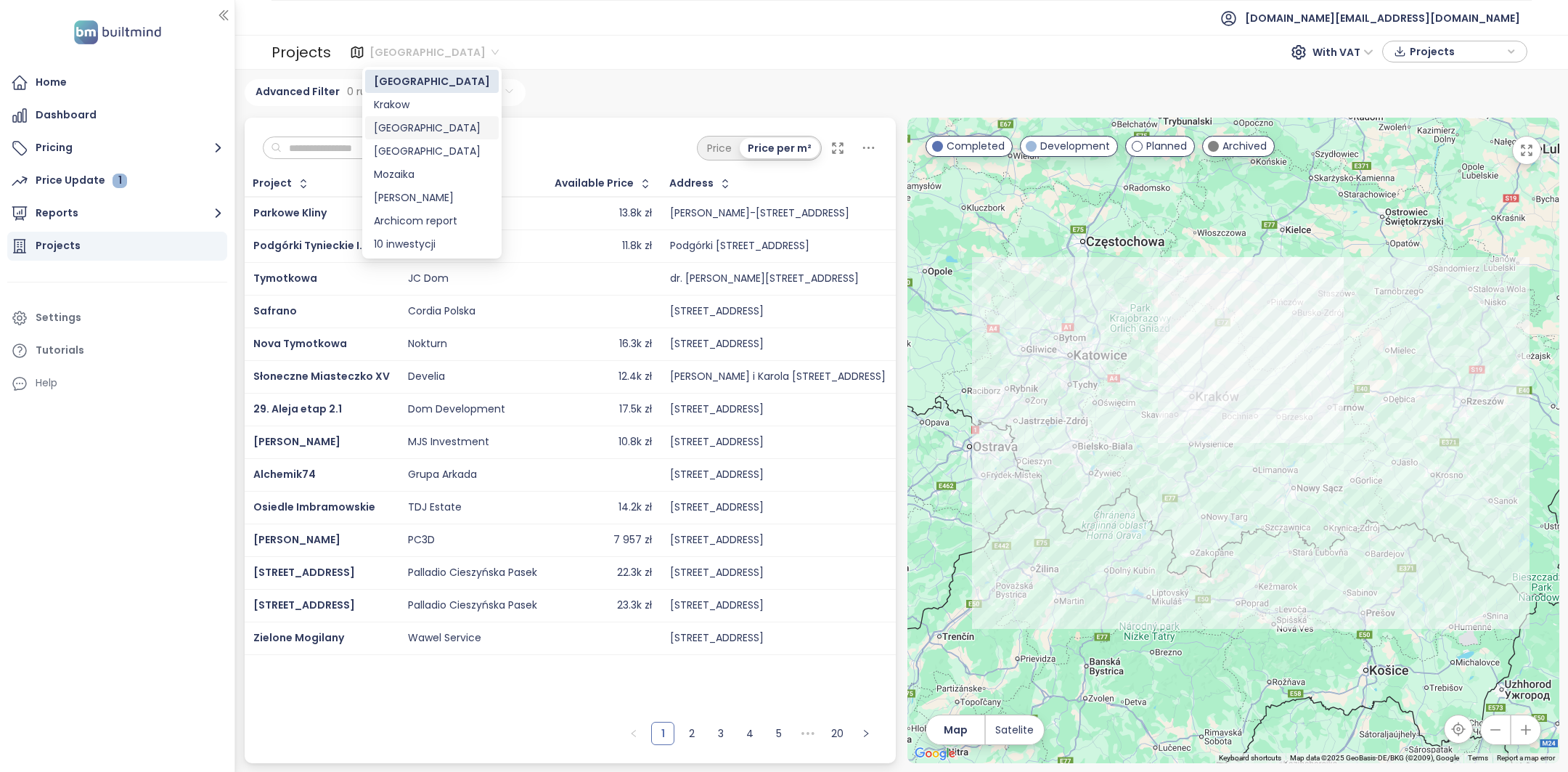
click at [426, 133] on div "[GEOGRAPHIC_DATA]" at bounding box center [431, 127] width 116 height 16
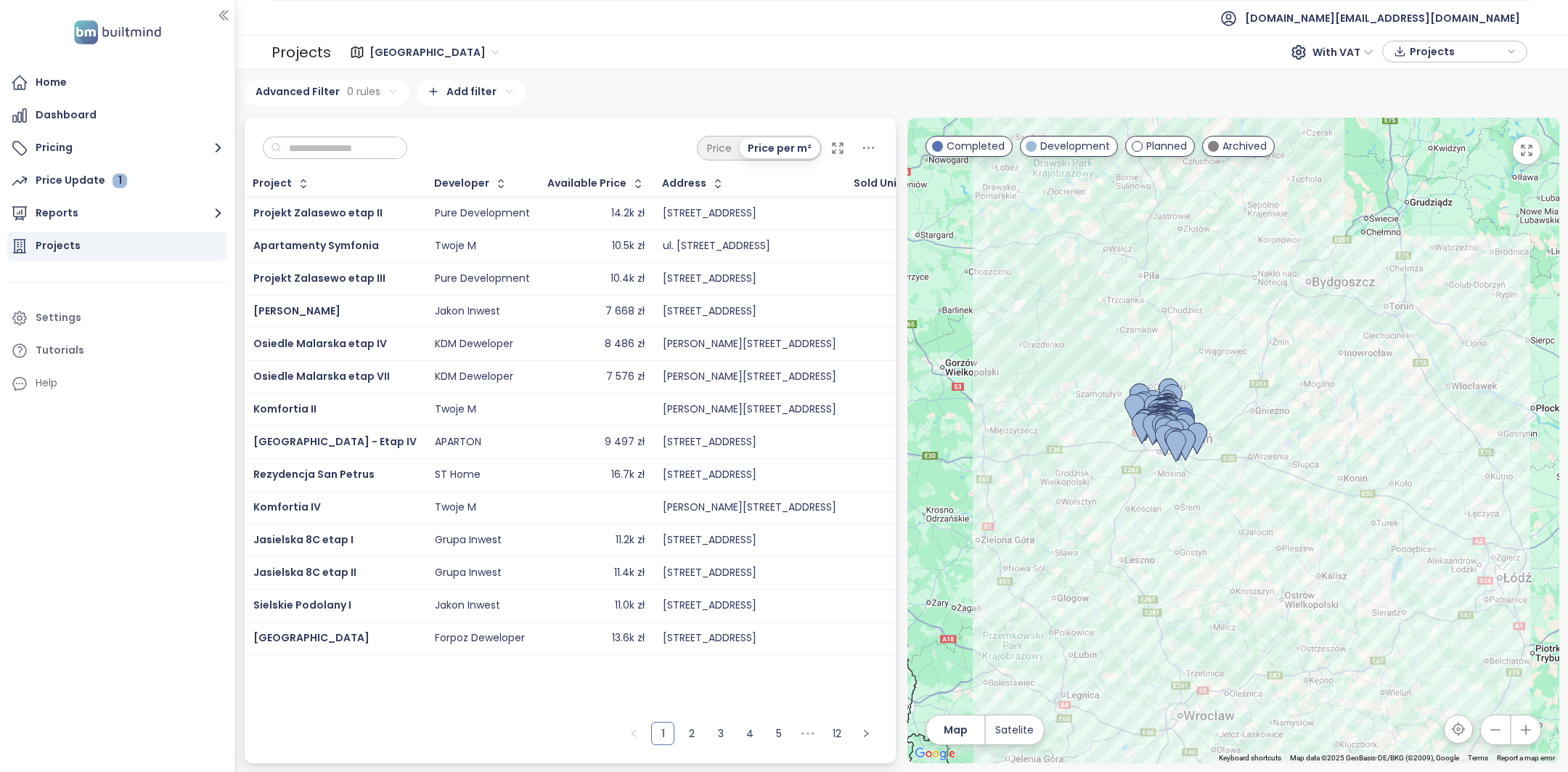
click at [346, 145] on input "text" at bounding box center [341, 148] width 118 height 21
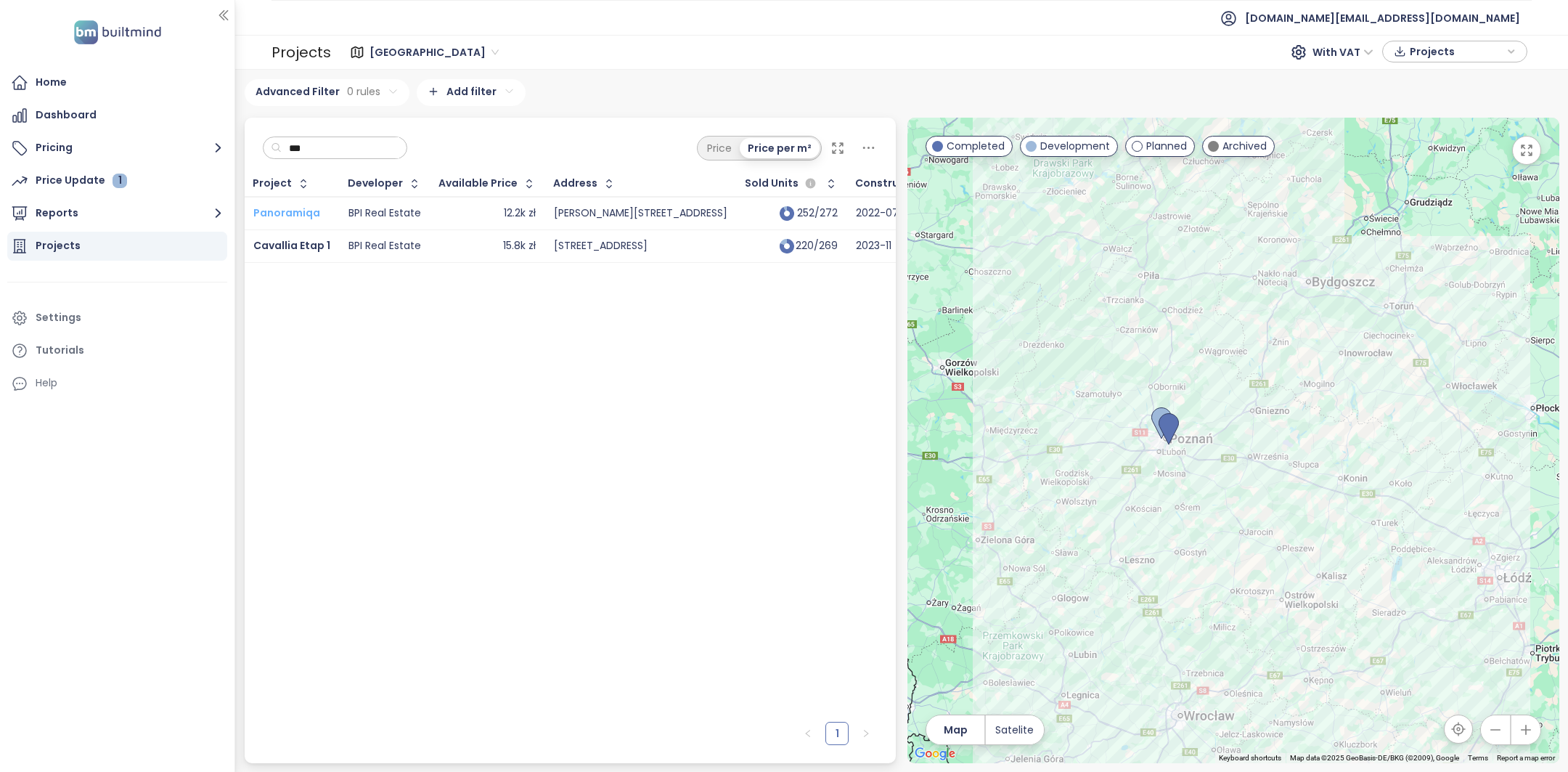
type input "***"
click at [288, 207] on span "Panoramiqa" at bounding box center [286, 213] width 67 height 15
click at [295, 247] on span "Cavallia Etap 1" at bounding box center [291, 246] width 77 height 15
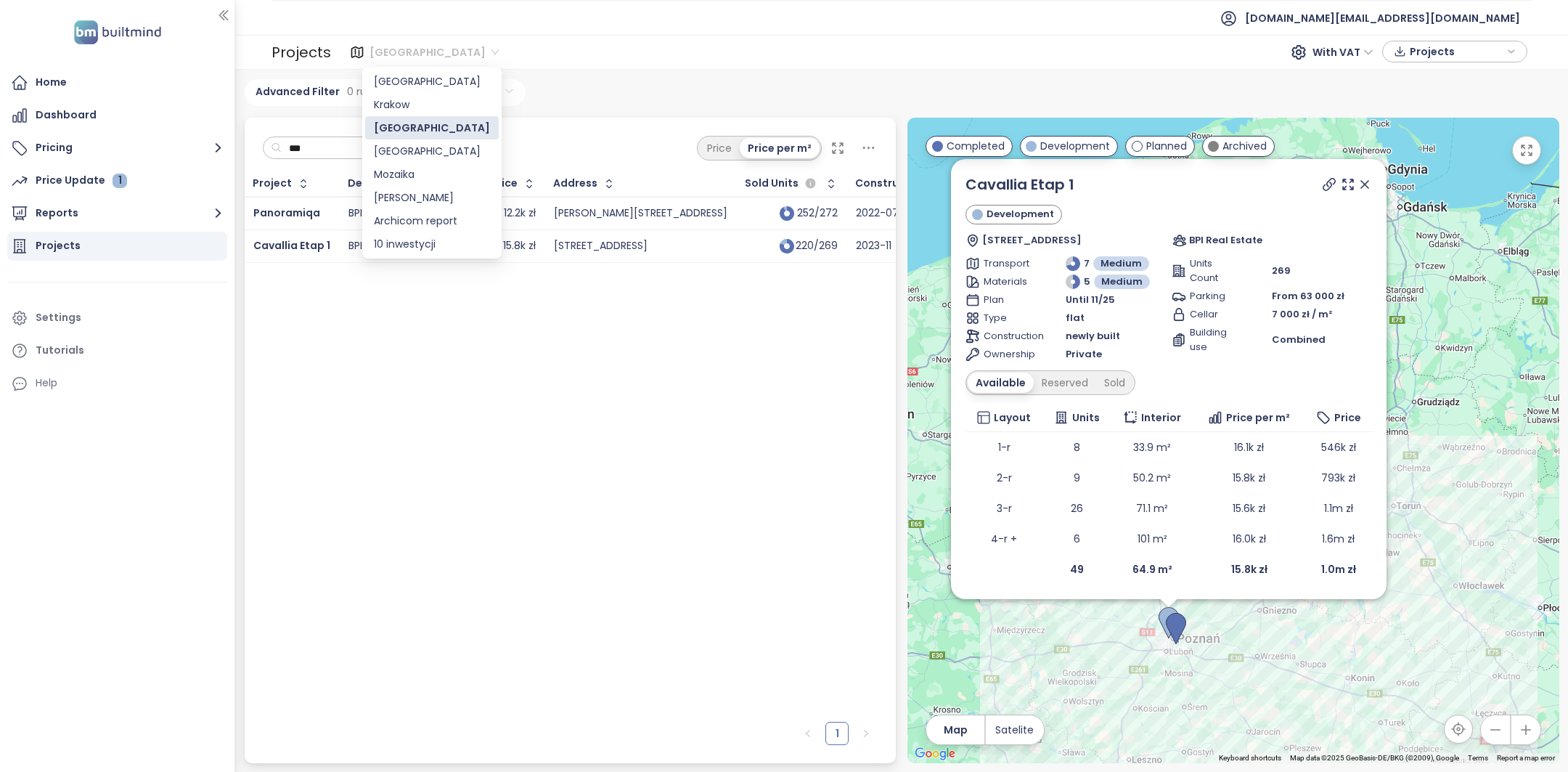
click at [385, 55] on span "[GEOGRAPHIC_DATA]" at bounding box center [434, 52] width 129 height 21
click at [404, 159] on div "[GEOGRAPHIC_DATA]" at bounding box center [432, 151] width 134 height 23
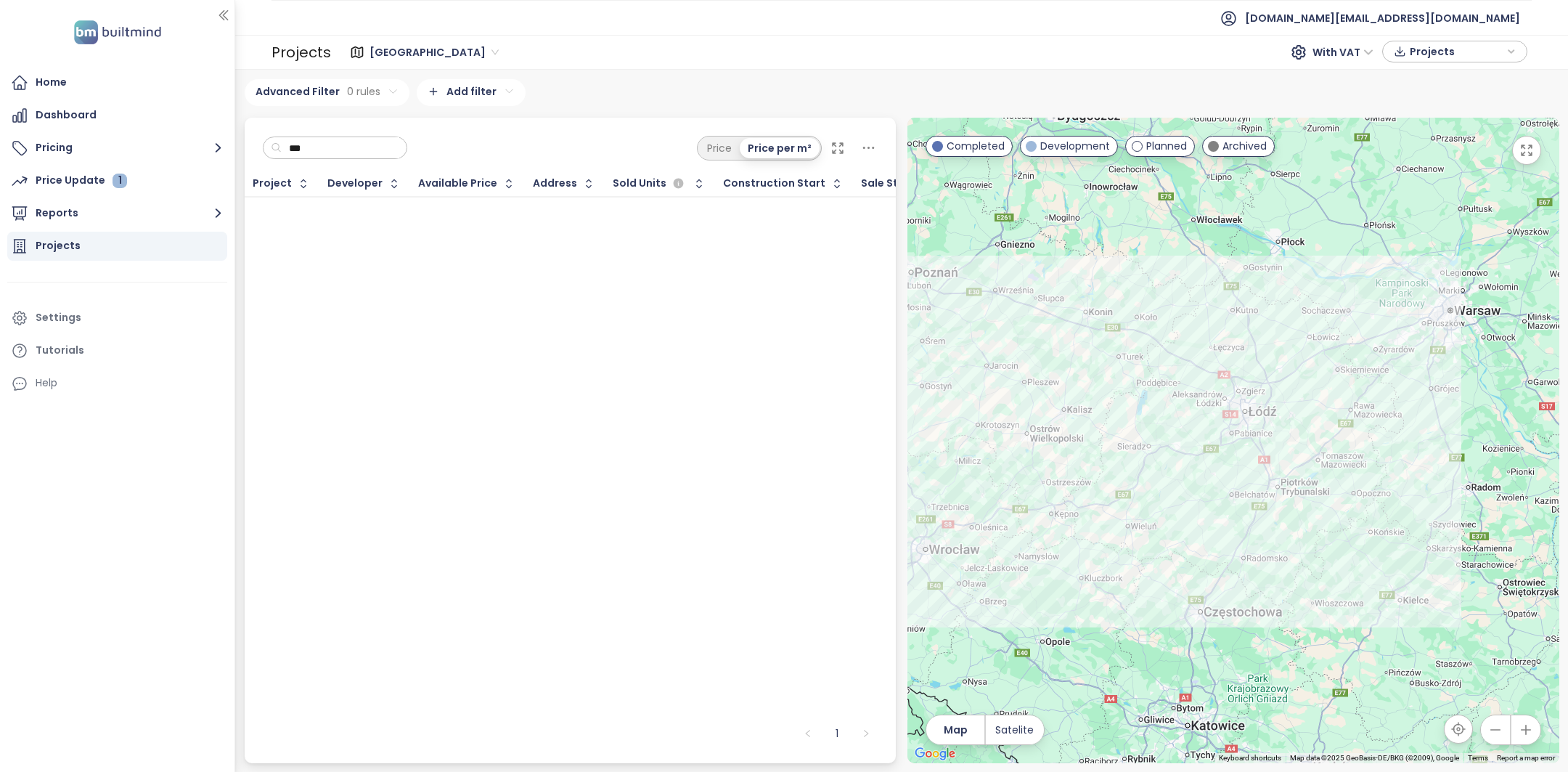
click at [337, 154] on input "***" at bounding box center [341, 148] width 118 height 21
type input "*"
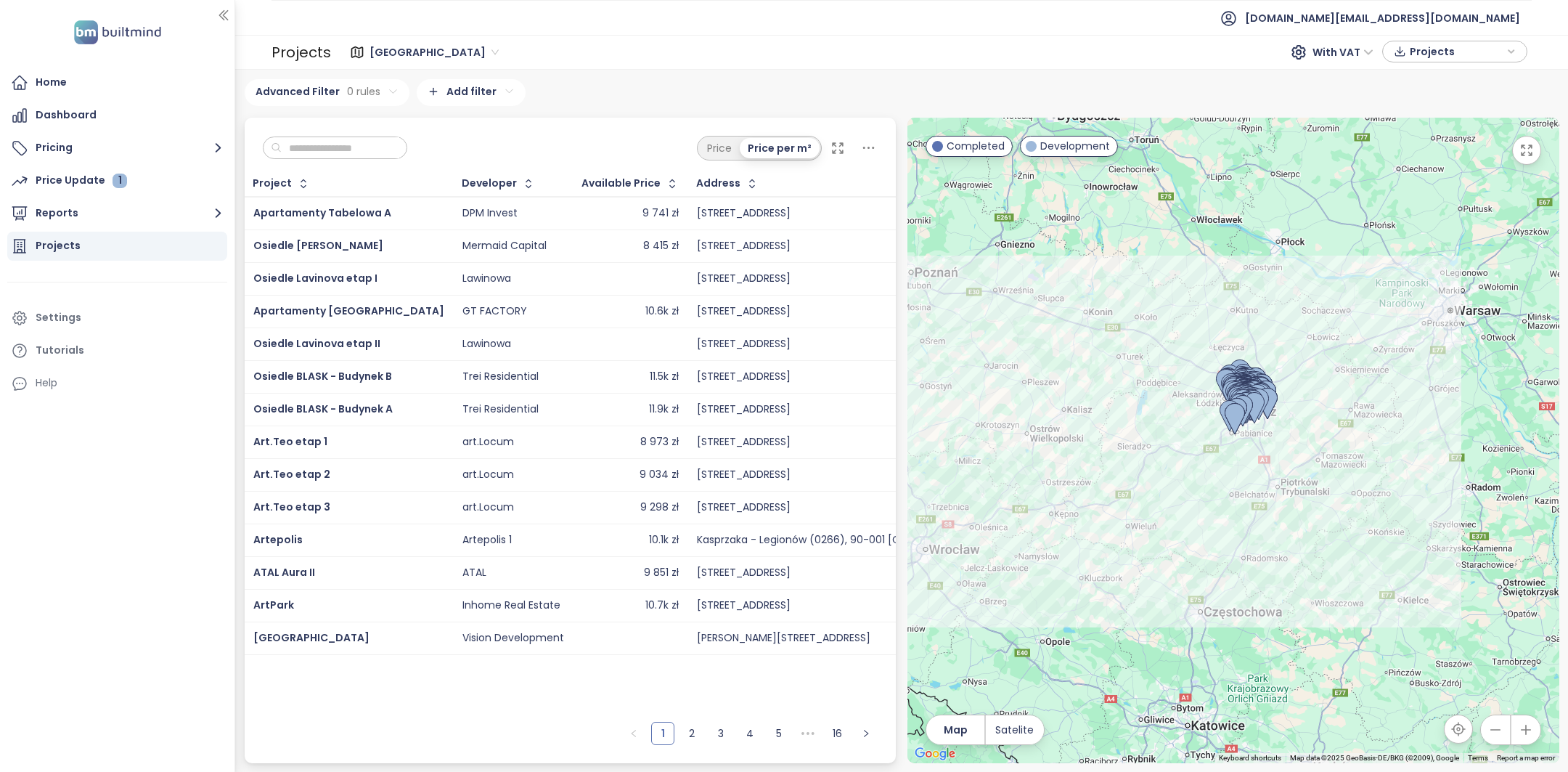
click at [365, 55] on div "[GEOGRAPHIC_DATA]" at bounding box center [436, 52] width 143 height 23
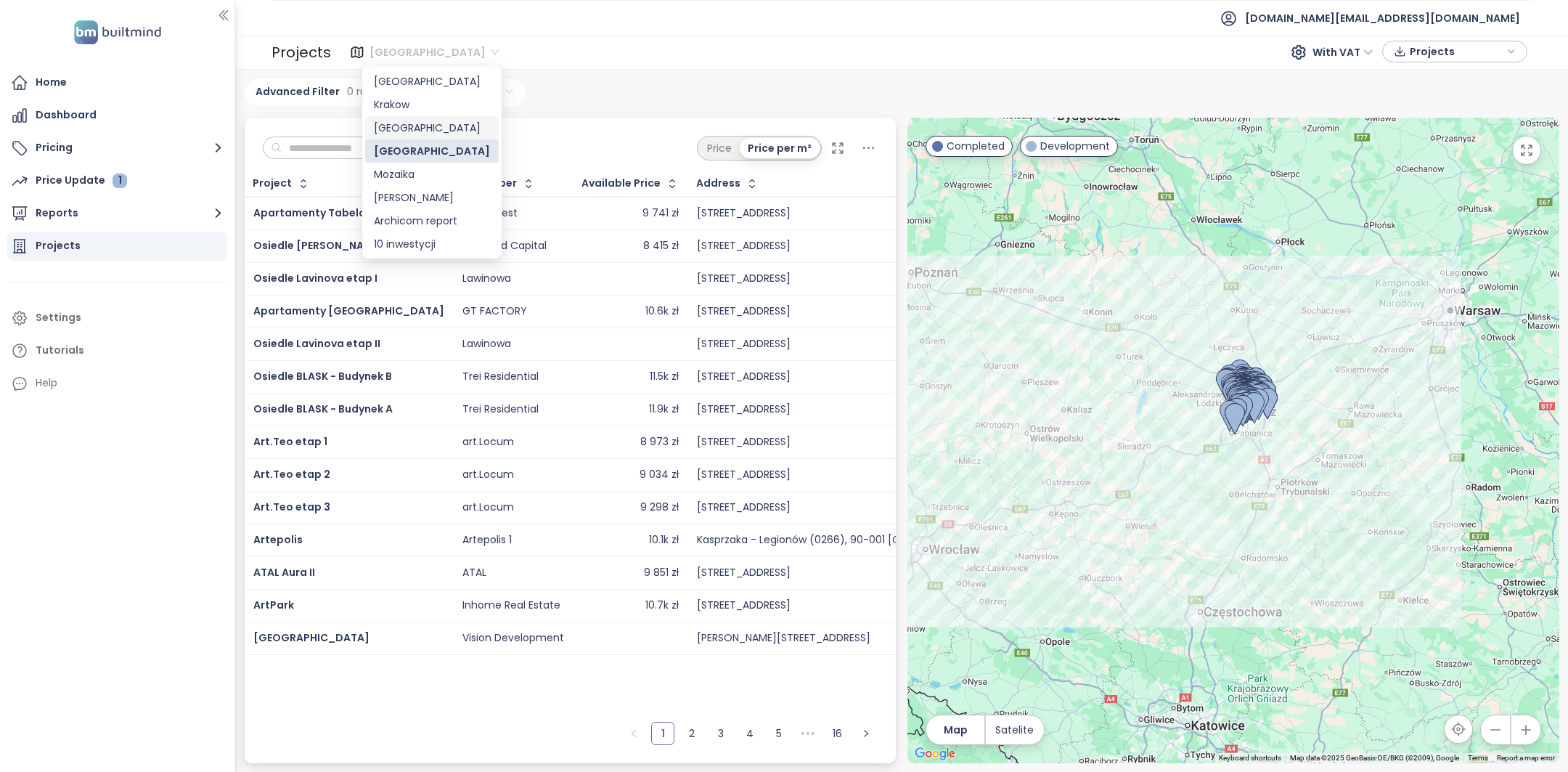
click at [407, 125] on div "[GEOGRAPHIC_DATA]" at bounding box center [431, 127] width 116 height 16
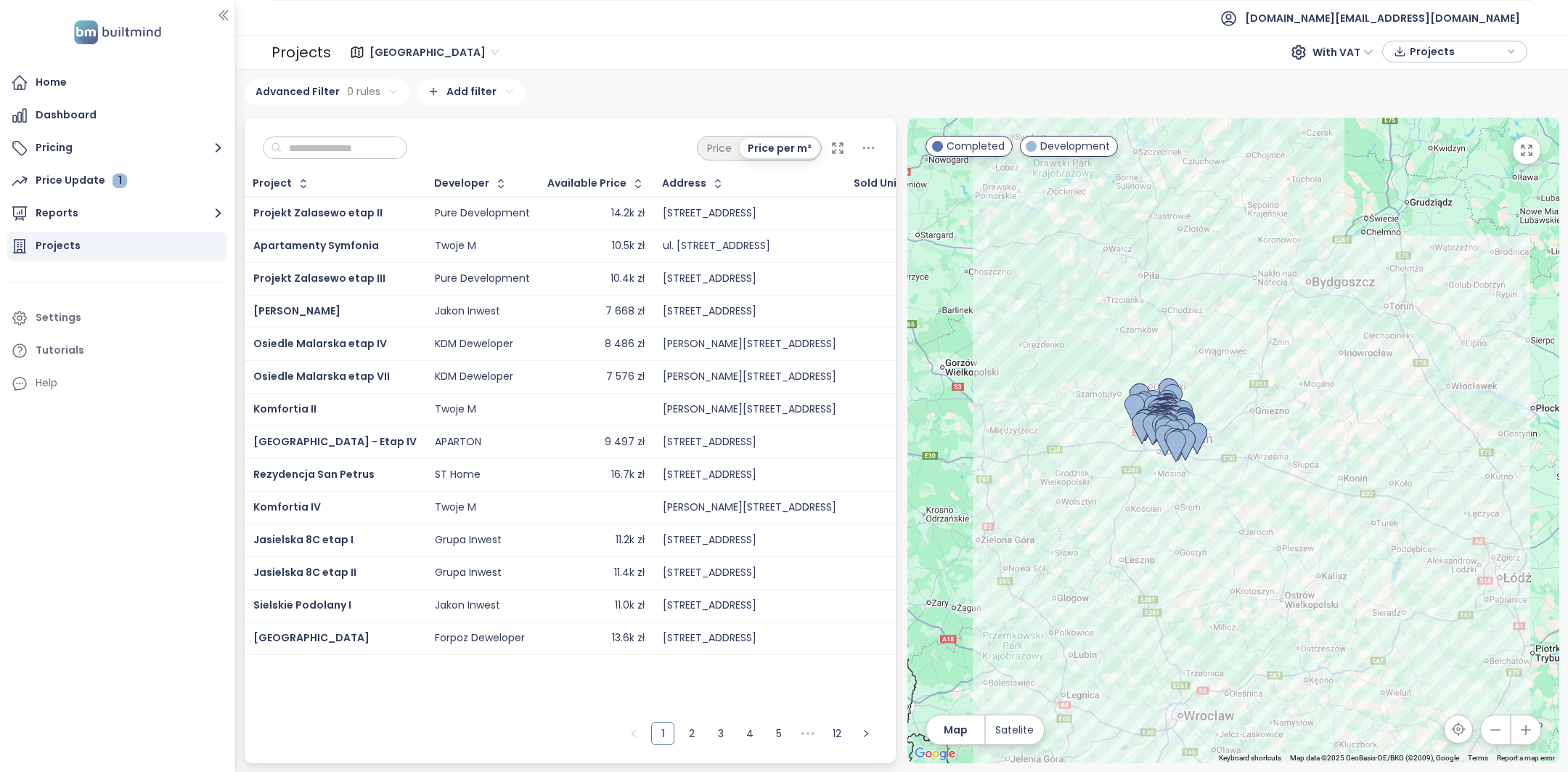
click at [330, 160] on div "Price Price per m²" at bounding box center [571, 144] width 652 height 54
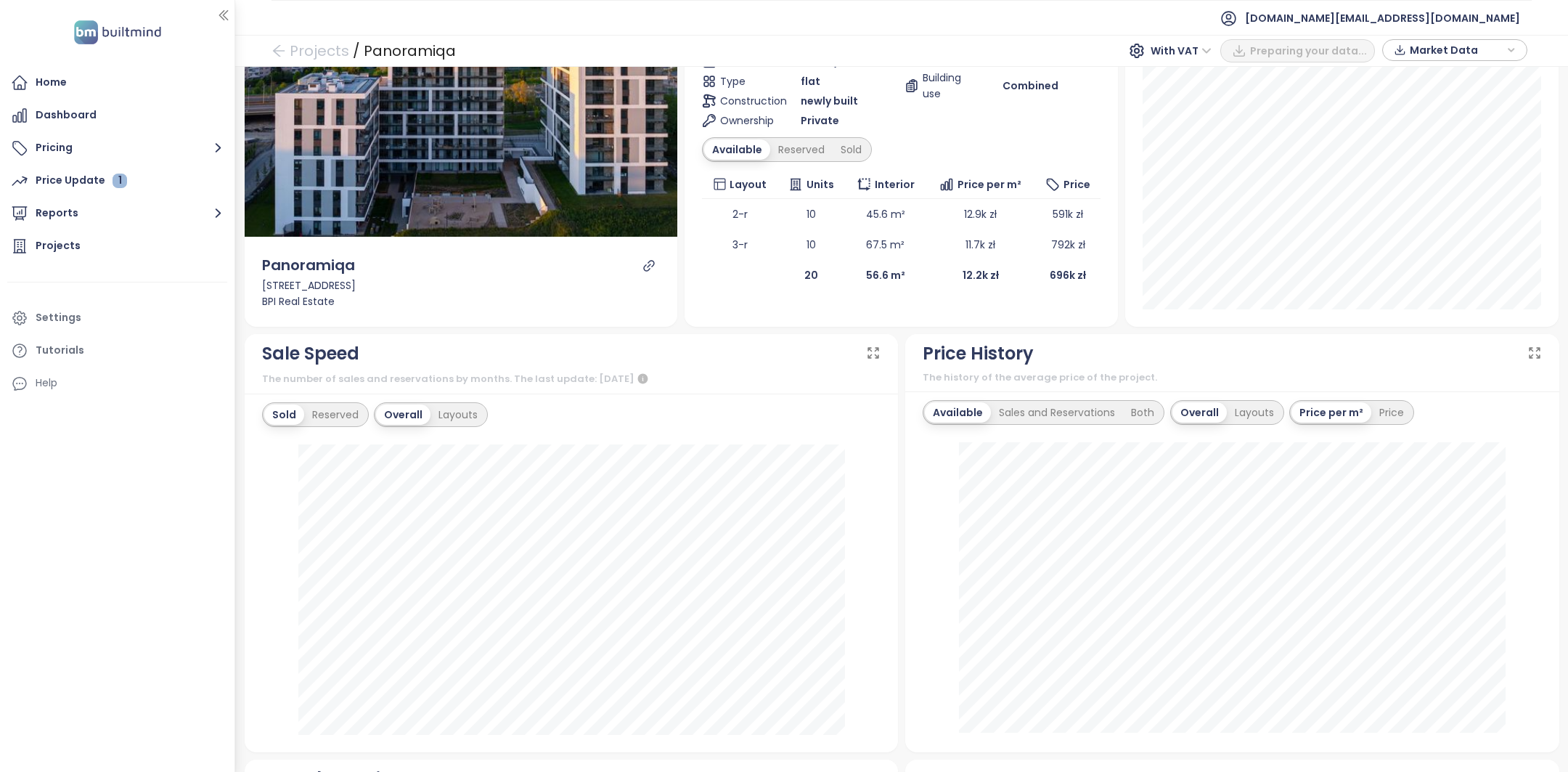
scroll to position [170, 0]
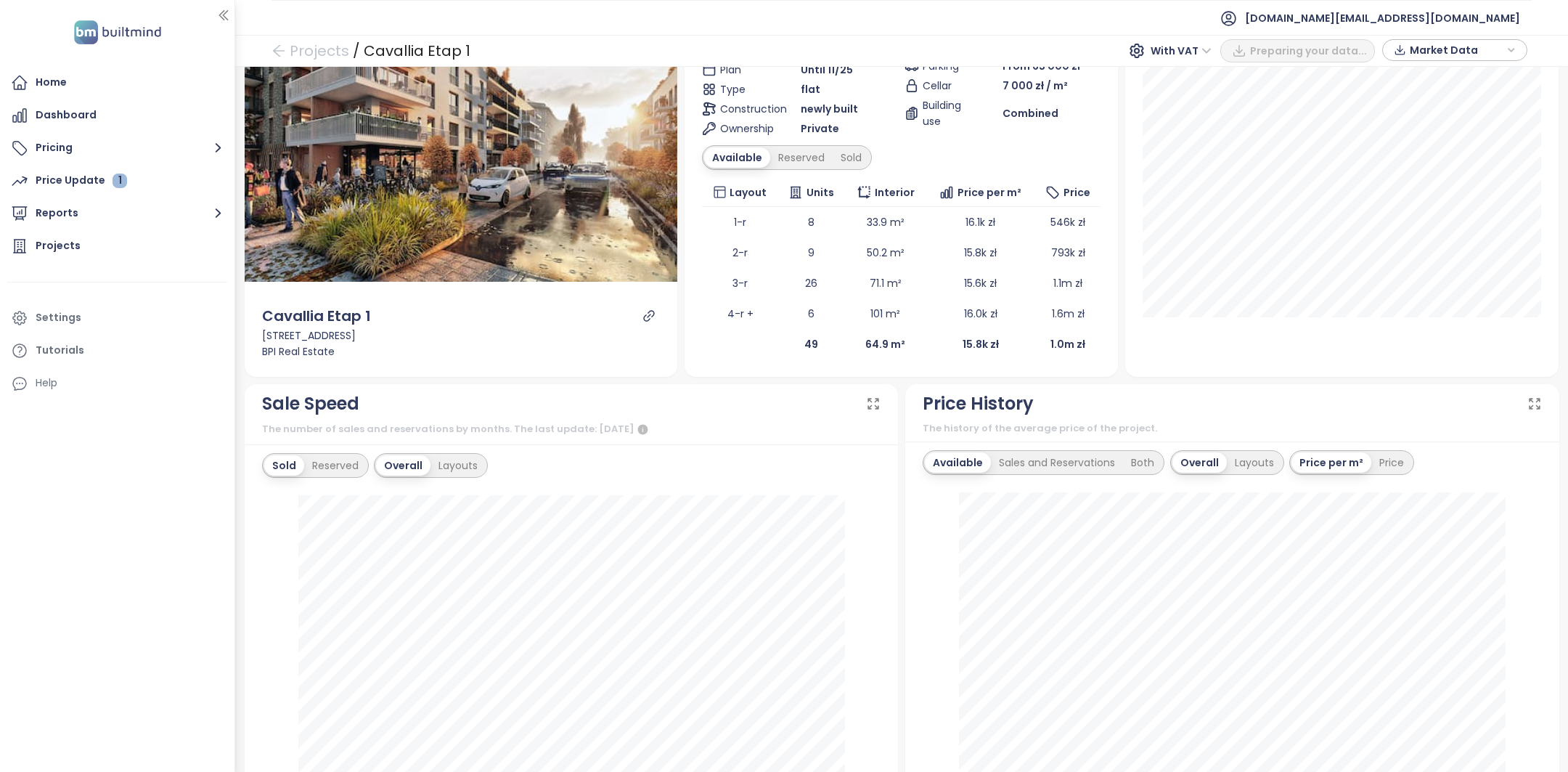
scroll to position [344, 0]
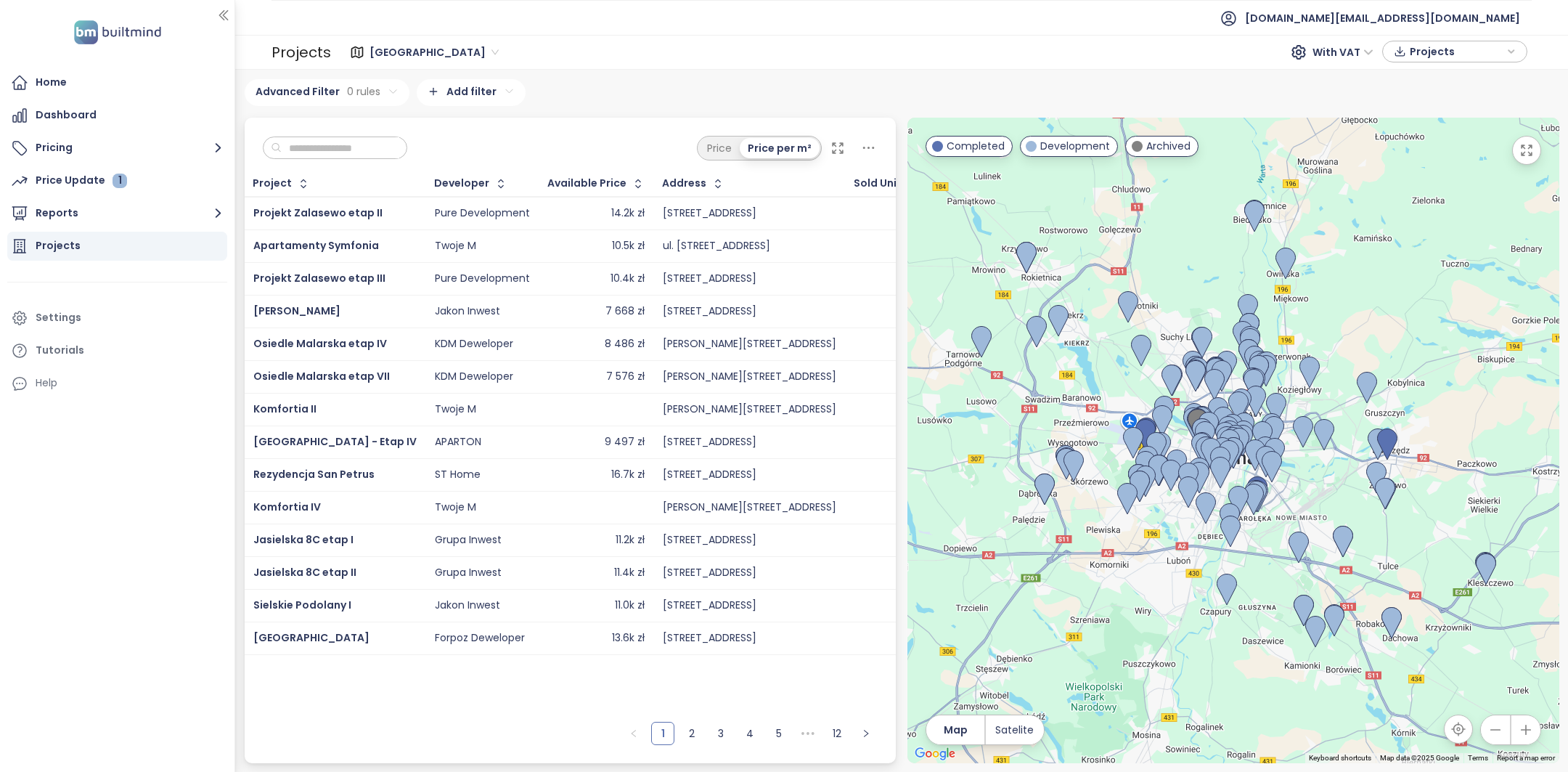
click at [326, 162] on div "Price Price per m²" at bounding box center [571, 144] width 652 height 54
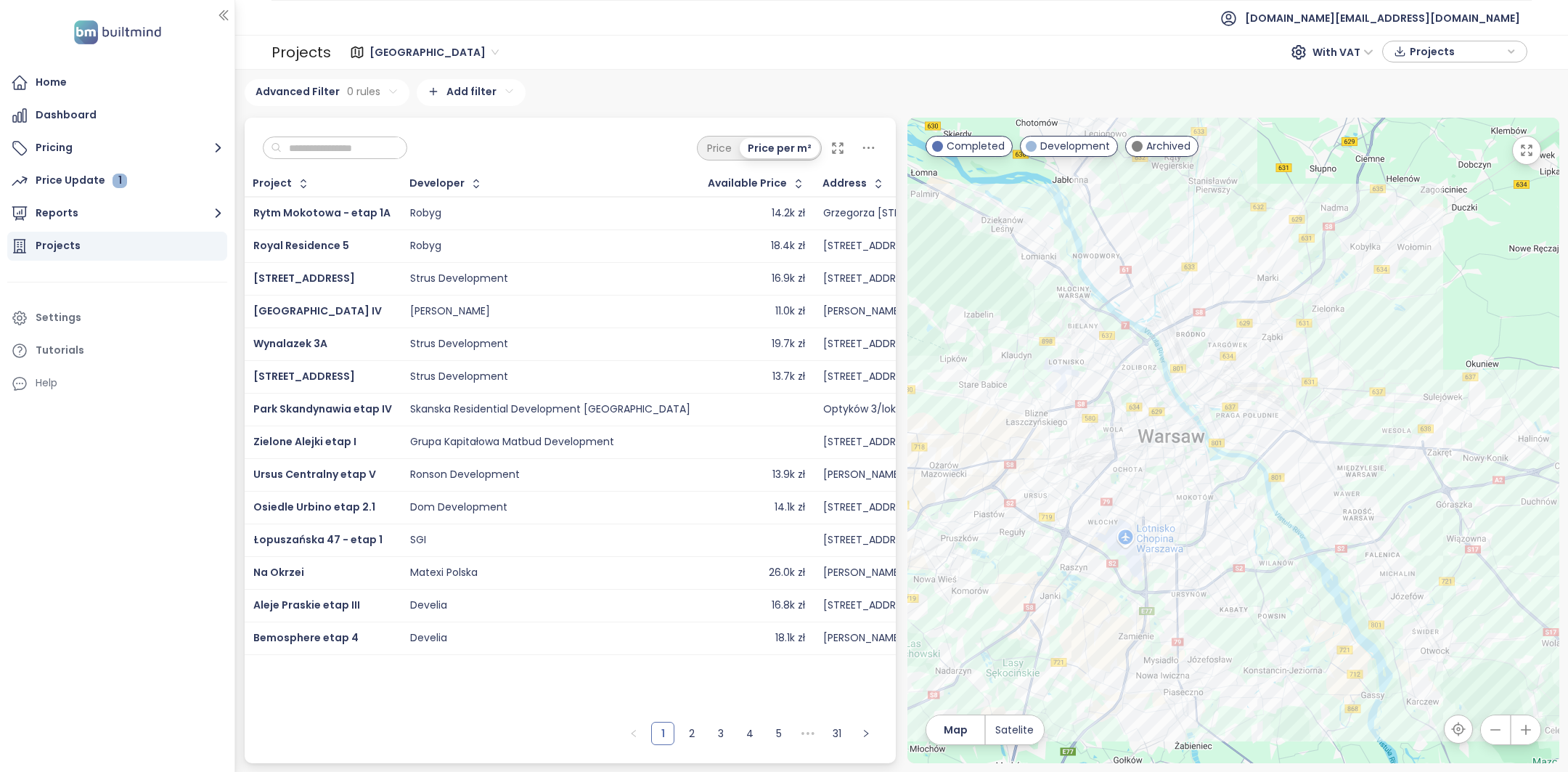
click at [337, 147] on input "text" at bounding box center [341, 148] width 118 height 21
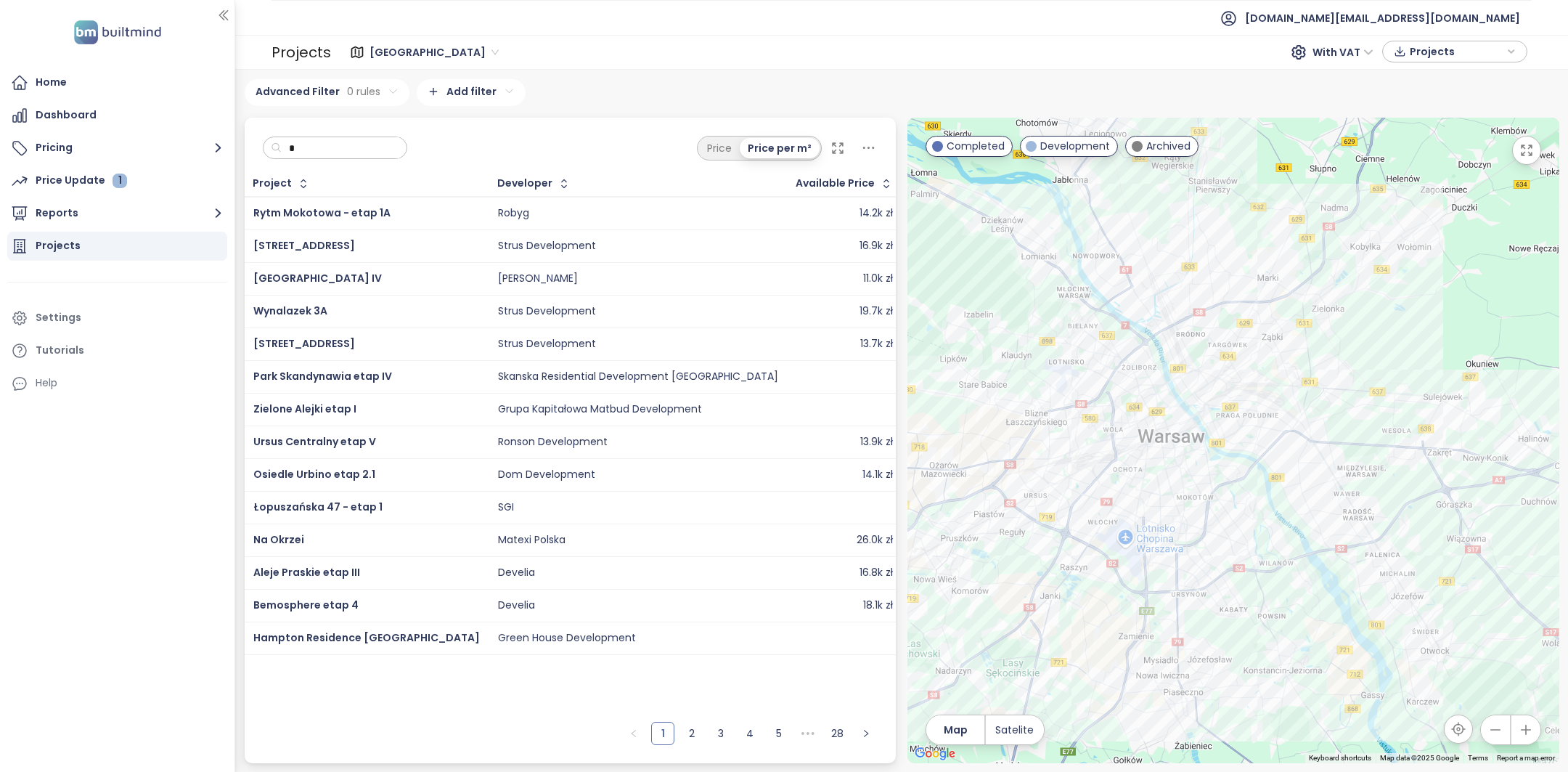
click at [381, 51] on span "[GEOGRAPHIC_DATA]" at bounding box center [434, 52] width 129 height 21
type input "*"
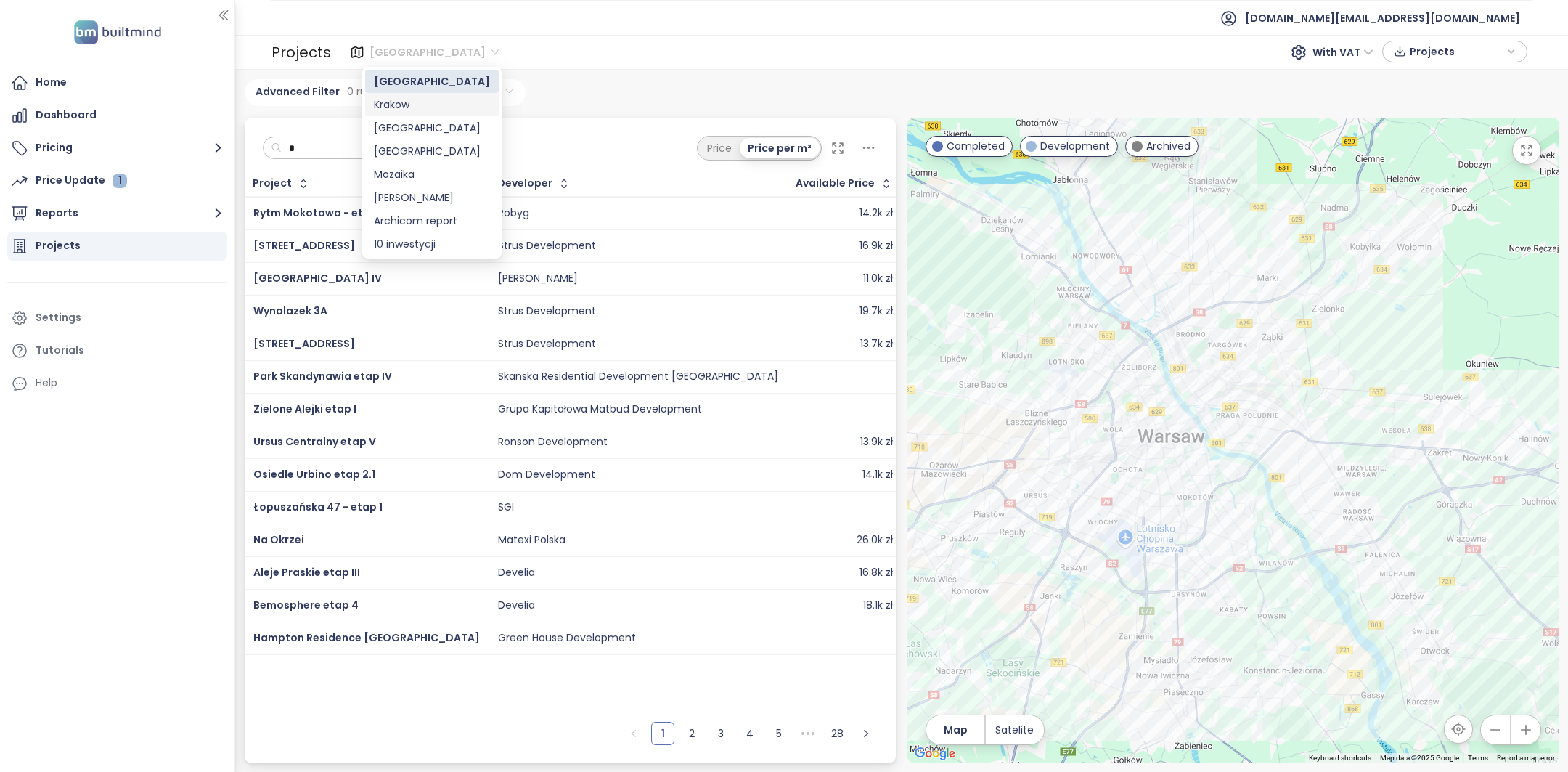
click at [431, 114] on div "Krakow" at bounding box center [432, 105] width 134 height 23
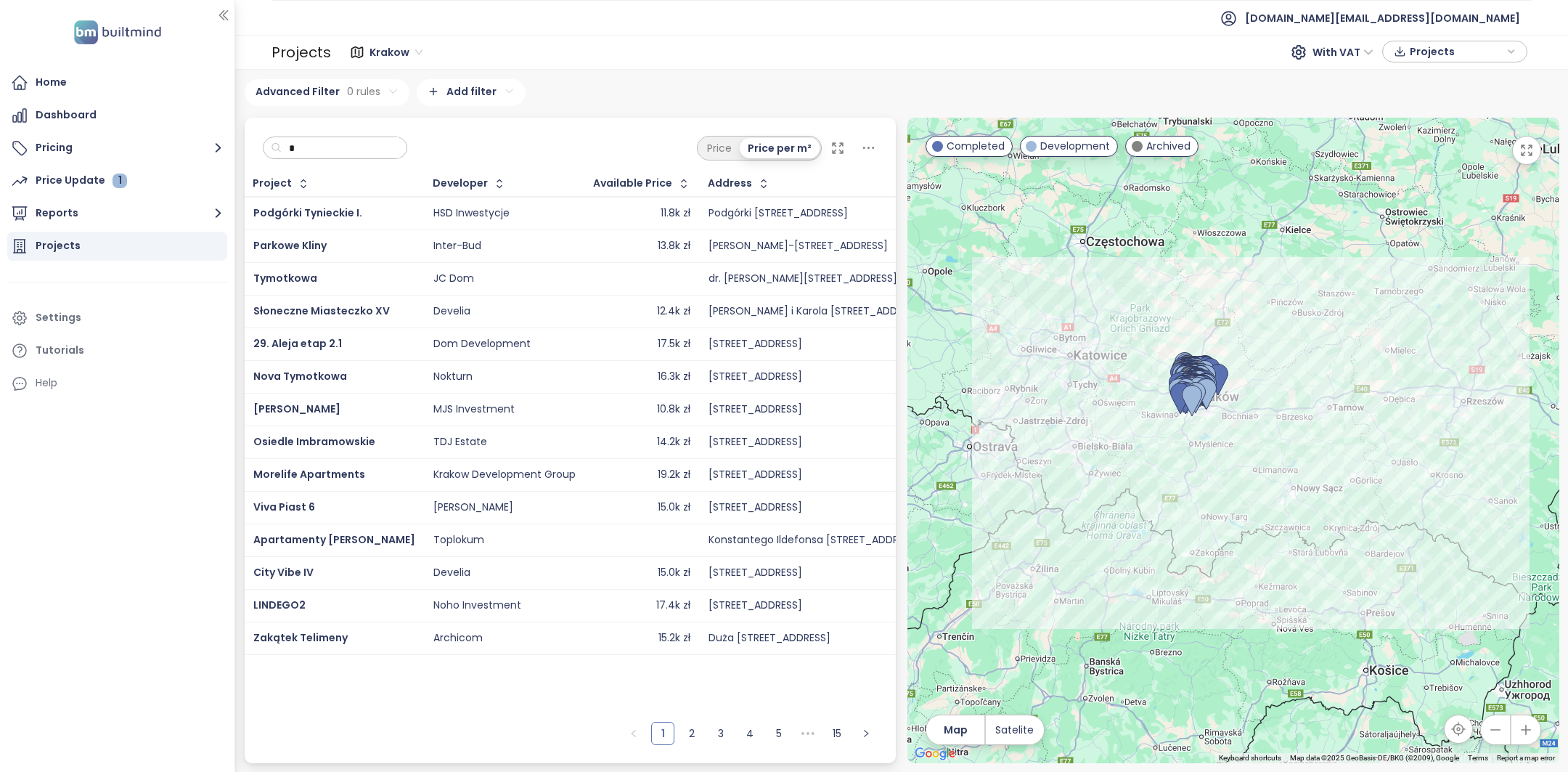
click at [373, 157] on input "*" at bounding box center [341, 148] width 118 height 21
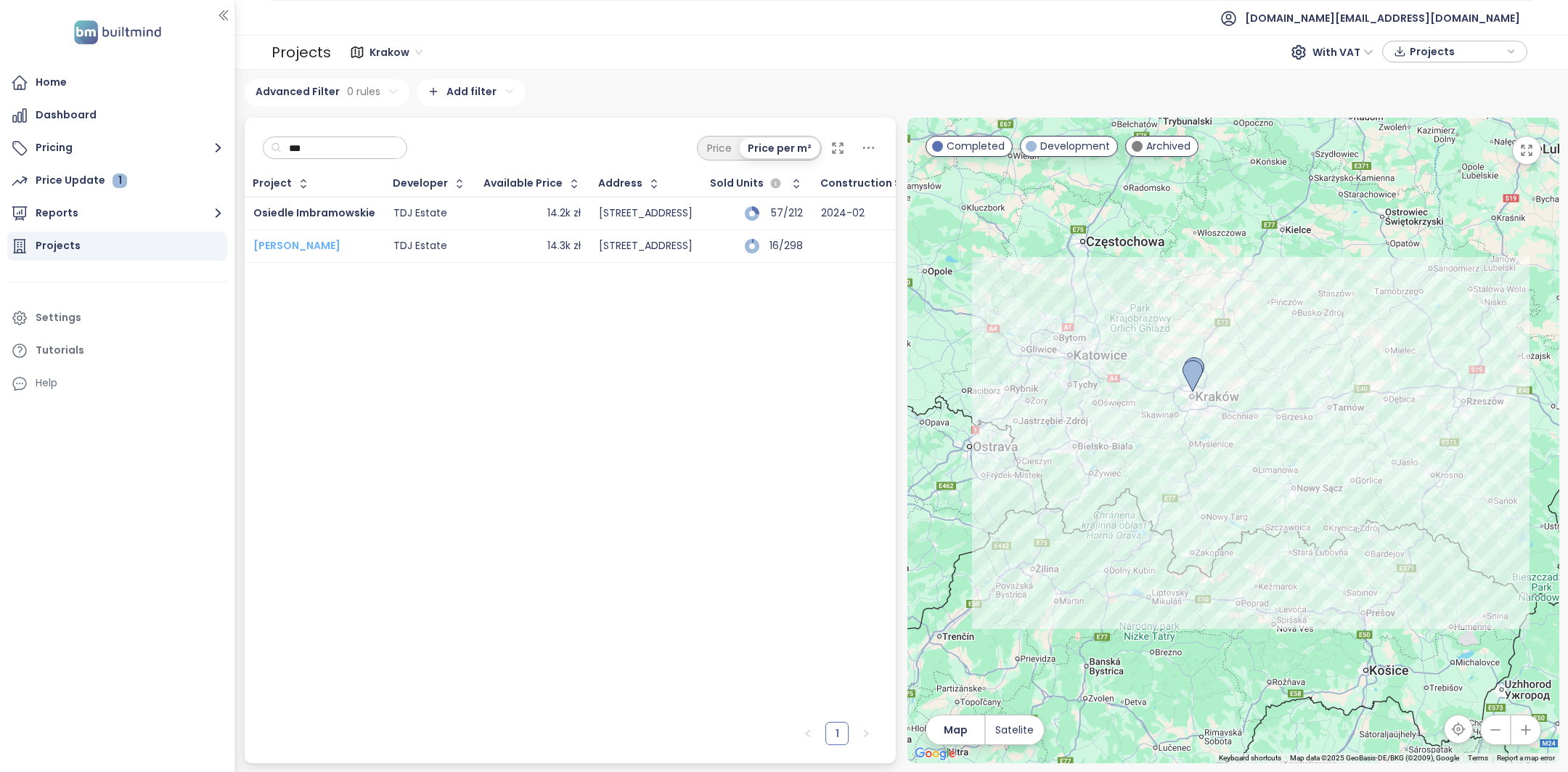
type input "***"
click at [296, 248] on span "[PERSON_NAME]" at bounding box center [297, 246] width 87 height 15
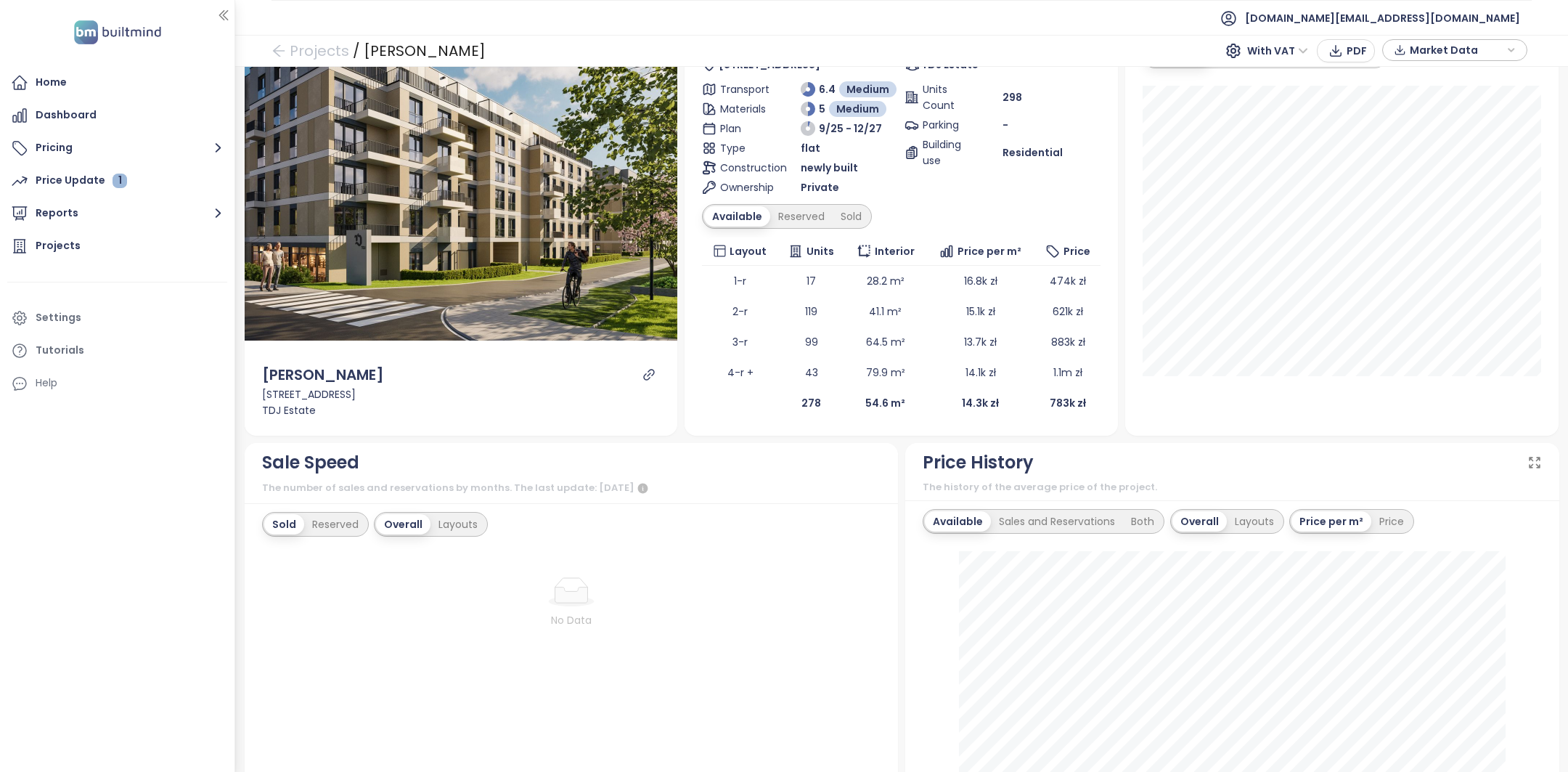
scroll to position [94, 0]
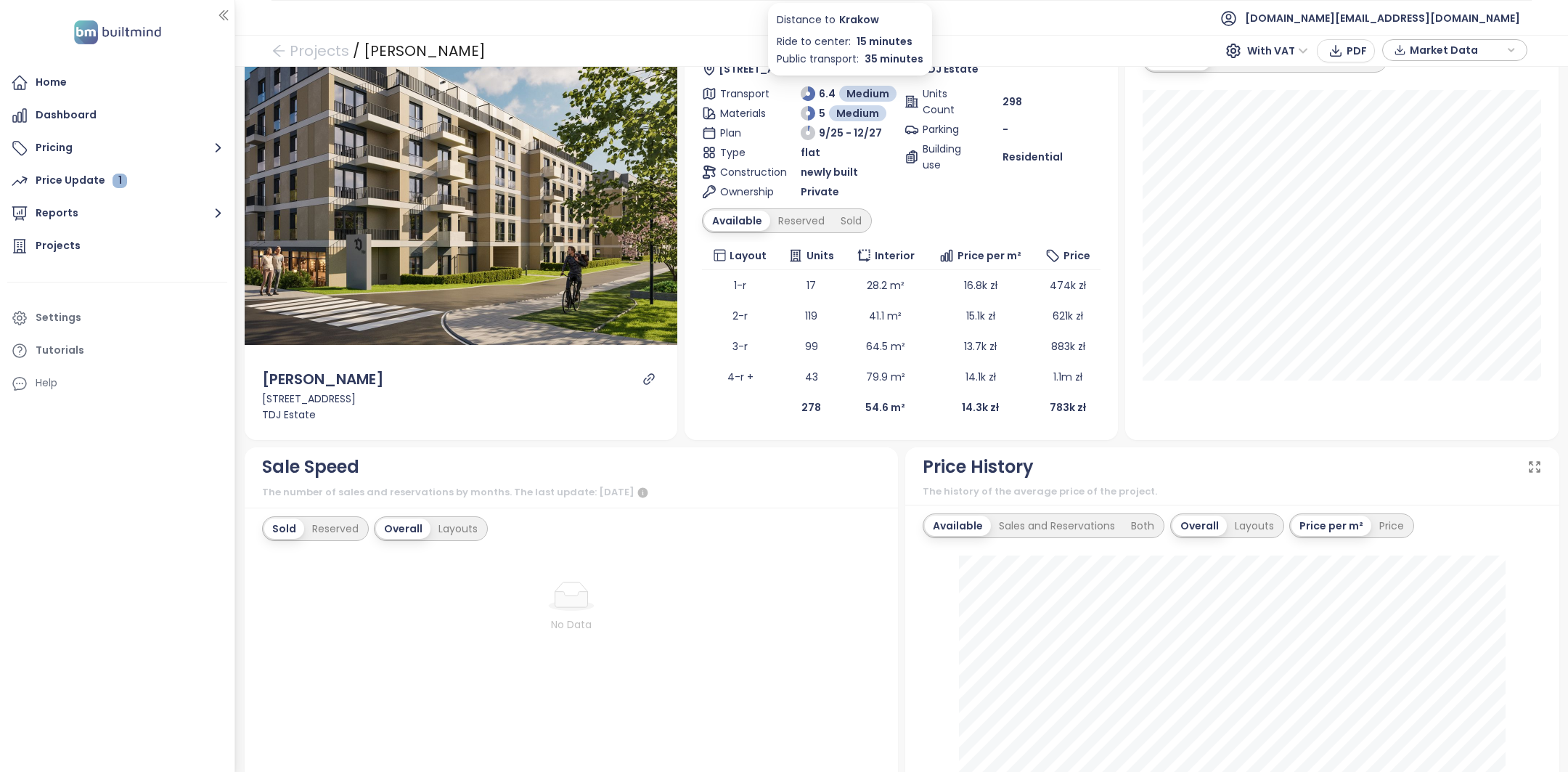
click at [868, 96] on span "Medium" at bounding box center [868, 93] width 43 height 16
click at [447, 525] on div "Layouts" at bounding box center [458, 528] width 55 height 21
click at [393, 524] on div "Overall" at bounding box center [402, 528] width 51 height 21
click at [332, 534] on div "Reserved" at bounding box center [336, 528] width 63 height 21
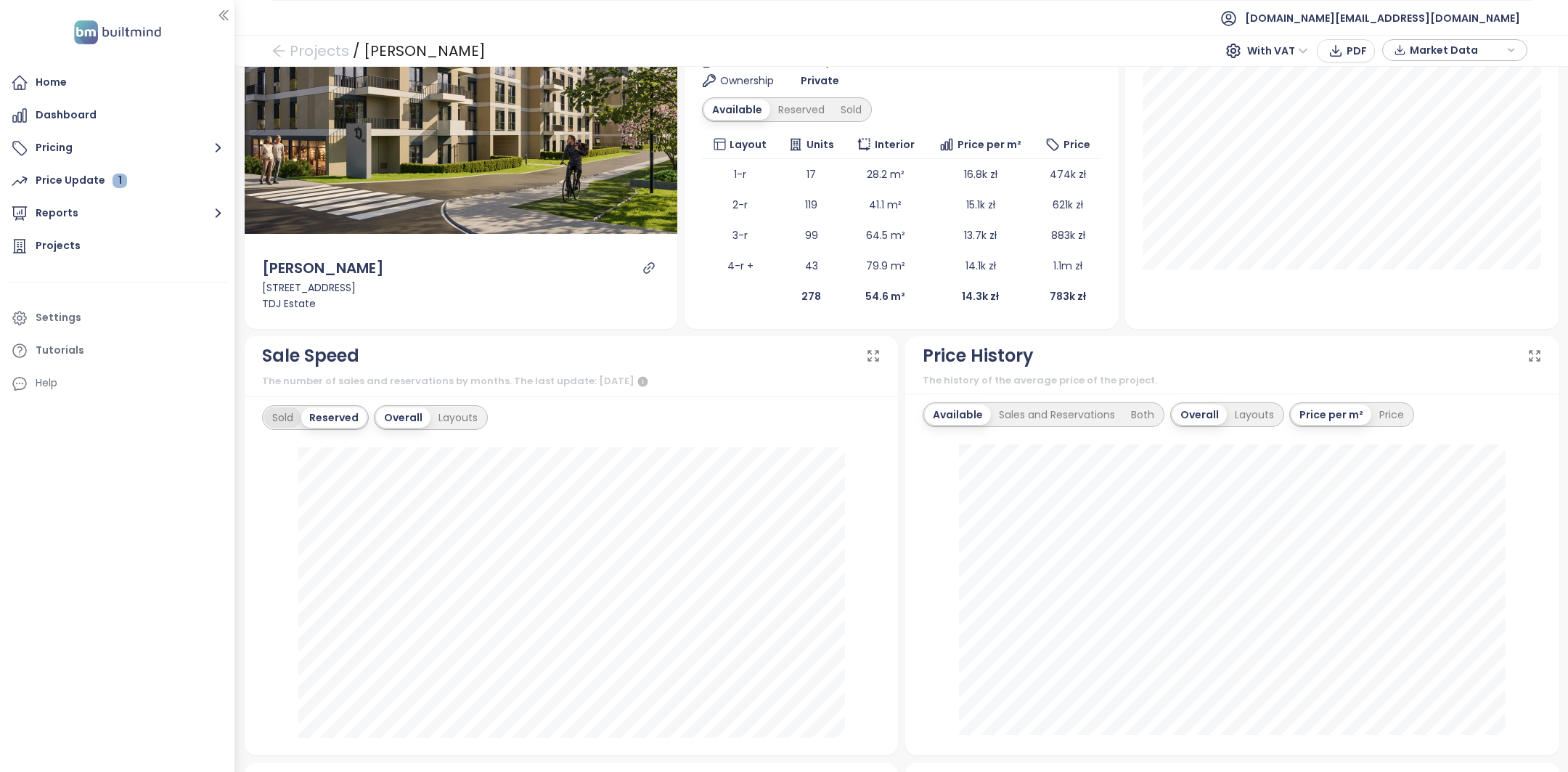
click at [286, 416] on div "Sold" at bounding box center [282, 417] width 37 height 21
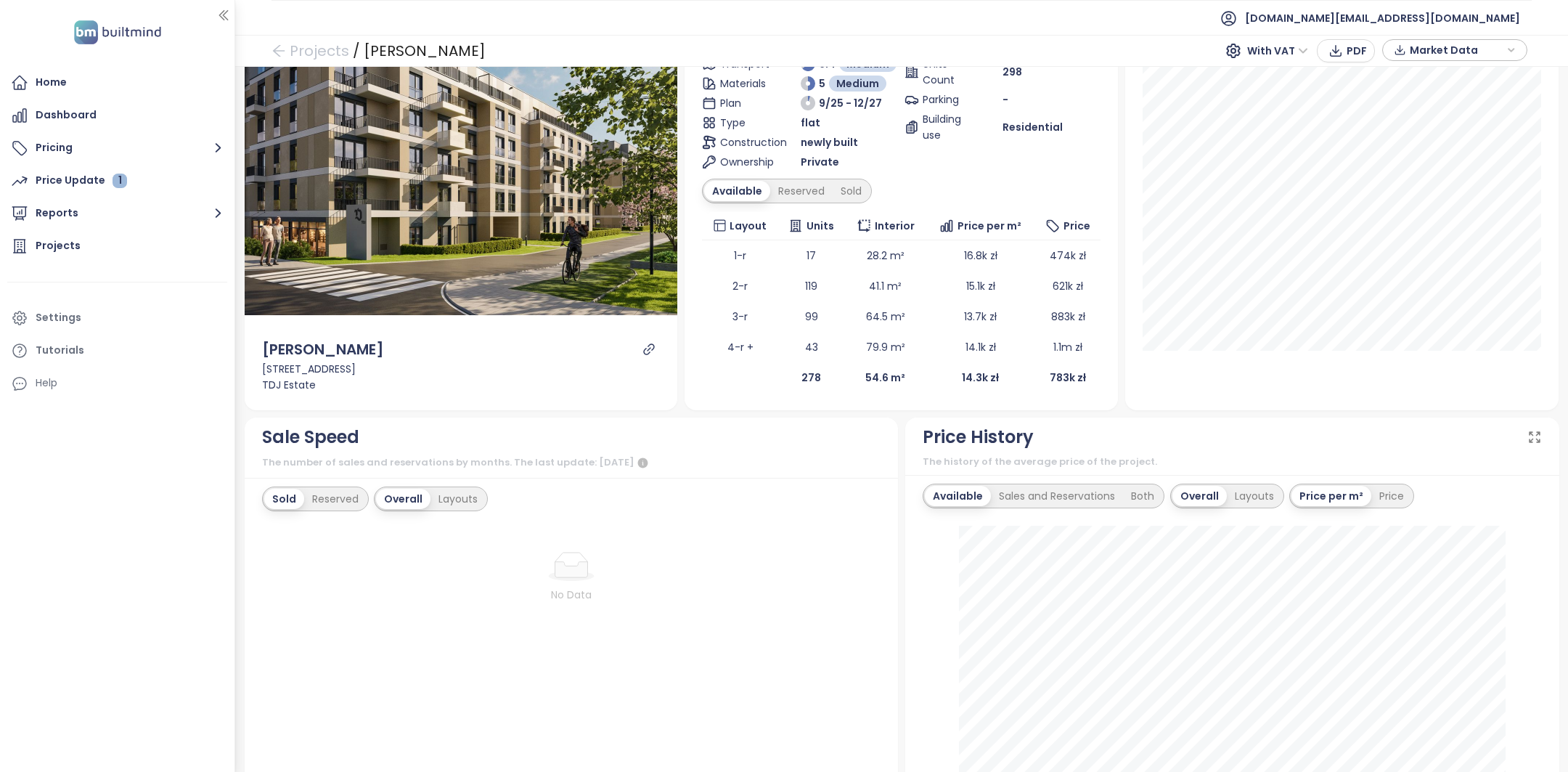
scroll to position [0, 0]
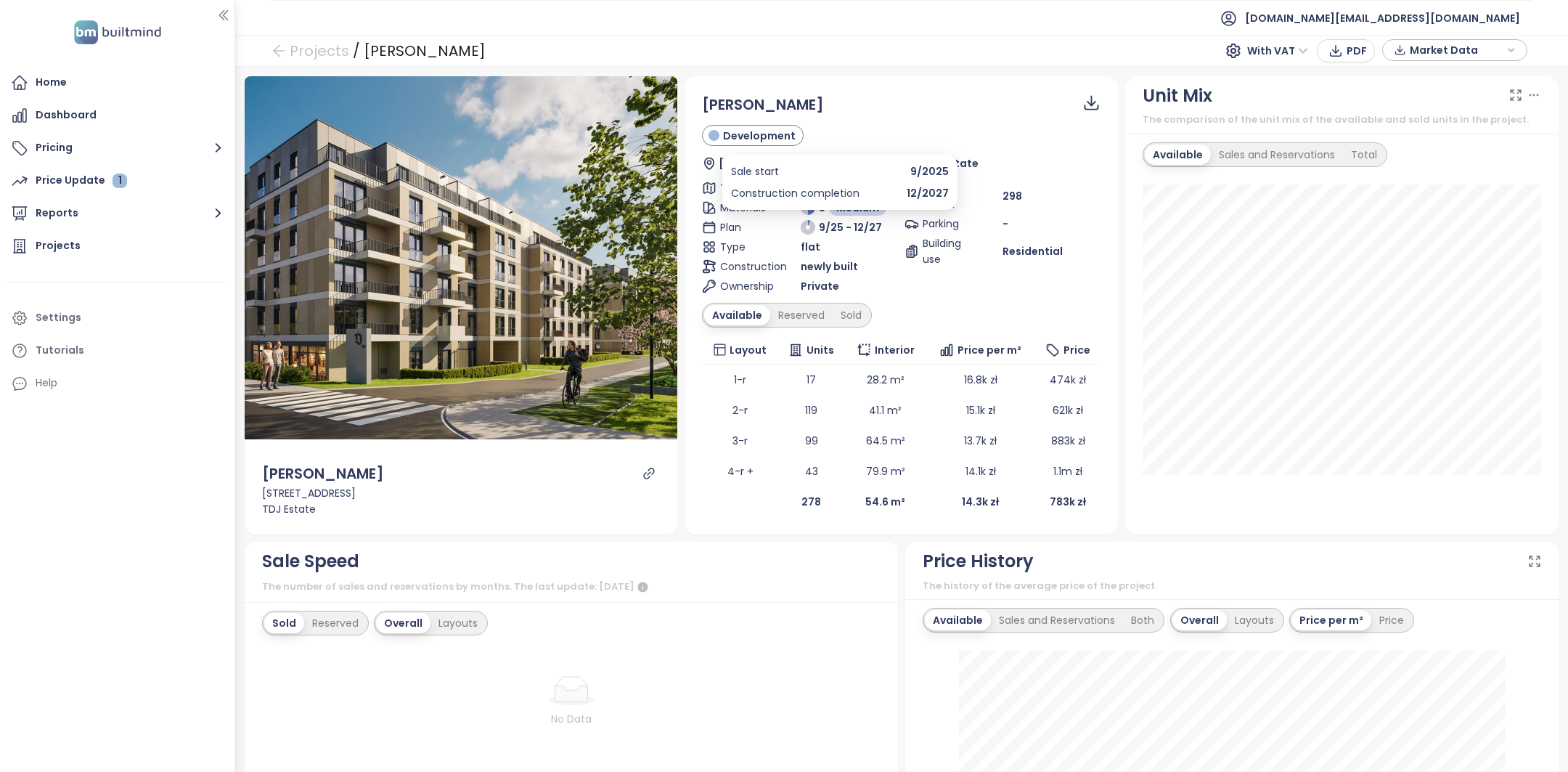
click at [834, 222] on span "9/25 - 12/27" at bounding box center [850, 227] width 64 height 16
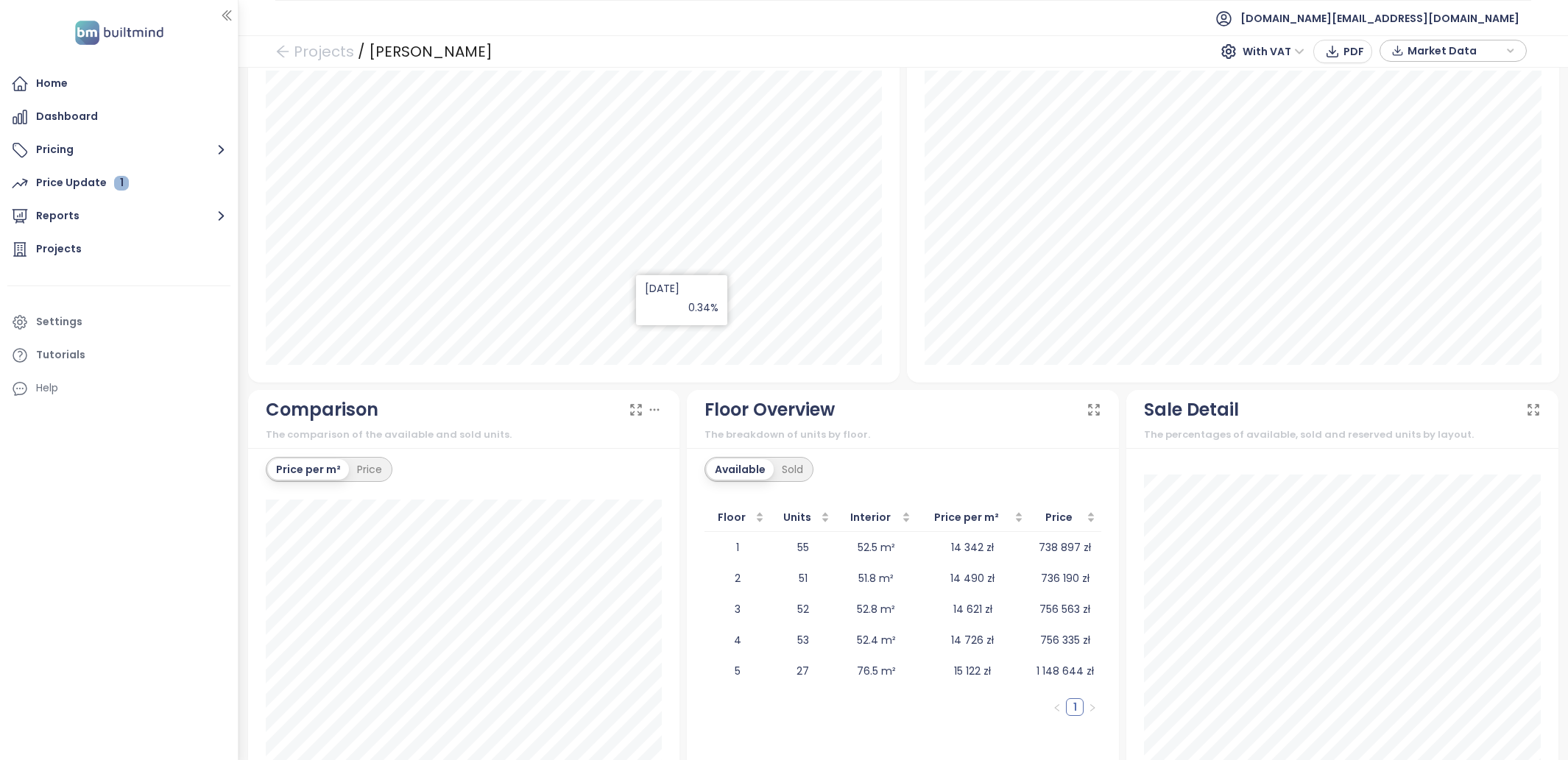
scroll to position [589, 0]
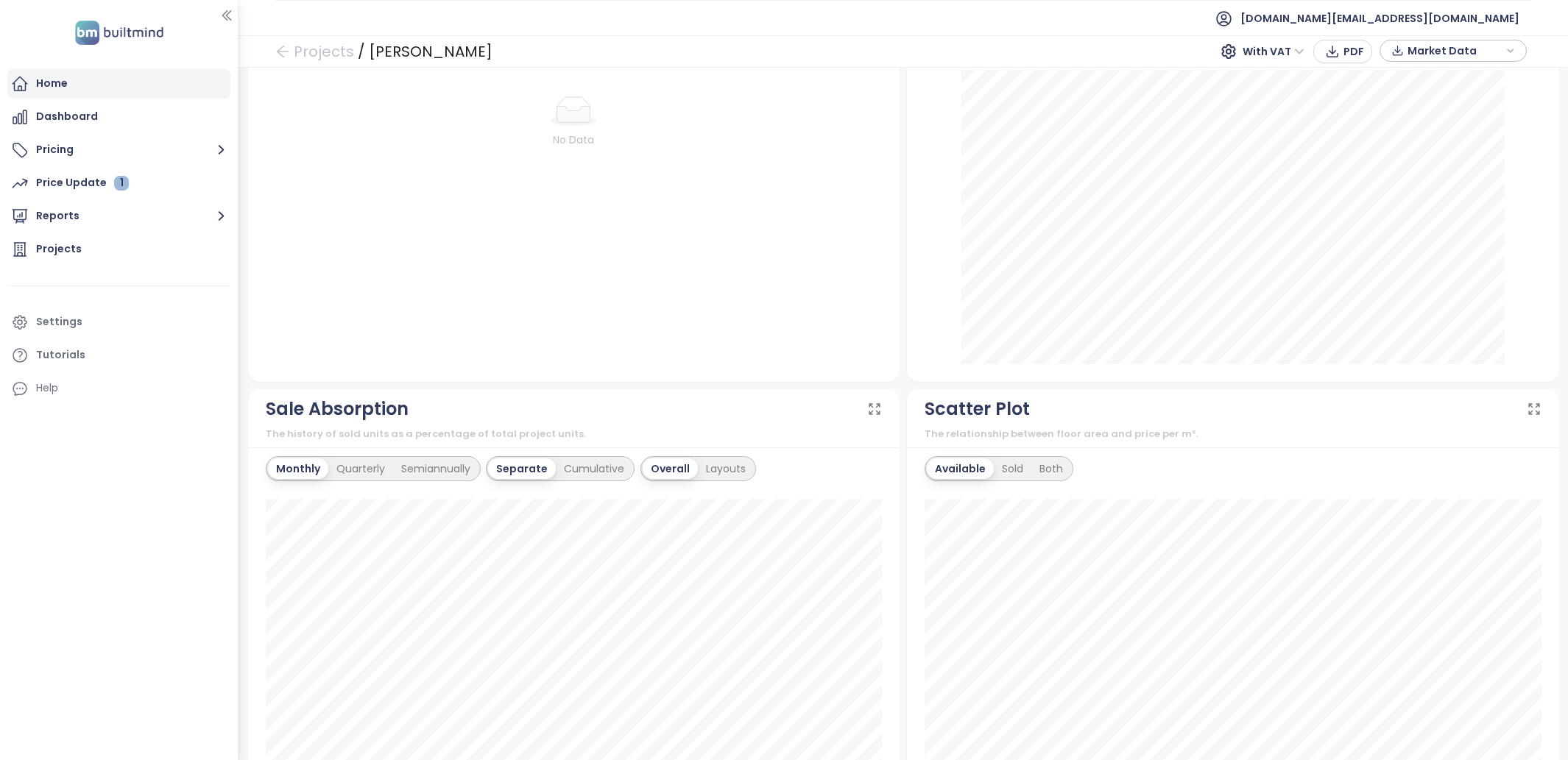
click at [125, 82] on div "Home" at bounding box center [119, 84] width 223 height 29
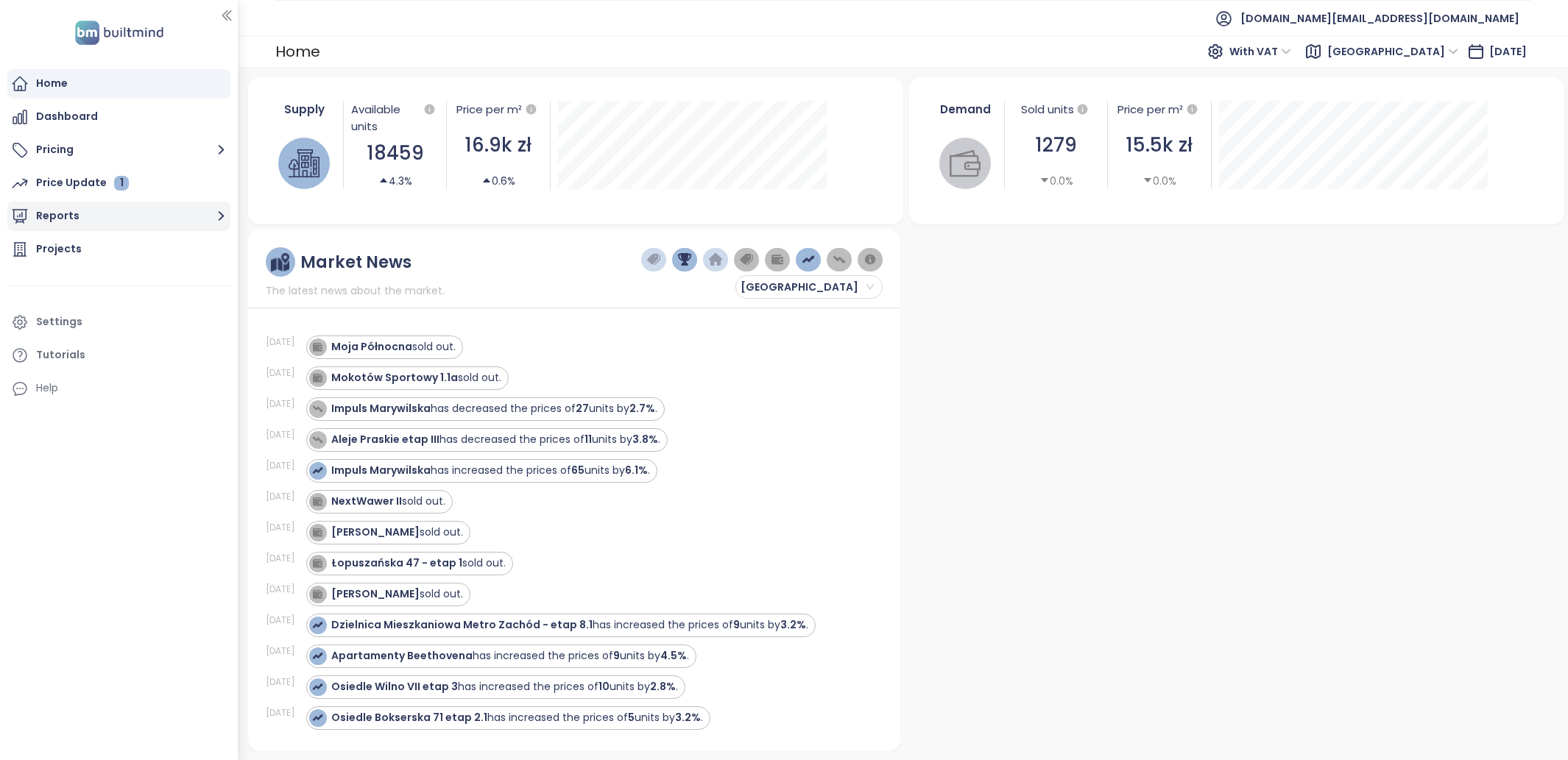
click at [104, 224] on button "Reports" at bounding box center [119, 216] width 223 height 29
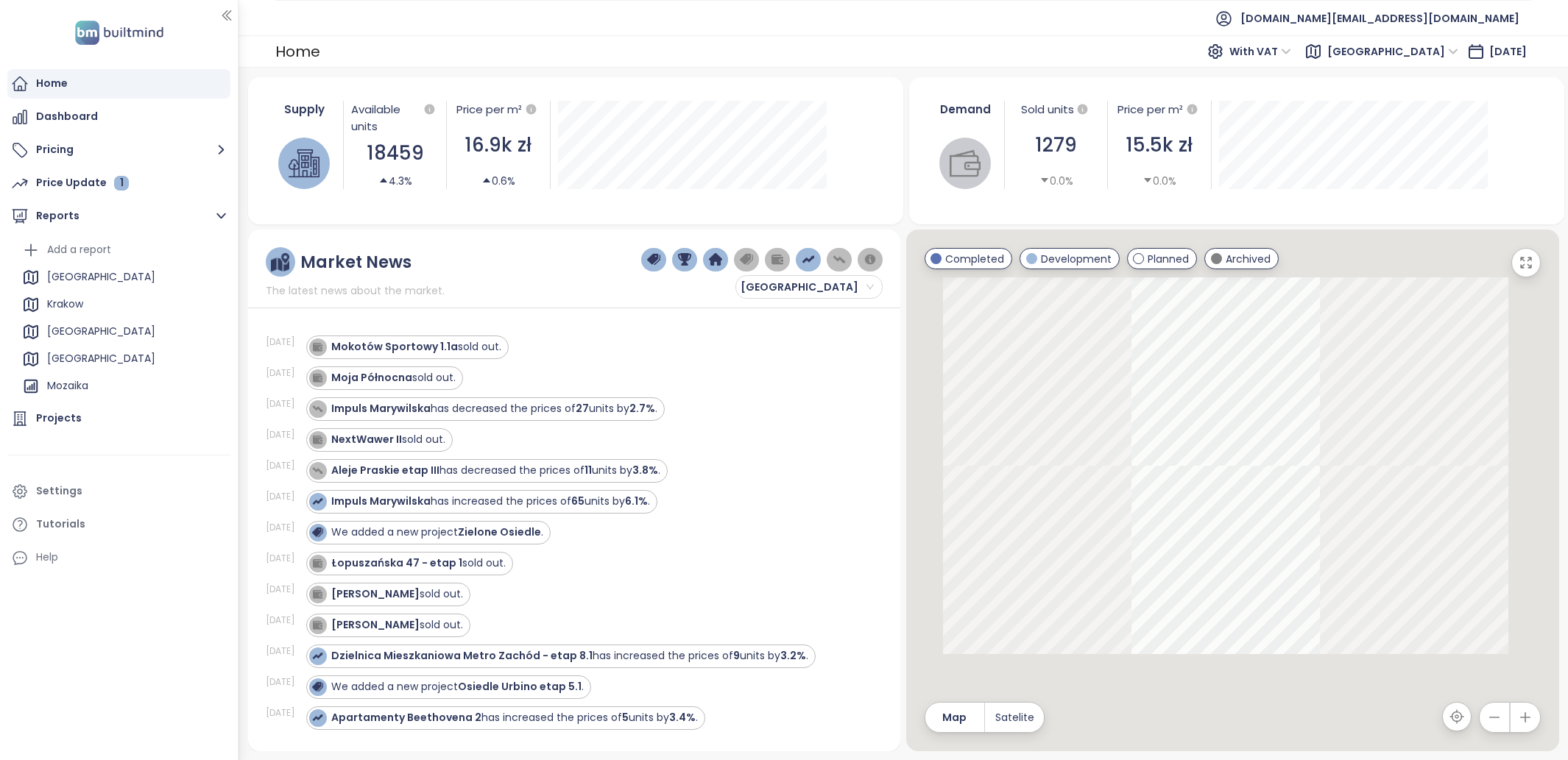
click at [1382, 46] on span "Warszawa" at bounding box center [1392, 51] width 131 height 22
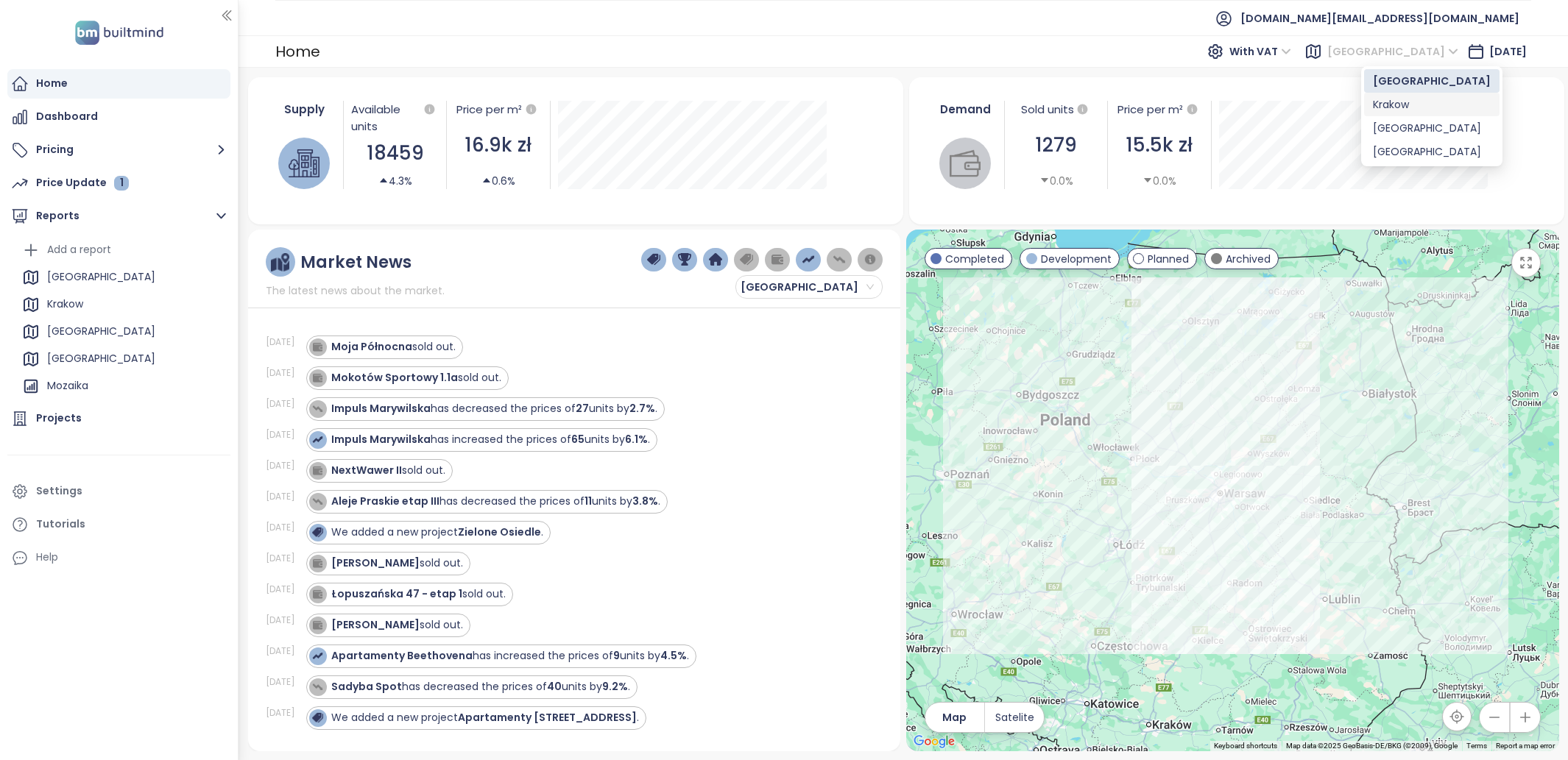
click at [1388, 100] on div "Krakow" at bounding box center [1432, 104] width 118 height 16
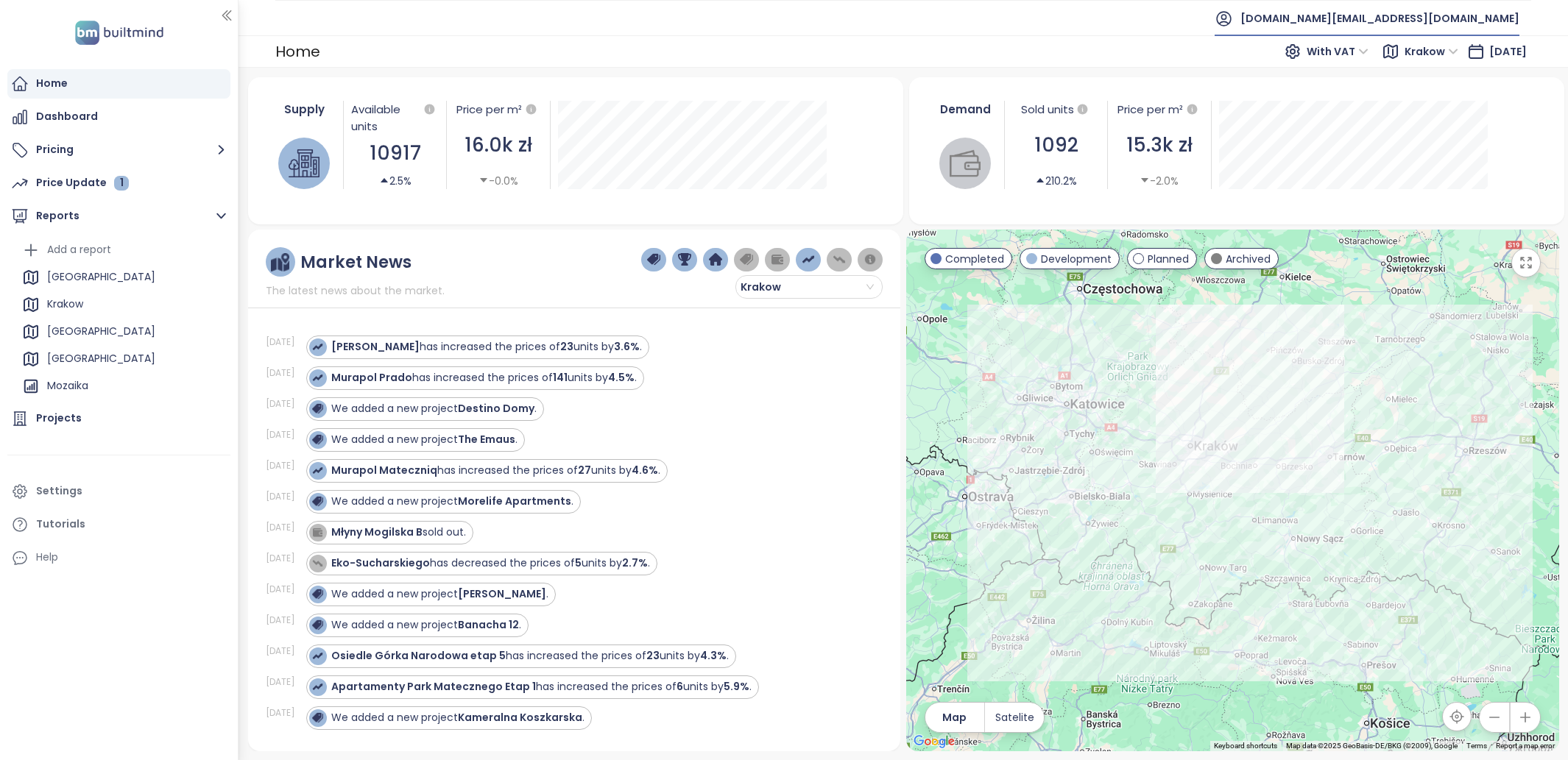
click at [1499, 15] on span "builtmind.pl@builtmind.com" at bounding box center [1380, 18] width 279 height 35
click at [1449, 59] on li "Log out" at bounding box center [1430, 59] width 171 height 29
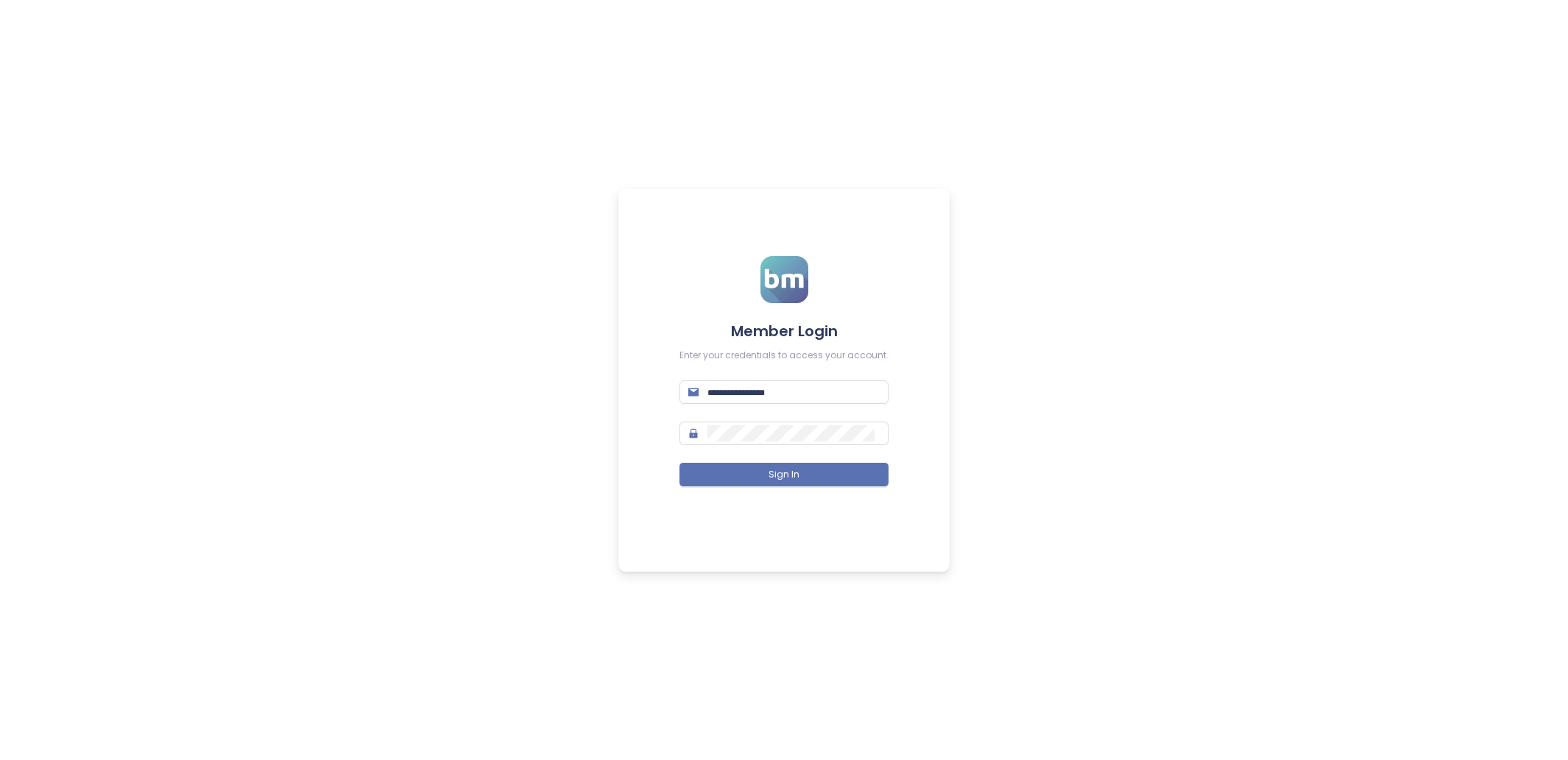
type input "**********"
click at [735, 370] on form "**********" at bounding box center [784, 380] width 209 height 248
click at [735, 395] on input "**********" at bounding box center [794, 391] width 172 height 16
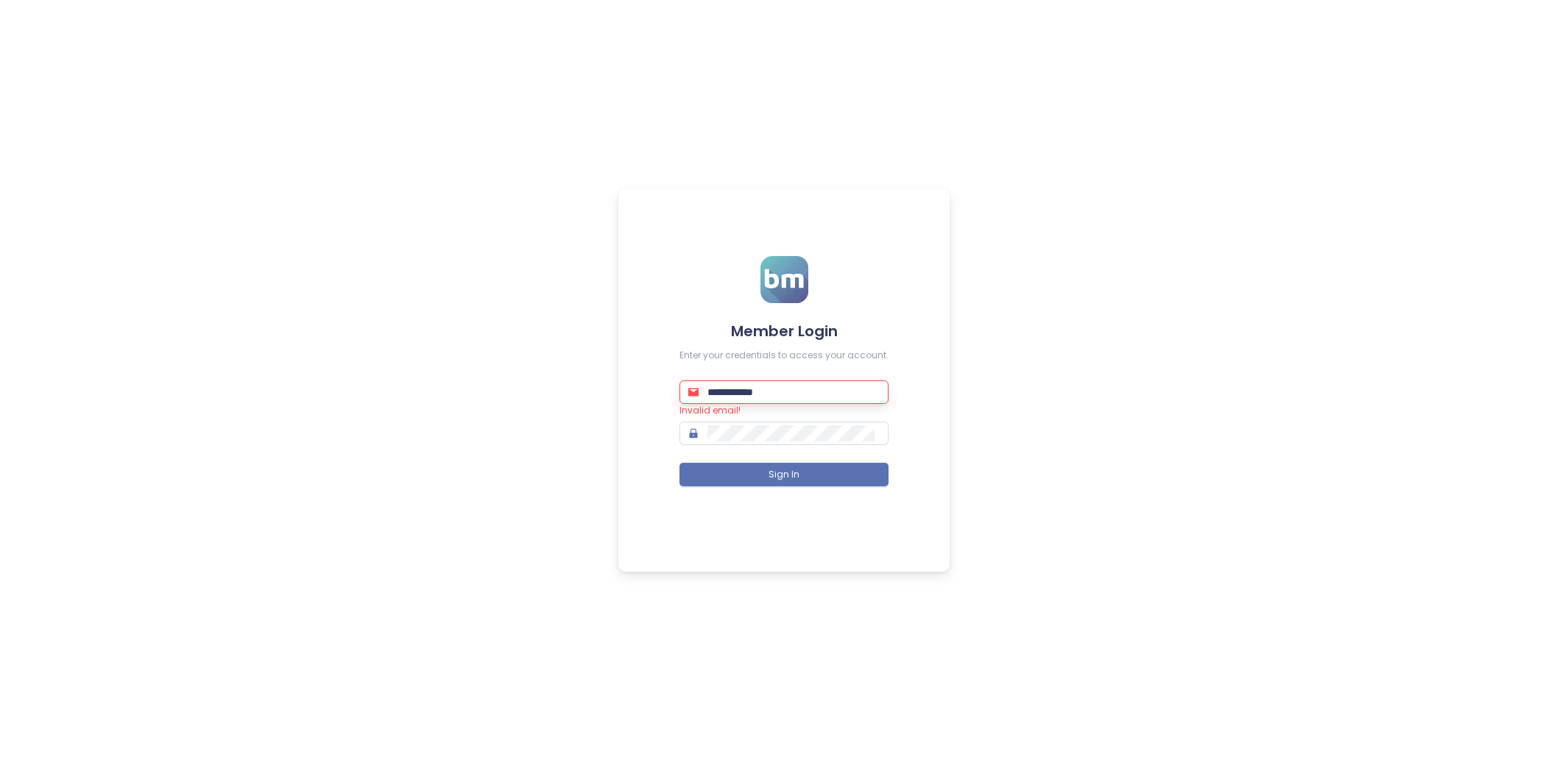
type input "**********"
click at [823, 465] on button "Sign In" at bounding box center [784, 475] width 209 height 23
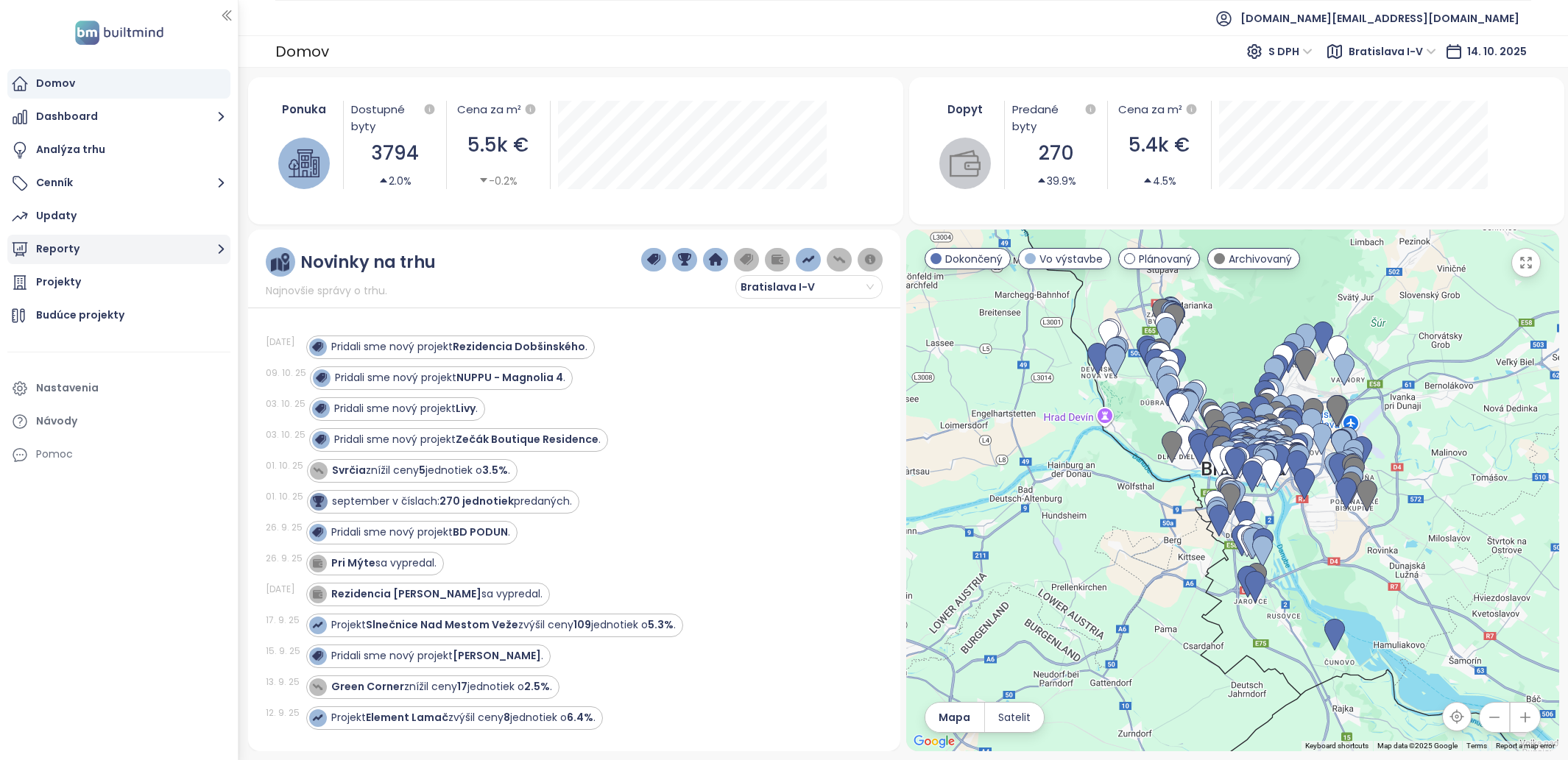
click at [172, 252] on button "Reporty" at bounding box center [119, 249] width 223 height 29
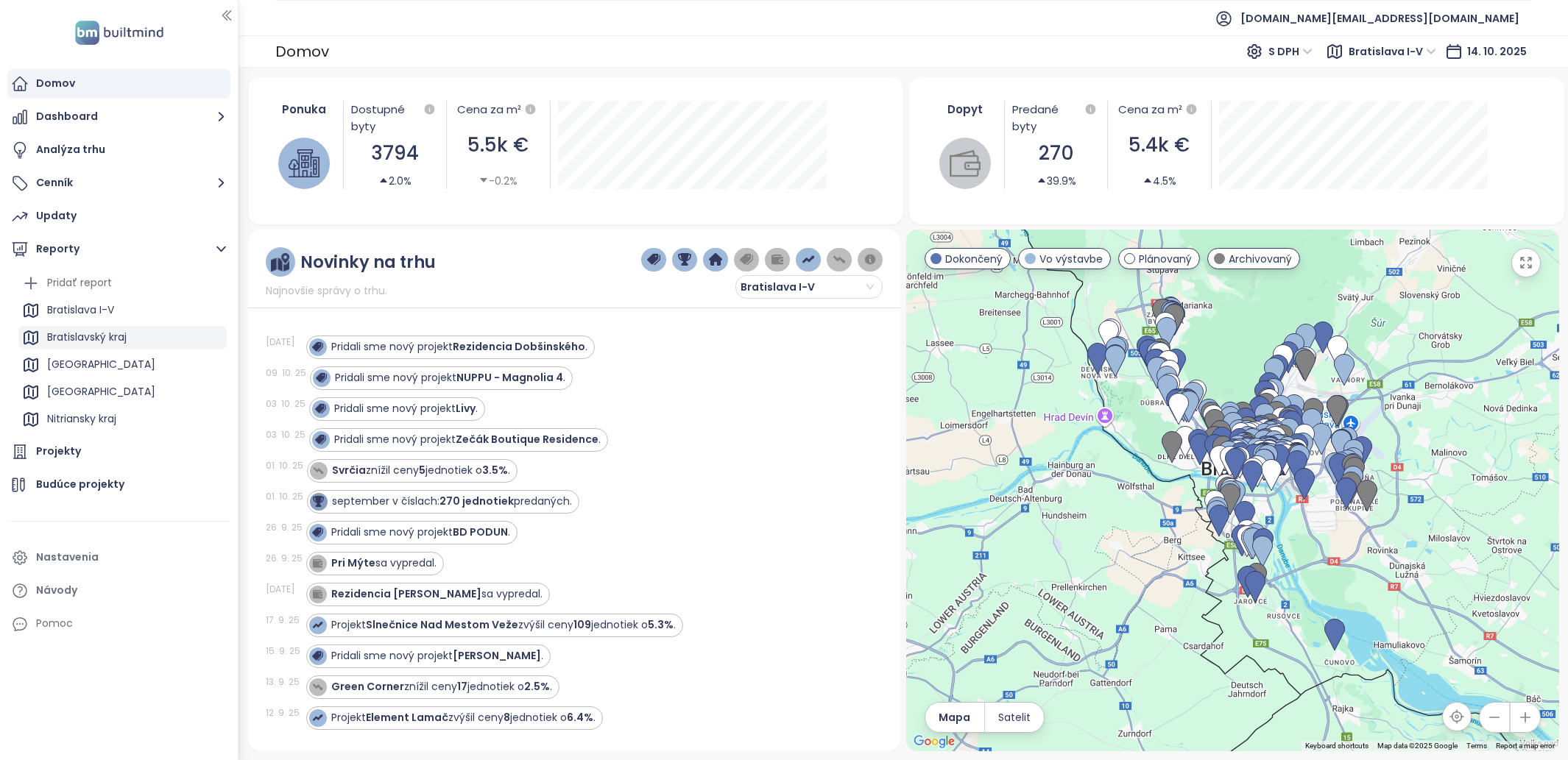
click at [141, 326] on div "Bratislavský kraj" at bounding box center [122, 338] width 208 height 23
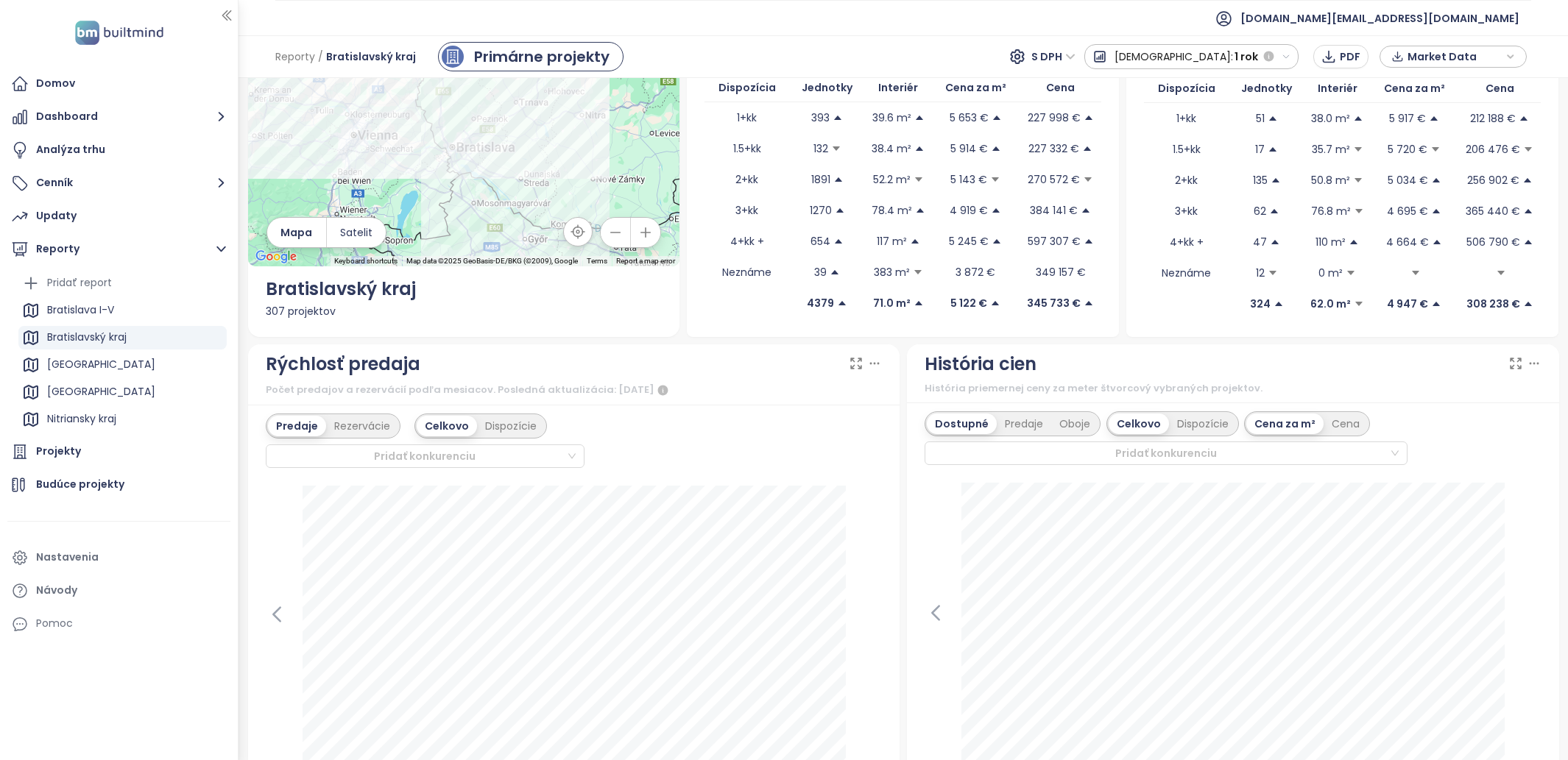
scroll to position [133, 0]
click at [120, 312] on div "Bratislava I-V" at bounding box center [122, 310] width 208 height 23
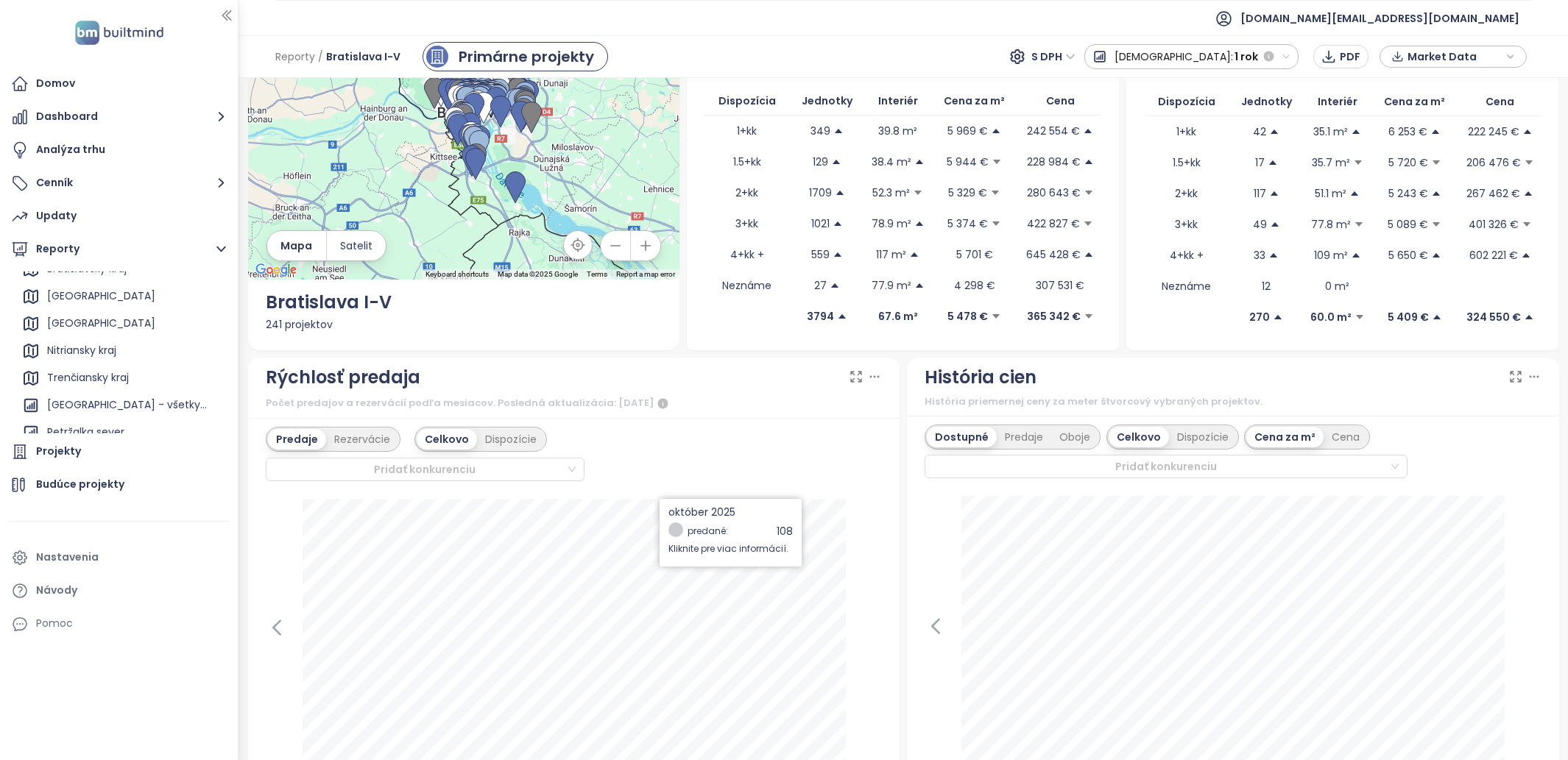
scroll to position [120, 0]
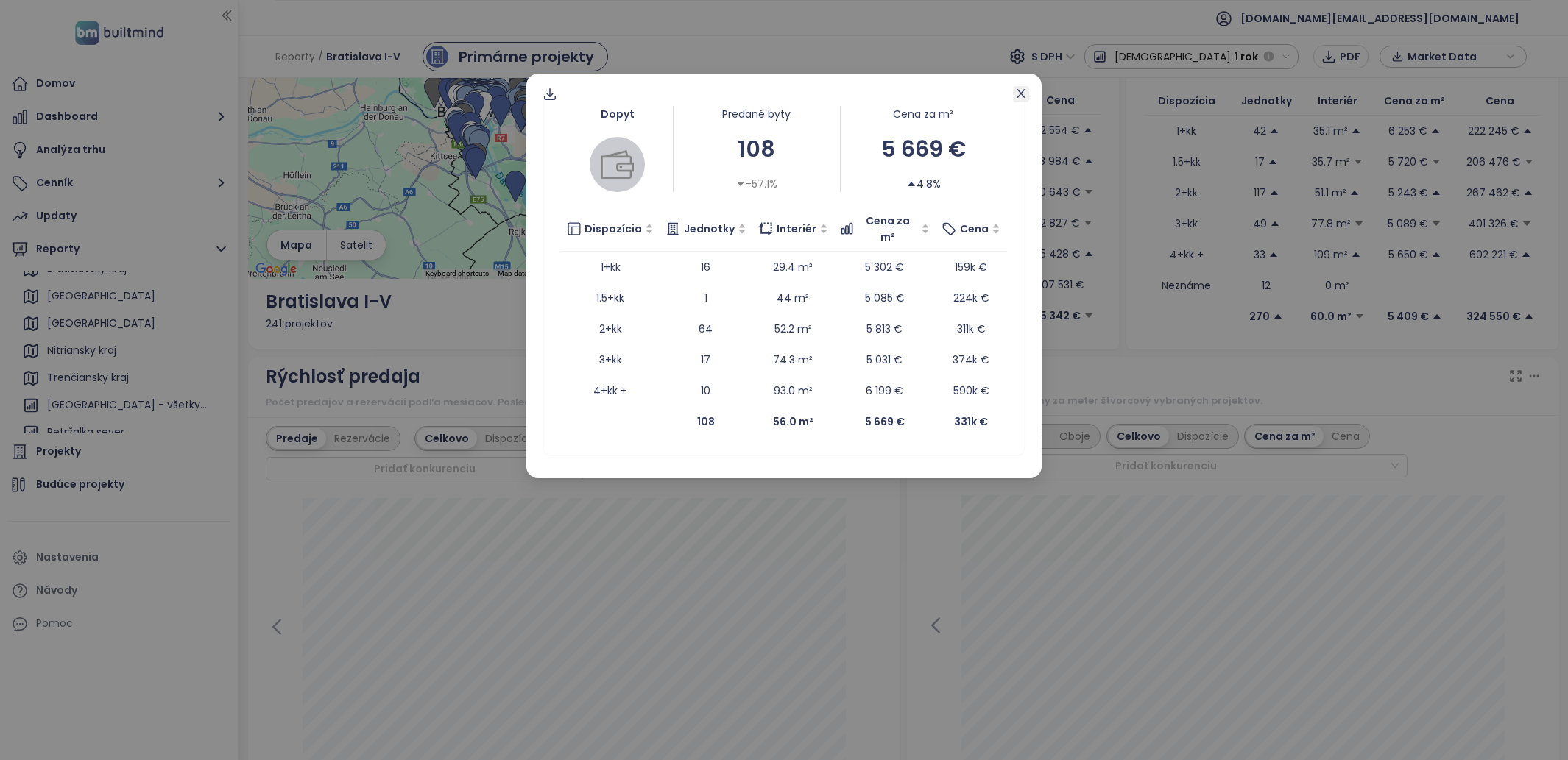
click at [1019, 89] on icon "close" at bounding box center [1021, 94] width 12 height 12
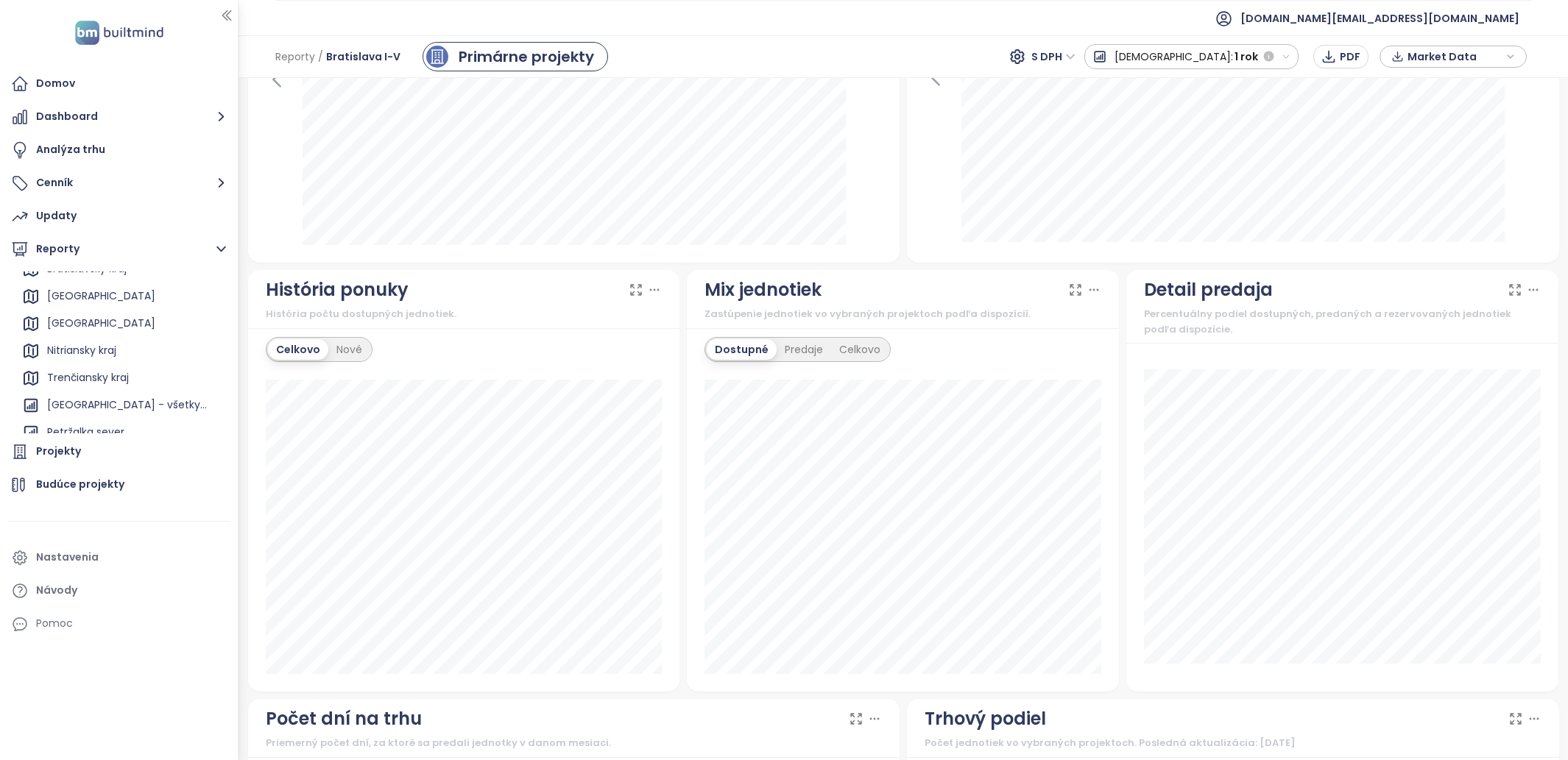
scroll to position [1038, 0]
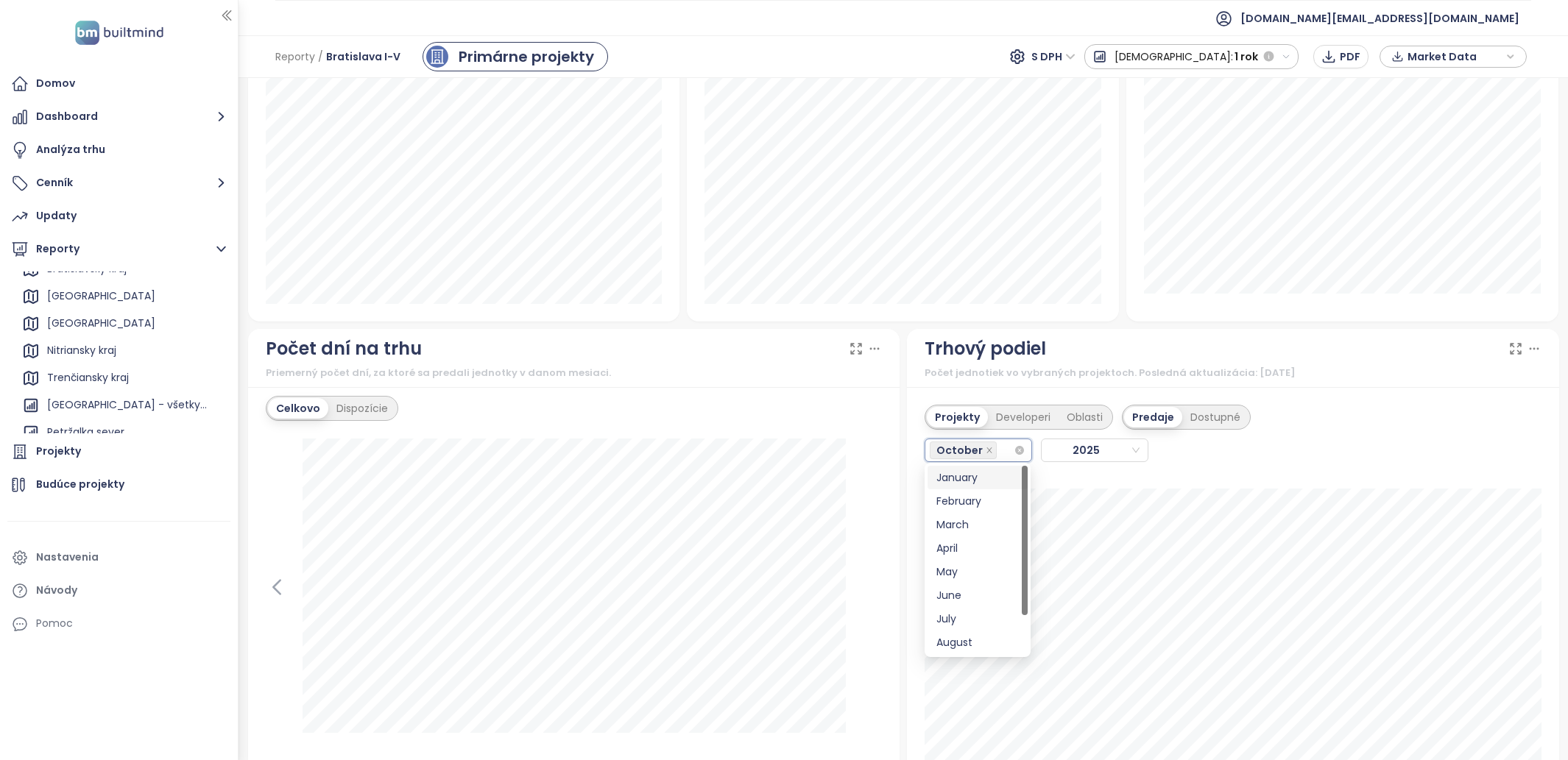
click at [999, 450] on input "search" at bounding box center [1001, 450] width 3 height 18
click at [1026, 416] on div "Developeri" at bounding box center [1023, 417] width 71 height 21
click at [960, 421] on div "Projekty" at bounding box center [955, 417] width 57 height 21
click at [1230, 423] on div "Dostupné" at bounding box center [1215, 417] width 66 height 21
click at [363, 411] on div "Dispozície" at bounding box center [362, 408] width 68 height 21
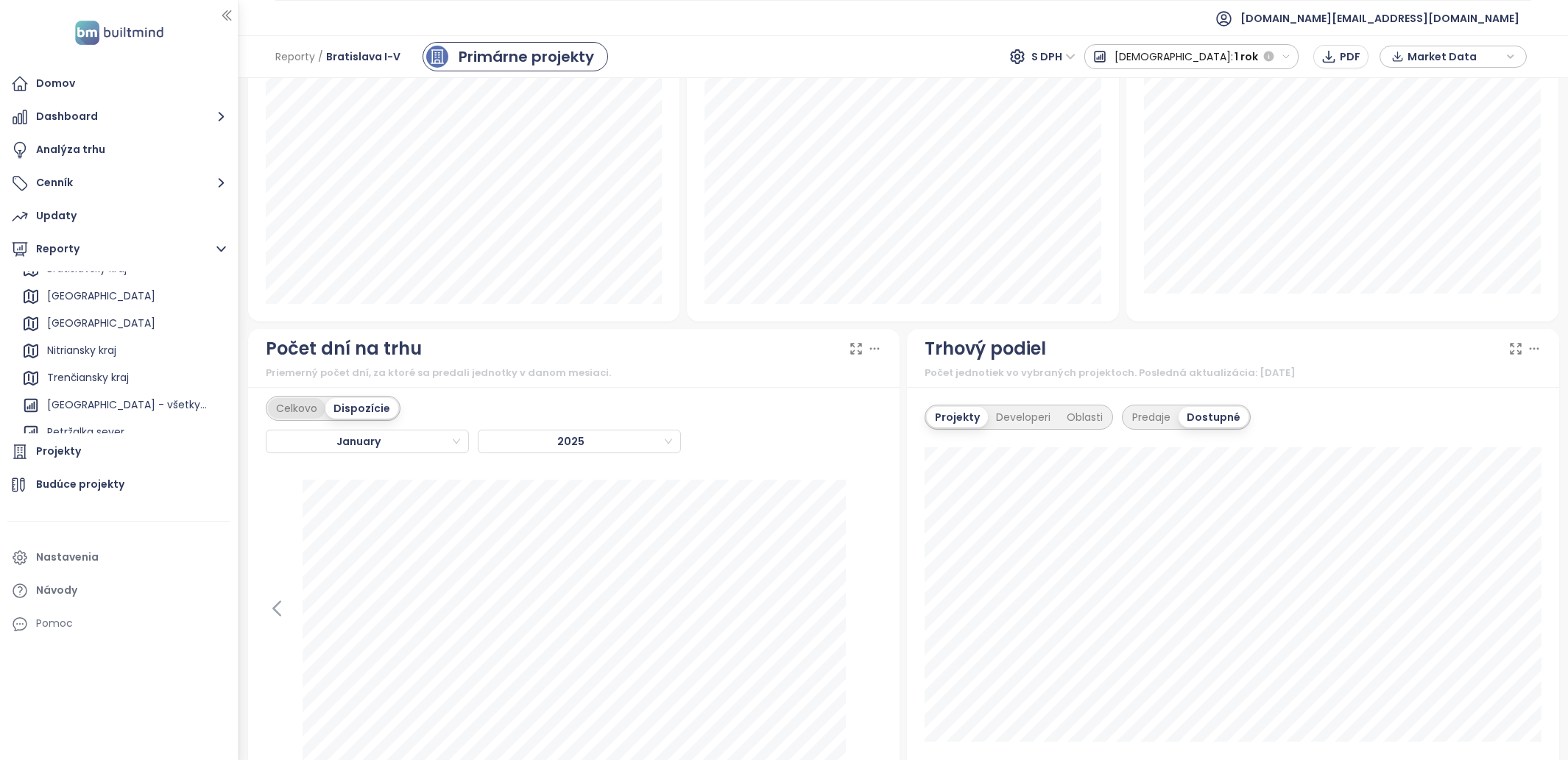
click at [307, 402] on div "Celkovo" at bounding box center [296, 408] width 58 height 21
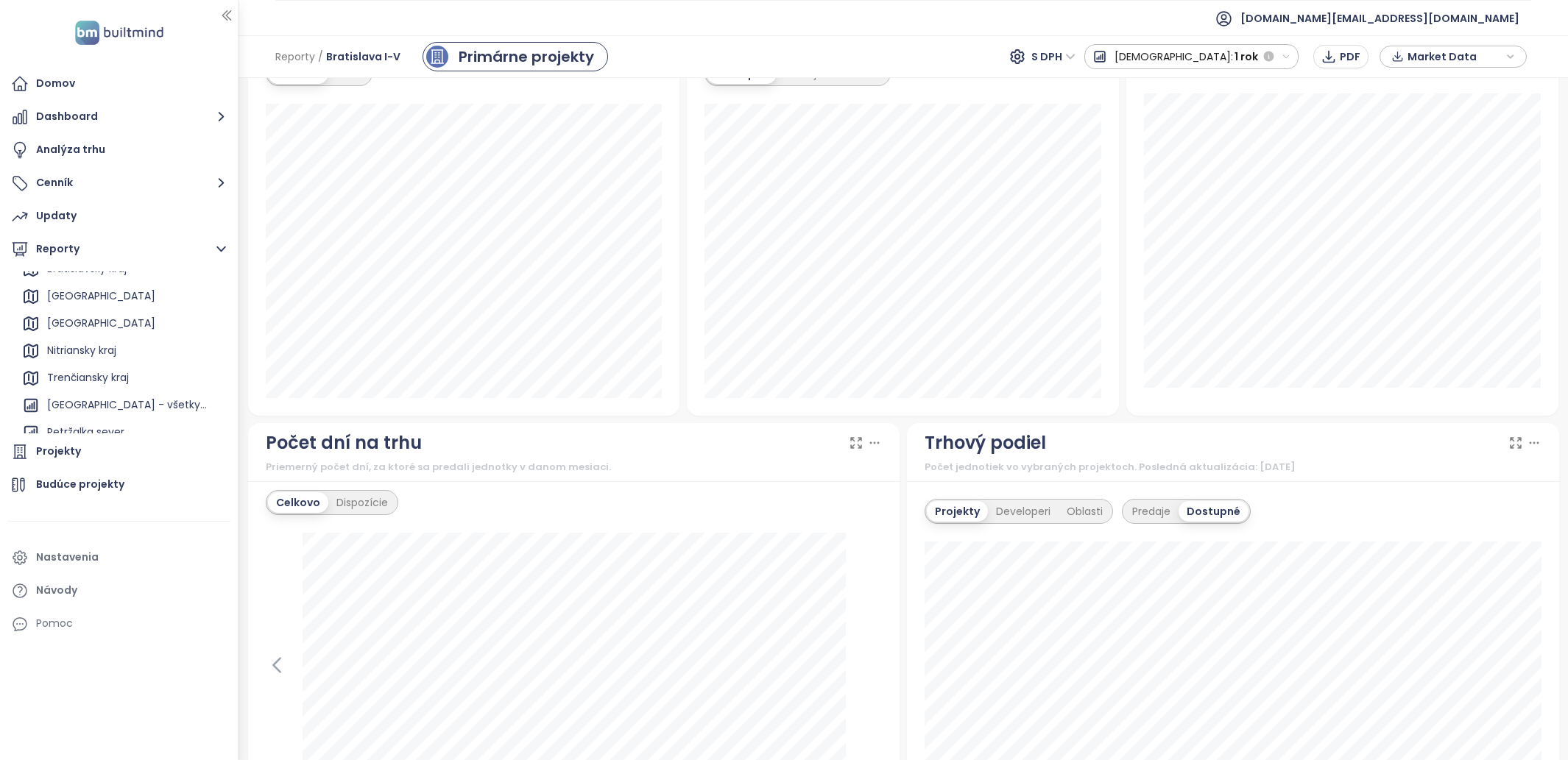
scroll to position [819, 0]
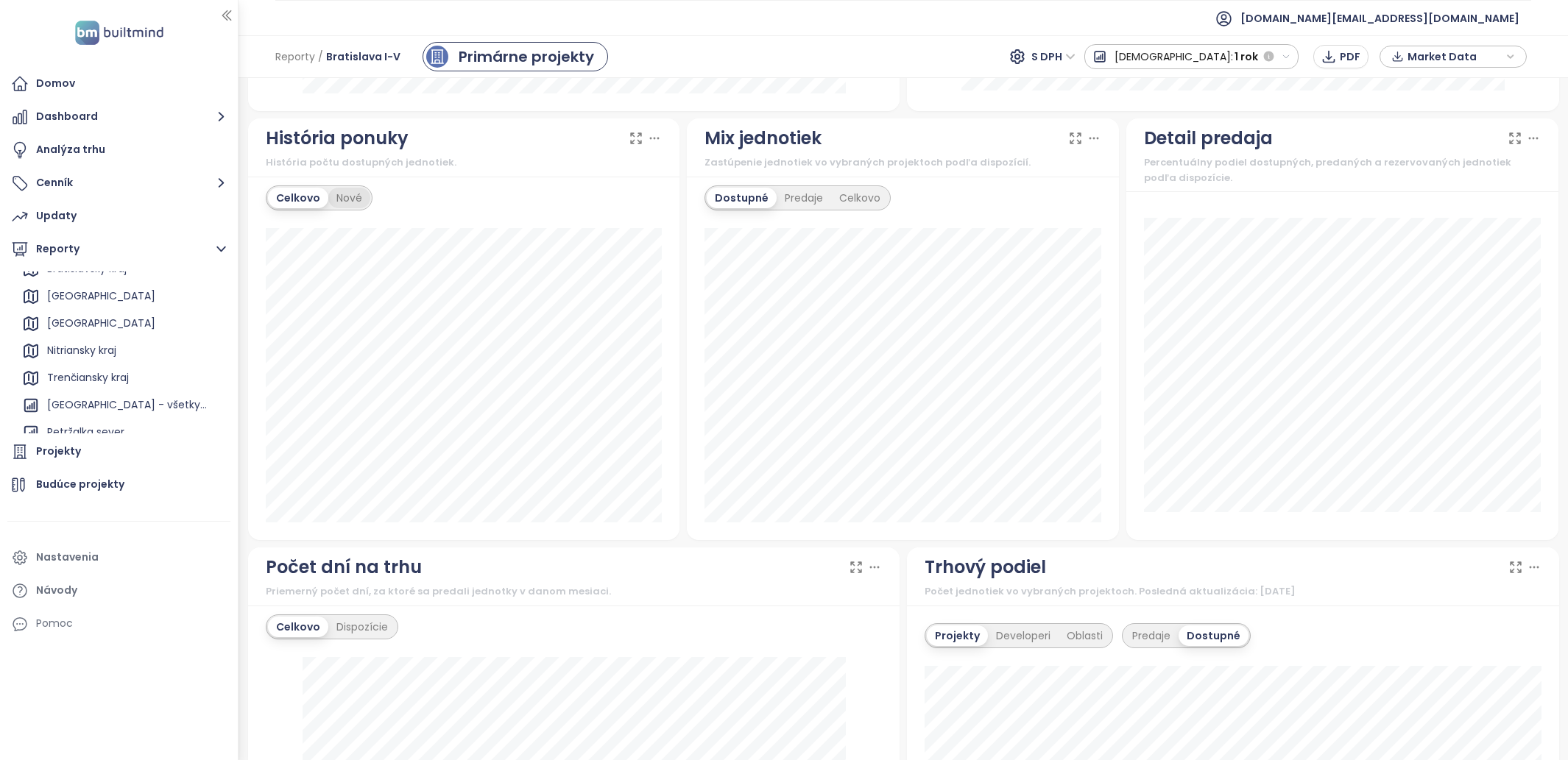
click at [341, 192] on div "Nové" at bounding box center [350, 197] width 42 height 21
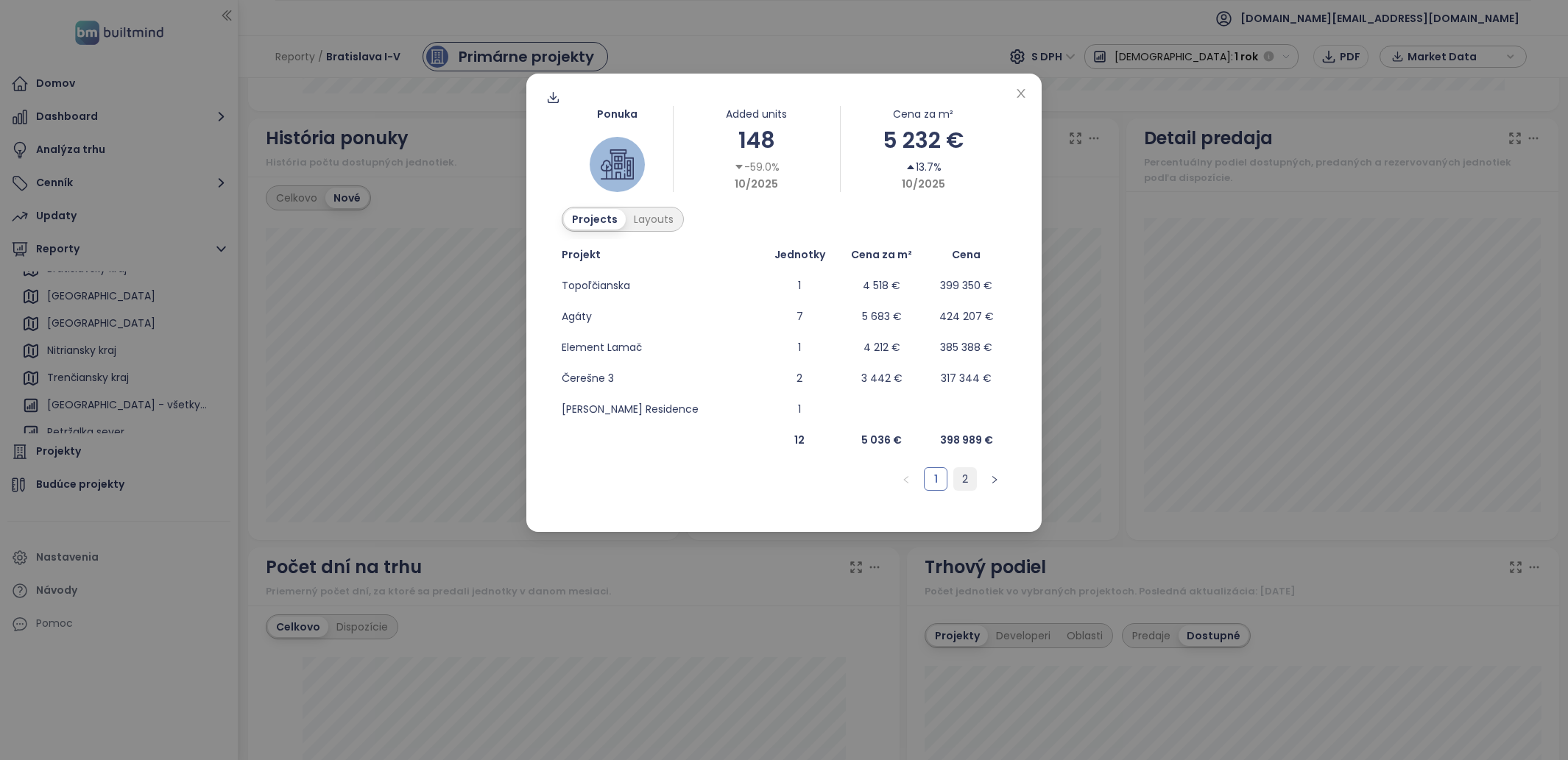
click at [968, 482] on link "2" at bounding box center [965, 479] width 22 height 22
click at [934, 481] on link "1" at bounding box center [936, 479] width 22 height 22
click at [1019, 94] on icon "close" at bounding box center [1021, 94] width 12 height 12
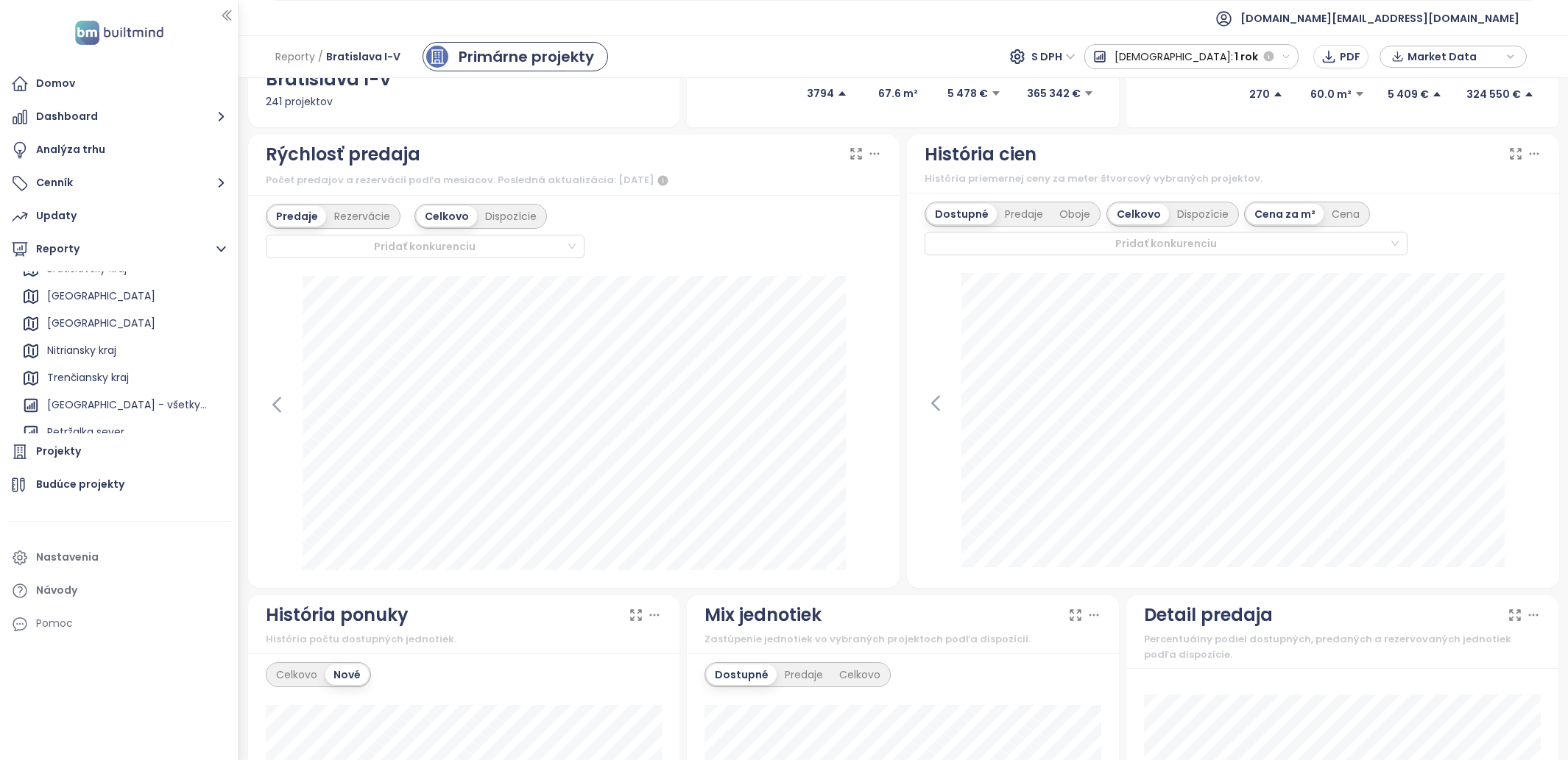
scroll to position [0, 0]
